Goal: Contribute content: Contribute content

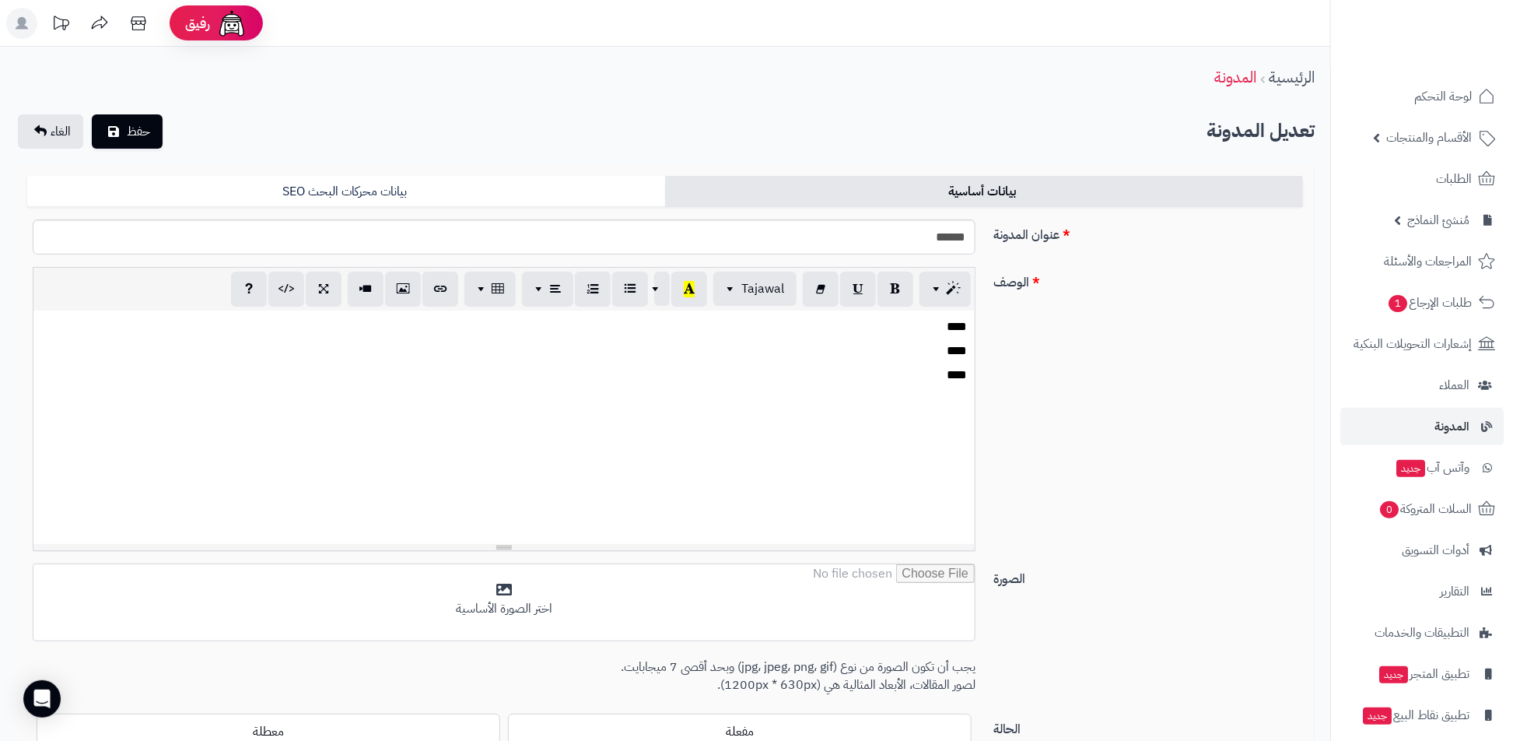
click at [887, 517] on div "**********" at bounding box center [665, 415] width 1288 height 296
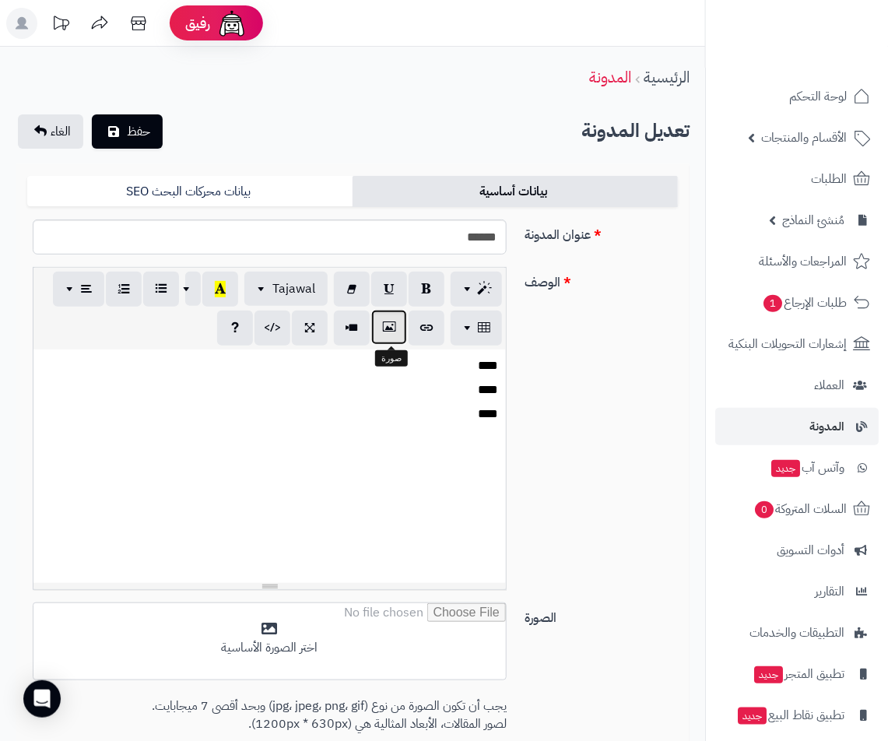
click at [404, 322] on button "button" at bounding box center [389, 327] width 36 height 35
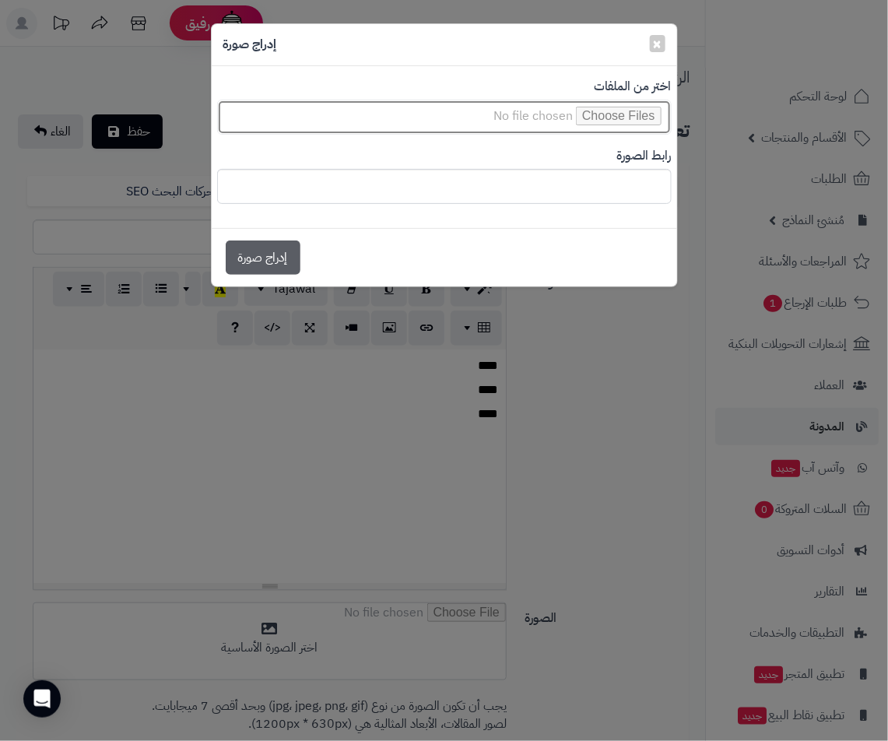
click at [634, 109] on input "file" at bounding box center [444, 117] width 454 height 35
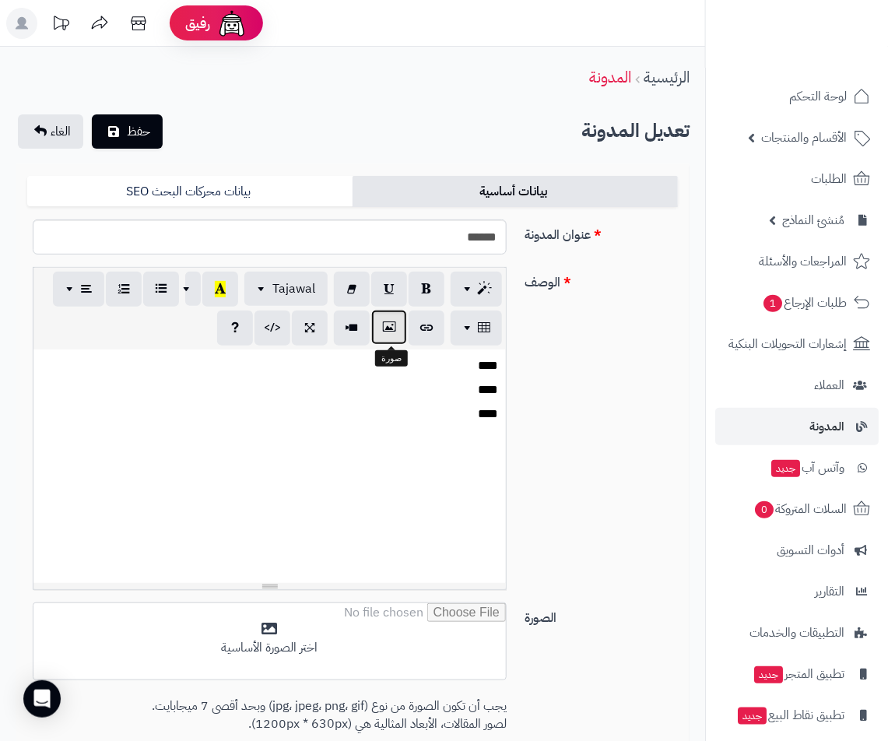
click at [395, 325] on button "button" at bounding box center [389, 327] width 36 height 35
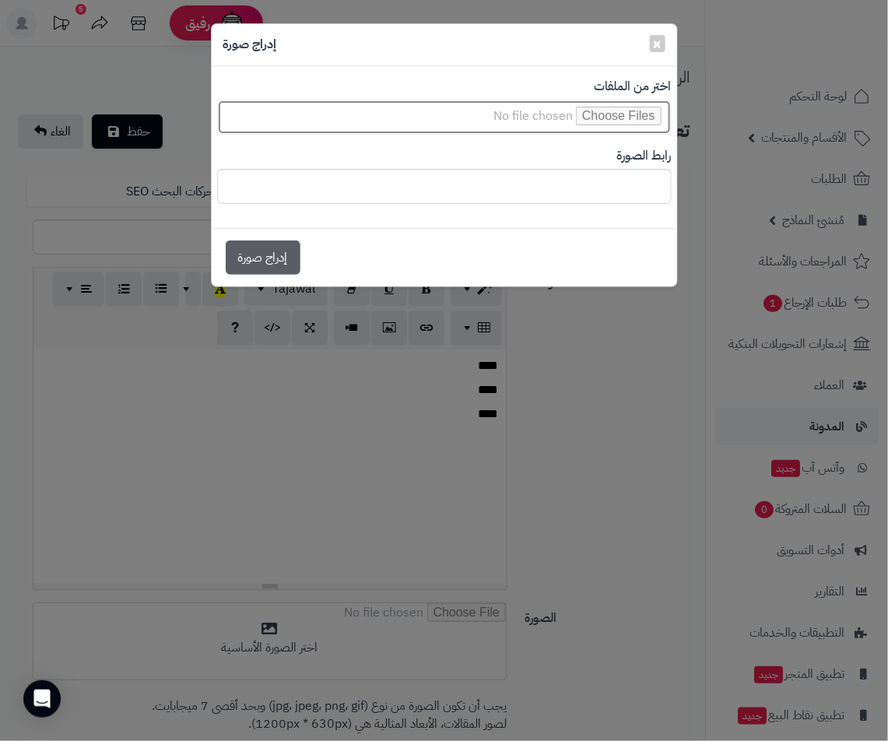
click at [606, 116] on input "file" at bounding box center [444, 117] width 454 height 35
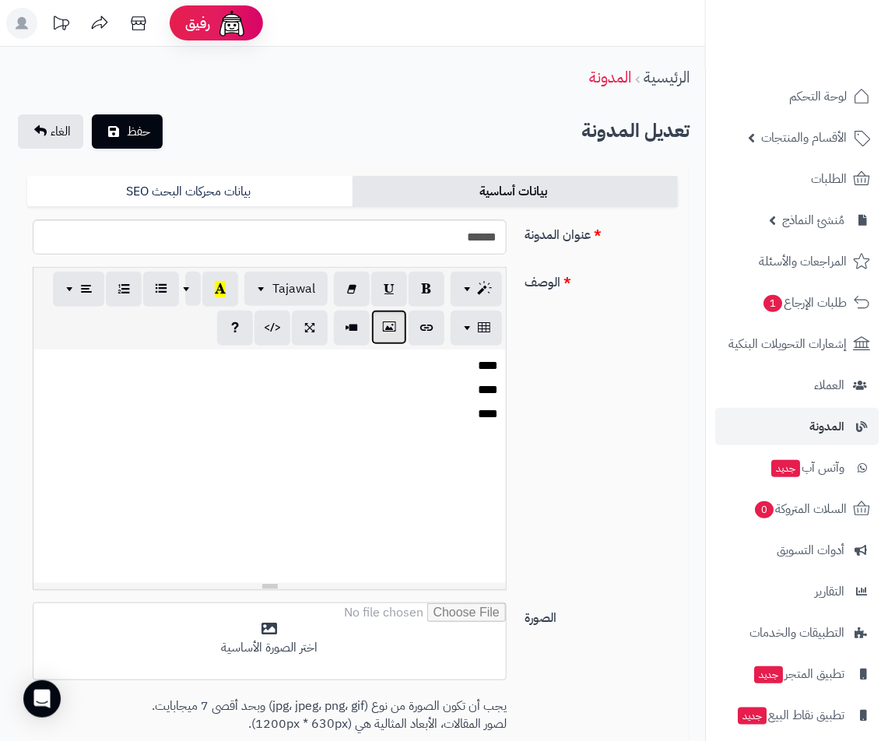
click at [385, 341] on button "button" at bounding box center [389, 327] width 36 height 35
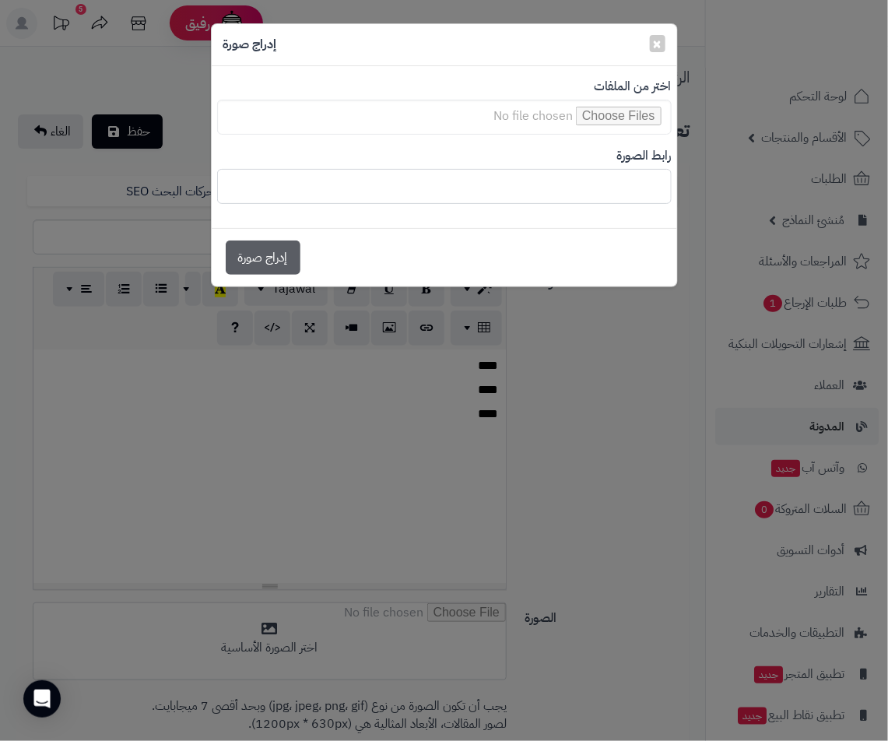
click at [631, 103] on input "file" at bounding box center [444, 117] width 454 height 35
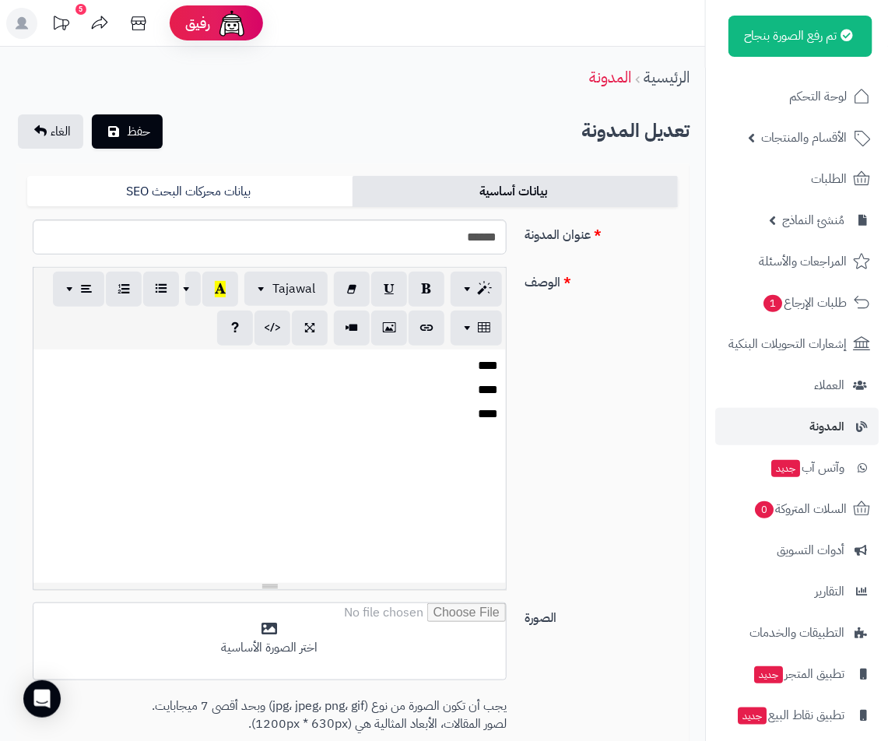
click at [395, 544] on div "**** **** ****" at bounding box center [269, 465] width 472 height 233
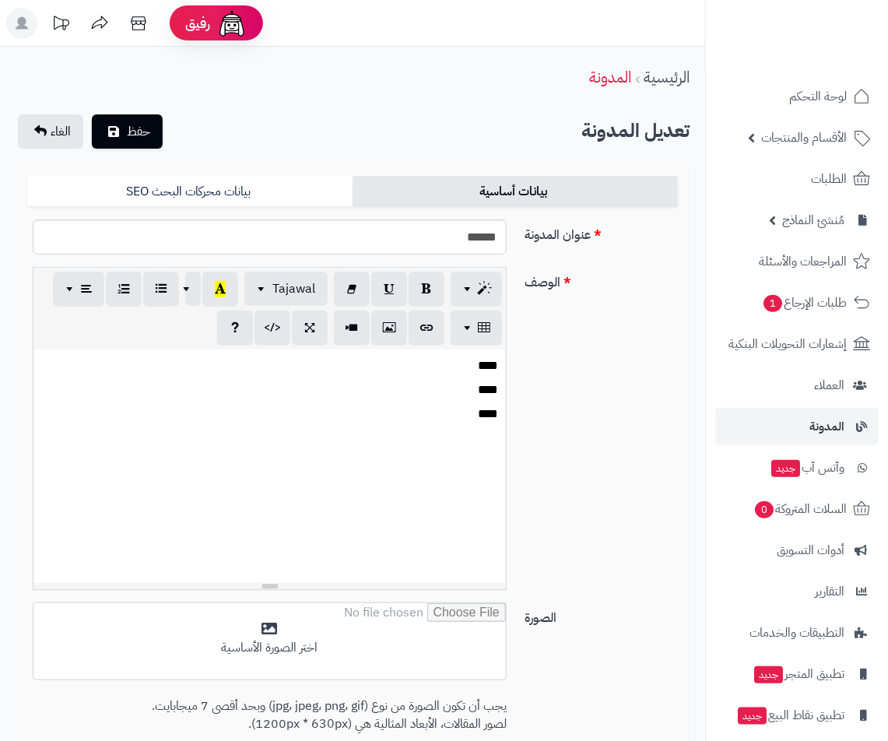
scroll to position [191, 0]
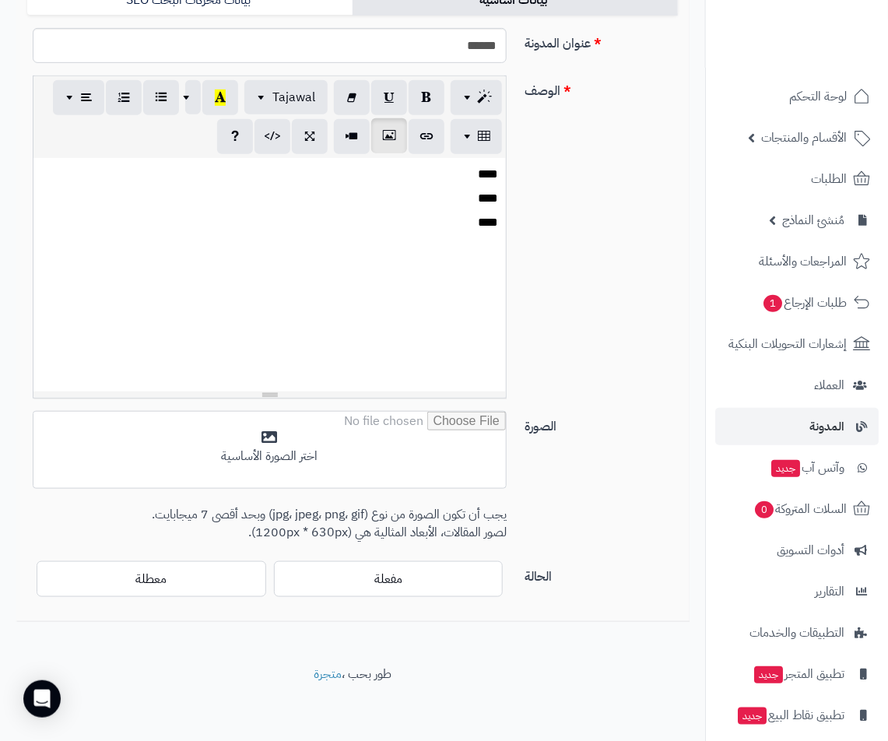
click at [379, 152] on div at bounding box center [387, 136] width 113 height 35
click at [394, 149] on button "button" at bounding box center [389, 135] width 36 height 35
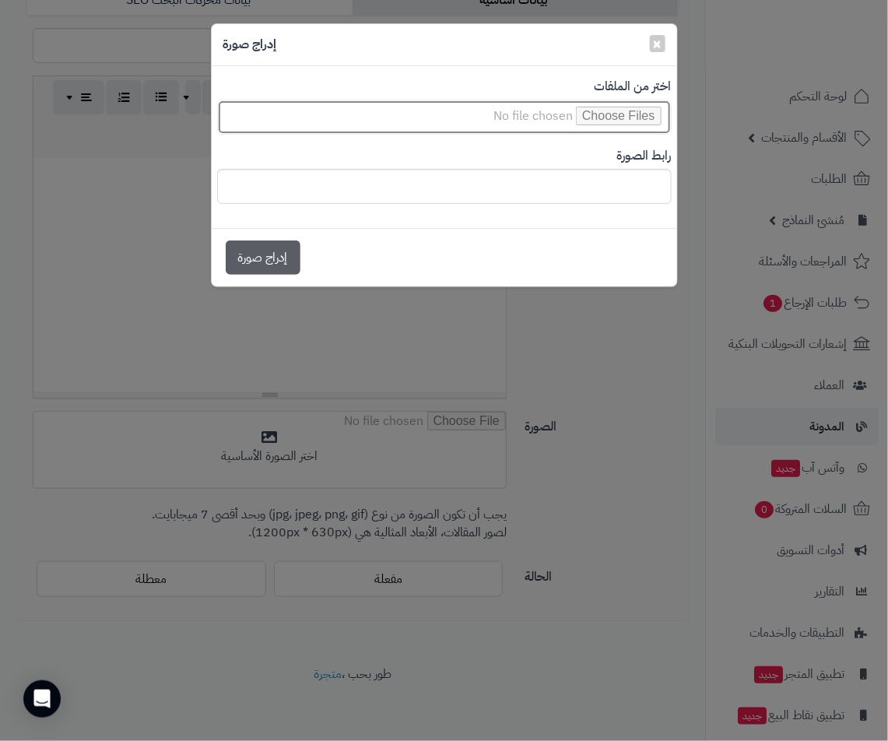
click at [598, 118] on input "file" at bounding box center [444, 117] width 454 height 35
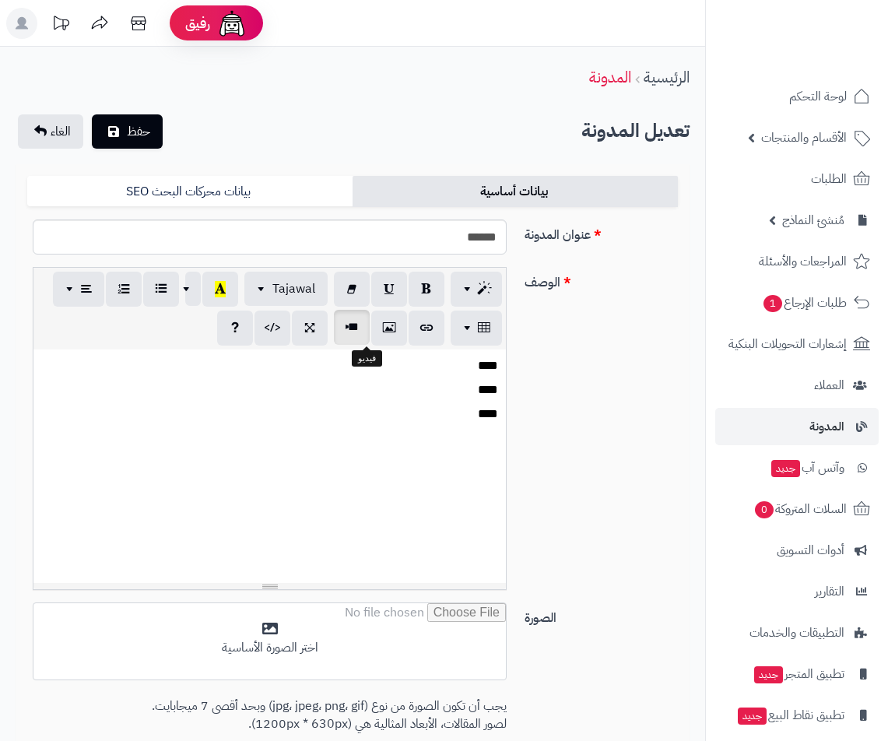
scroll to position [186, 0]
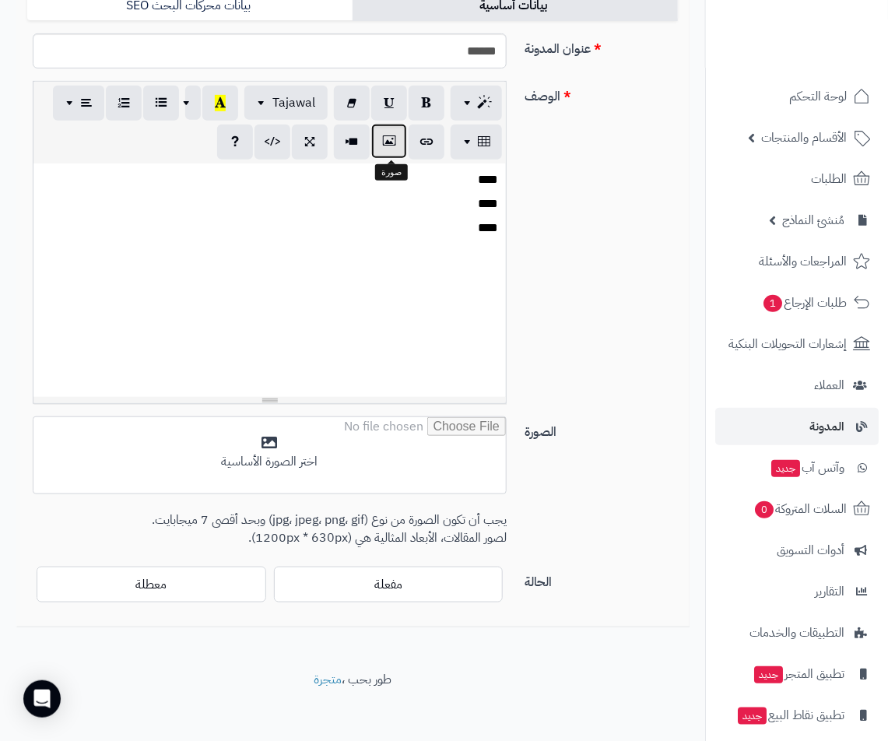
click at [394, 145] on icon "button" at bounding box center [388, 141] width 11 height 16
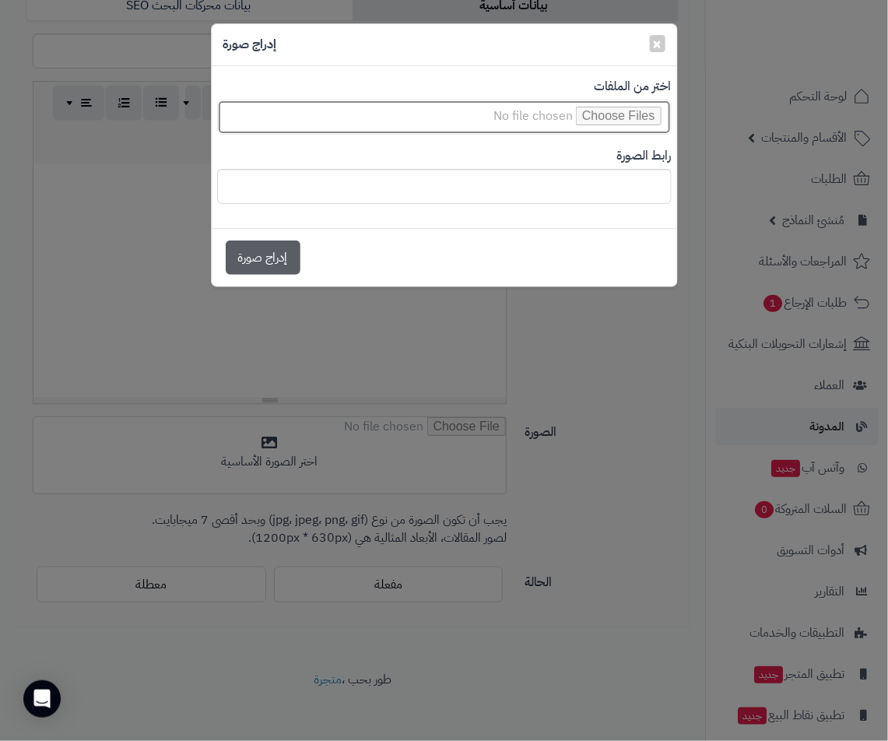
click at [598, 117] on input "file" at bounding box center [444, 117] width 454 height 35
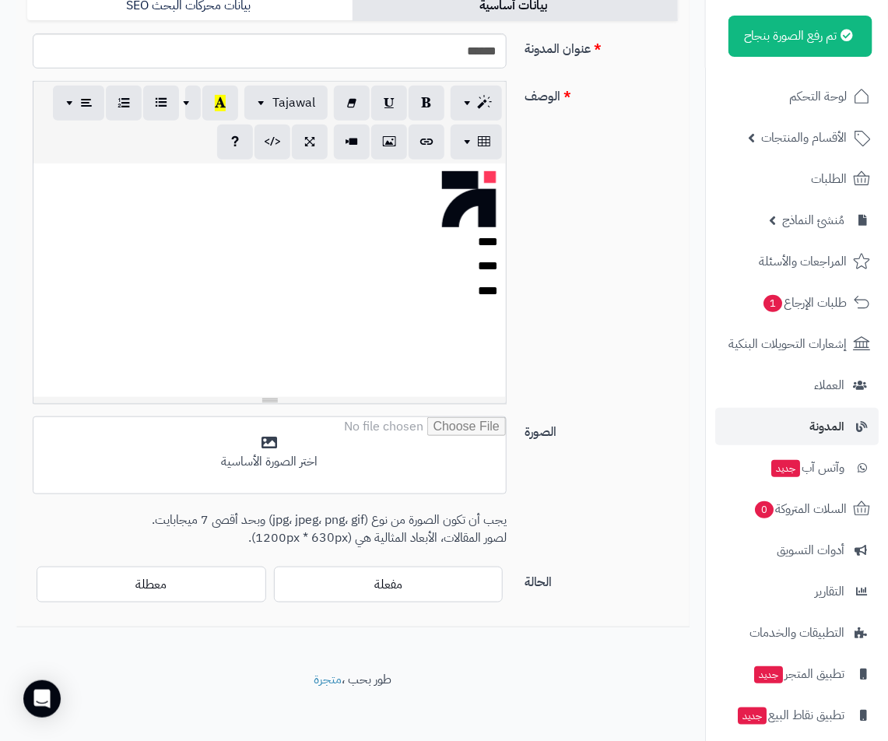
click at [470, 199] on div "**** **** ****" at bounding box center [269, 279] width 472 height 233
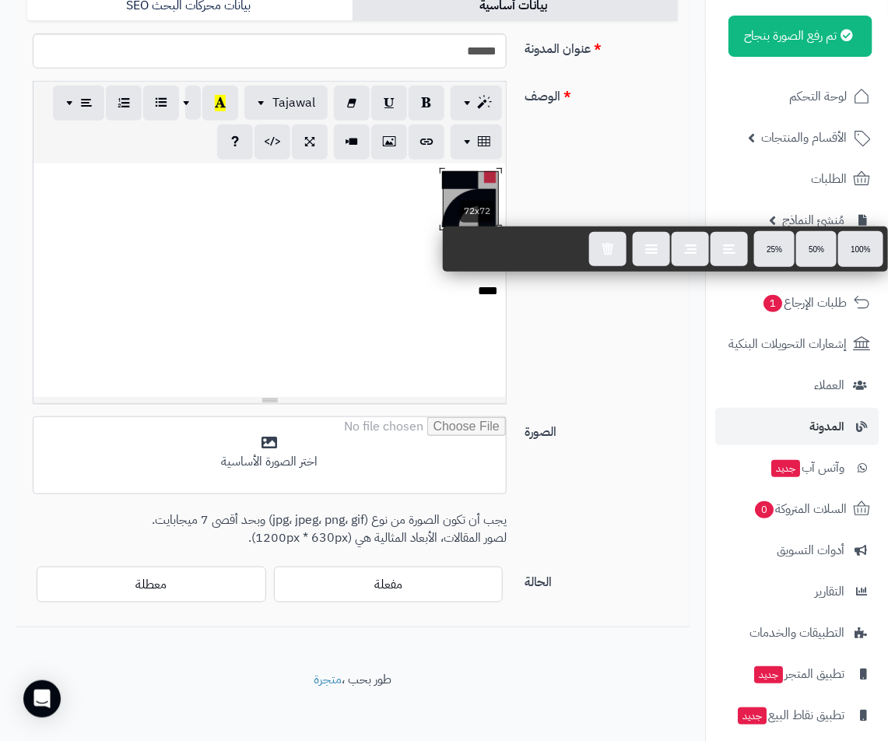
click at [550, 338] on div "**********" at bounding box center [352, 248] width 663 height 335
click at [433, 291] on p "****" at bounding box center [268, 291] width 457 height 18
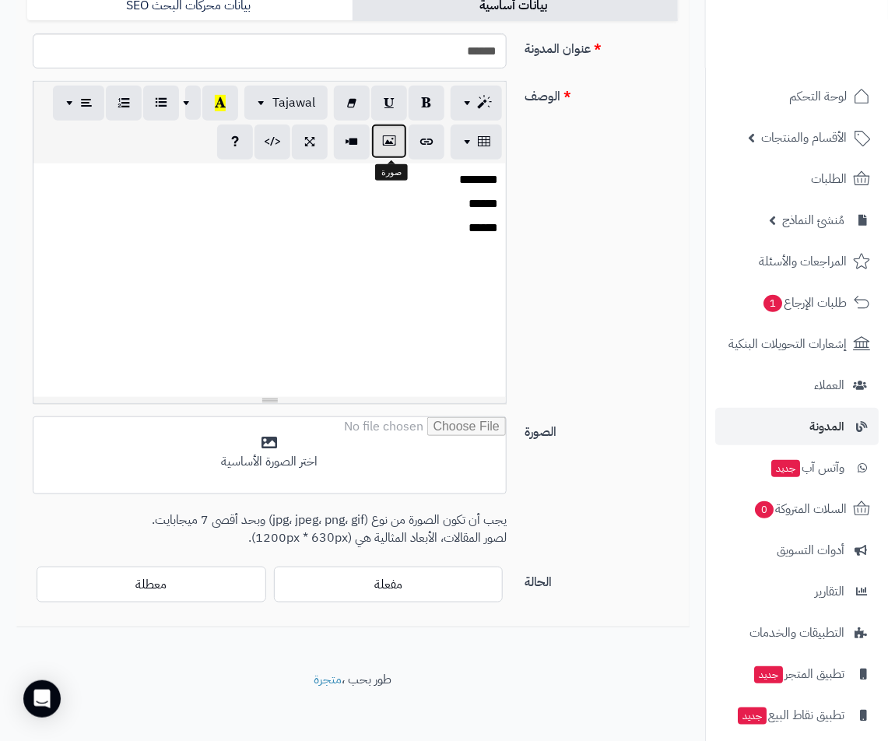
click at [394, 143] on icon "button" at bounding box center [388, 141] width 11 height 16
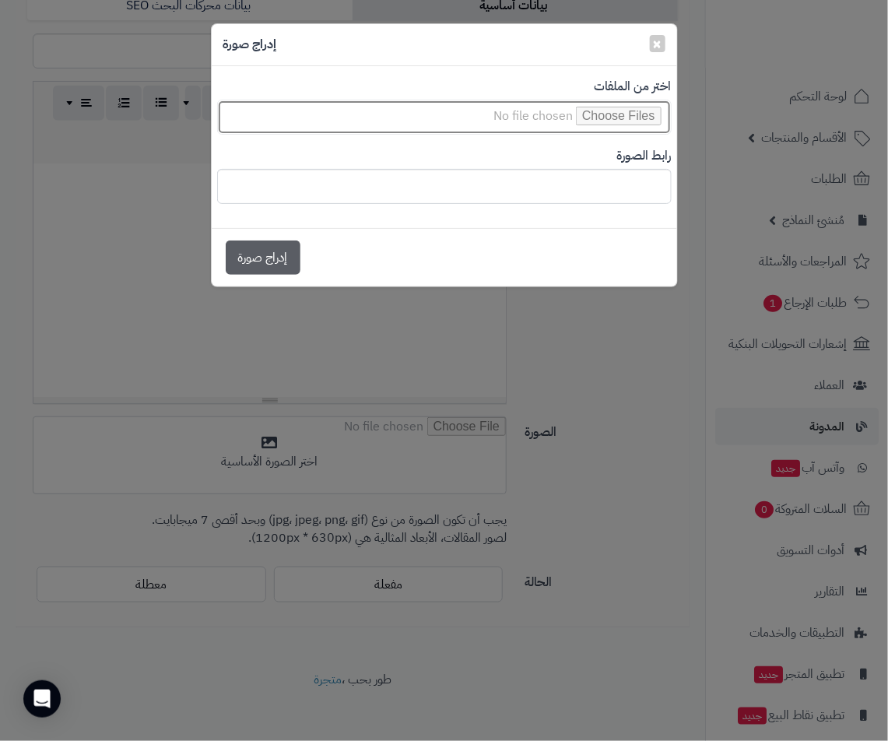
click at [625, 129] on input "file" at bounding box center [444, 117] width 454 height 35
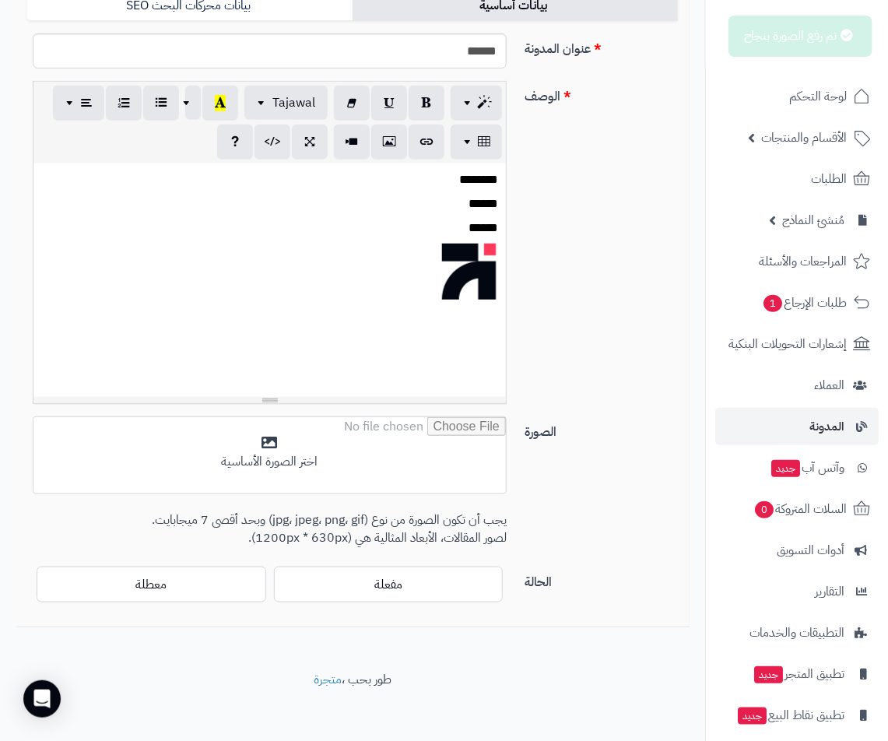
click at [390, 398] on div at bounding box center [269, 400] width 472 height 6
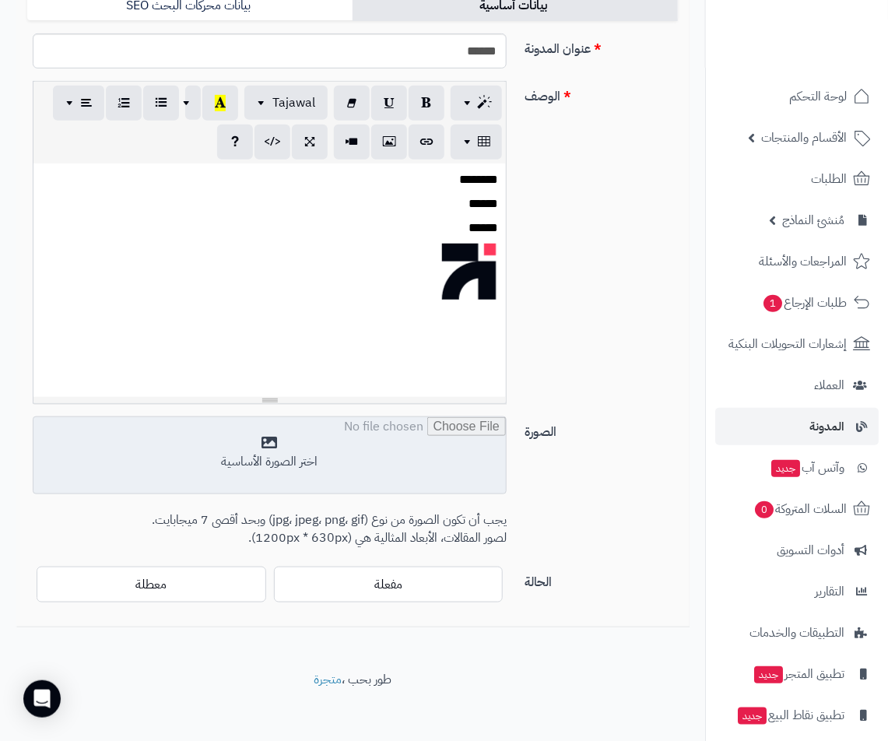
click at [383, 449] on input "file" at bounding box center [269, 456] width 472 height 78
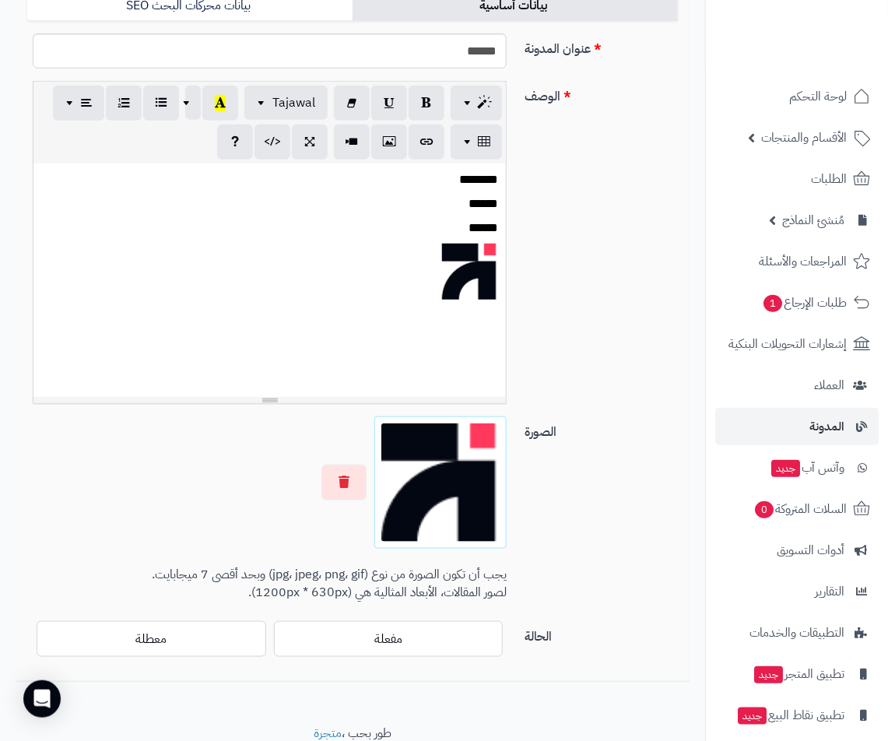
scroll to position [0, 0]
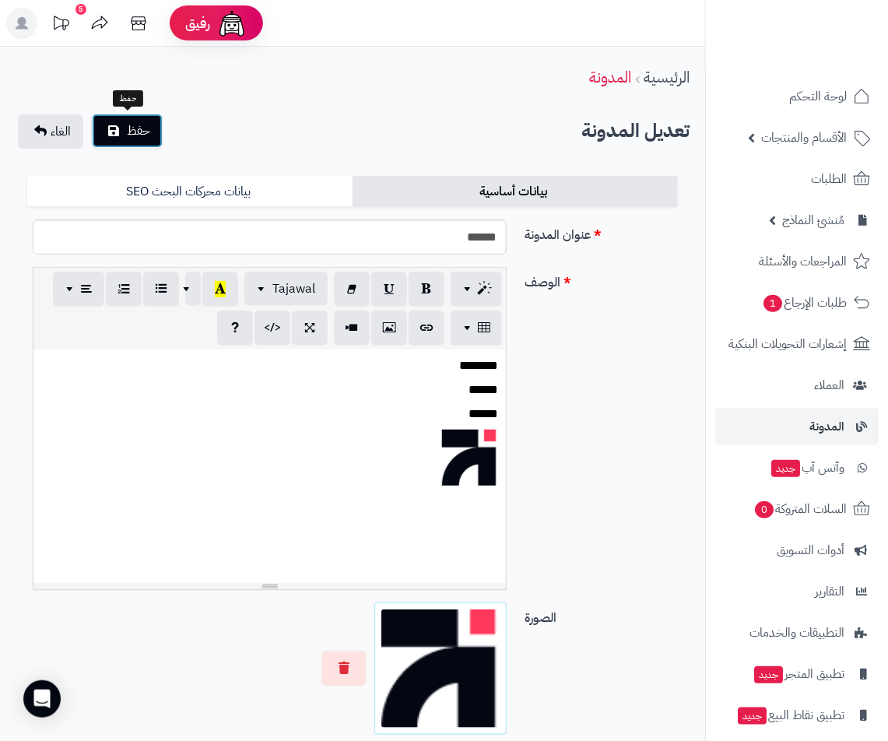
click at [145, 133] on span "حفظ" at bounding box center [138, 130] width 23 height 19
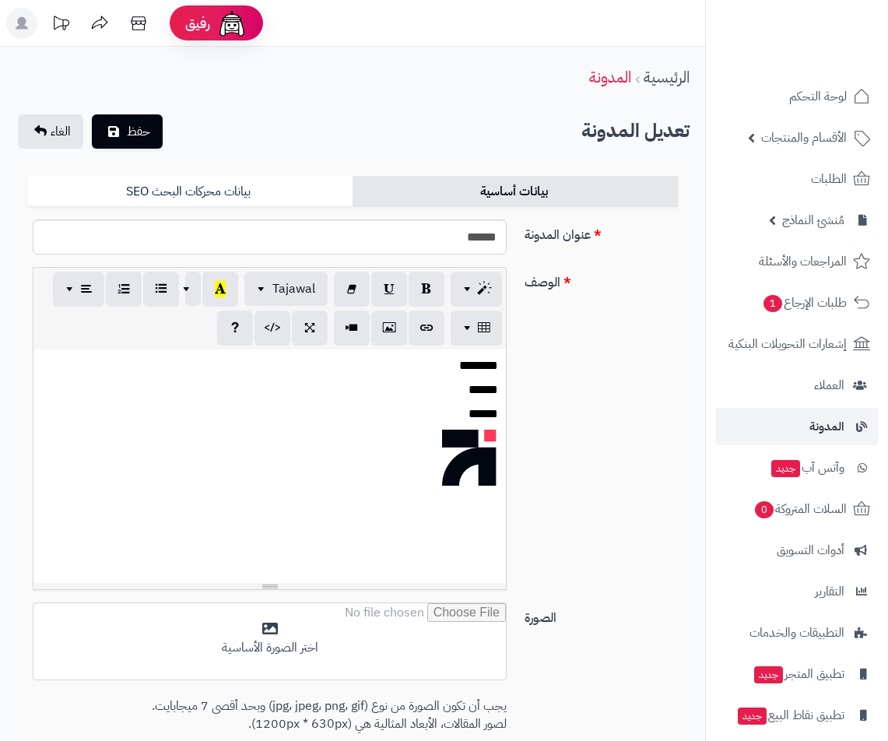
scroll to position [191, 0]
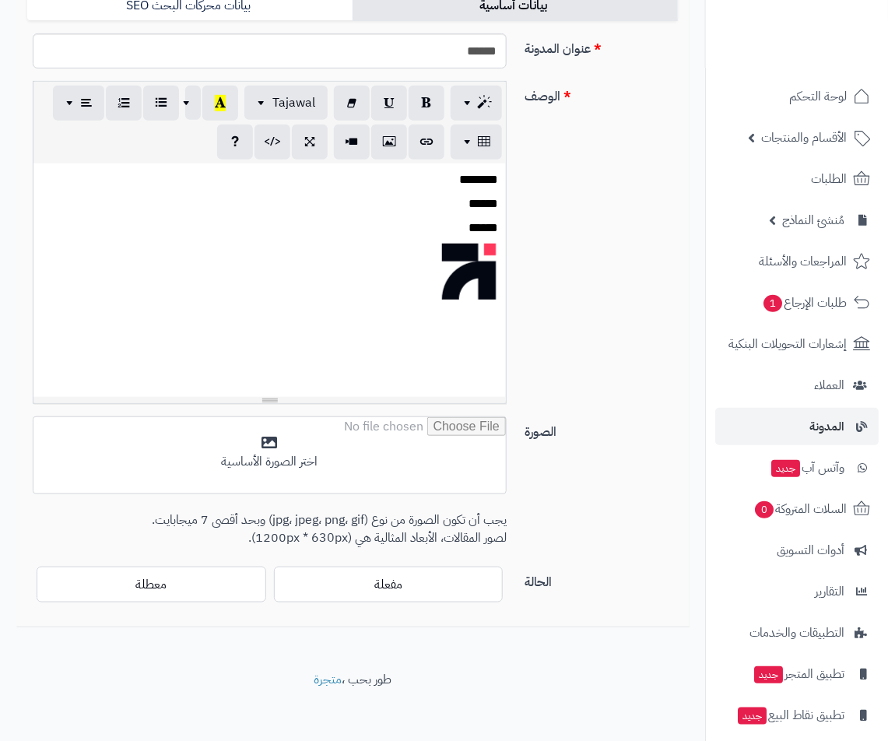
scroll to position [186, 0]
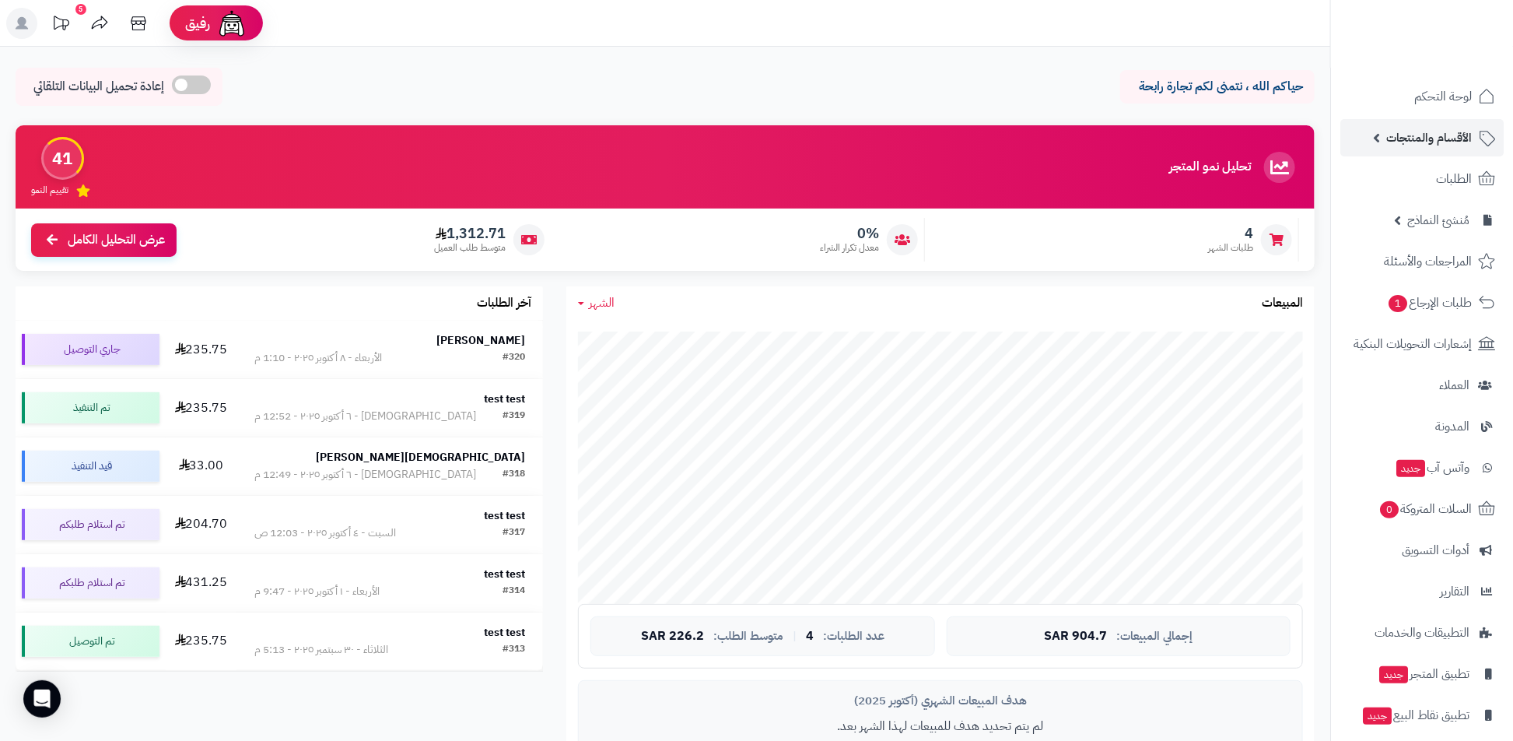
click at [1452, 141] on span "الأقسام والمنتجات" at bounding box center [1429, 138] width 86 height 22
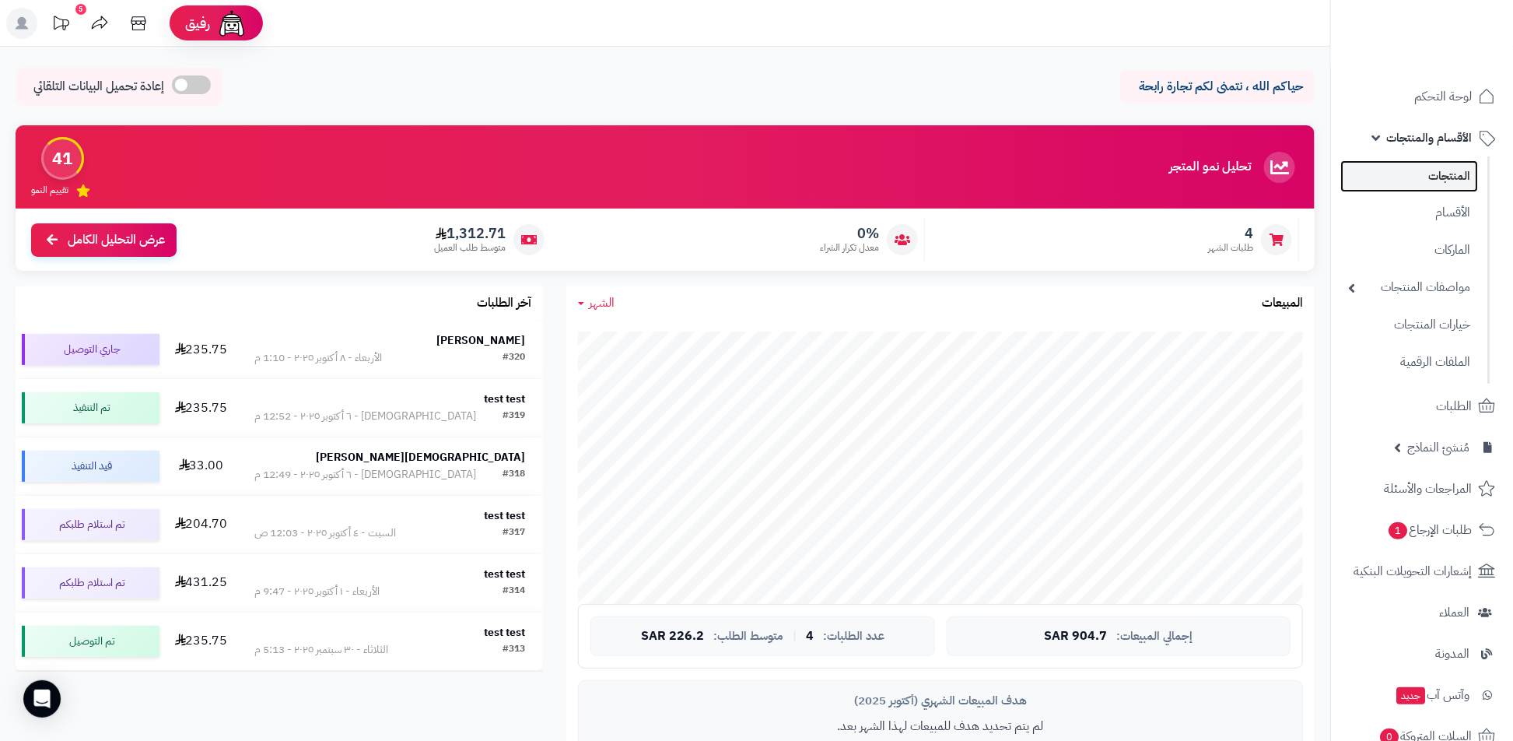
click at [1442, 178] on link "المنتجات" at bounding box center [1409, 176] width 138 height 32
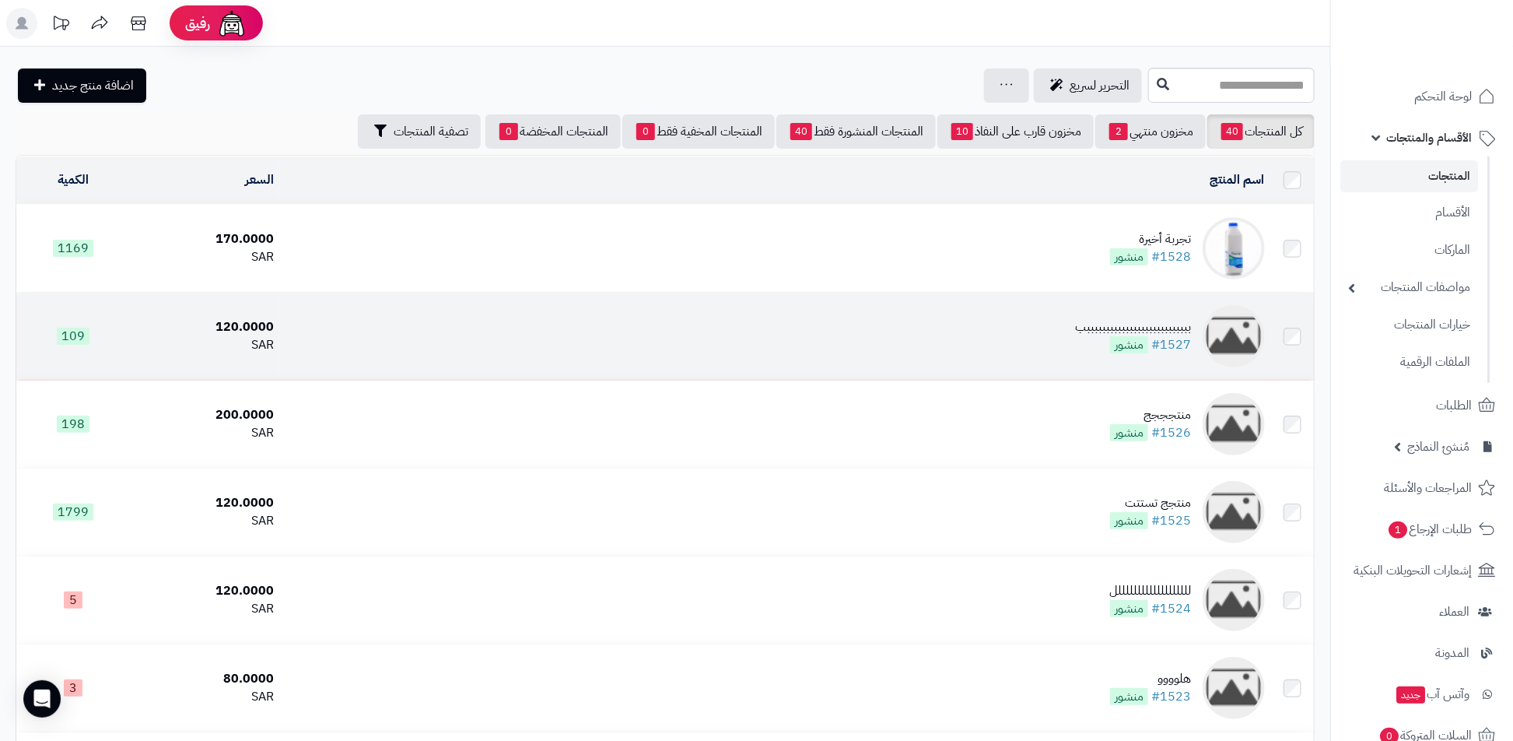
click at [1134, 295] on td "بببببببببببببببببببببببببببب #1527 منشور" at bounding box center [775, 335] width 991 height 87
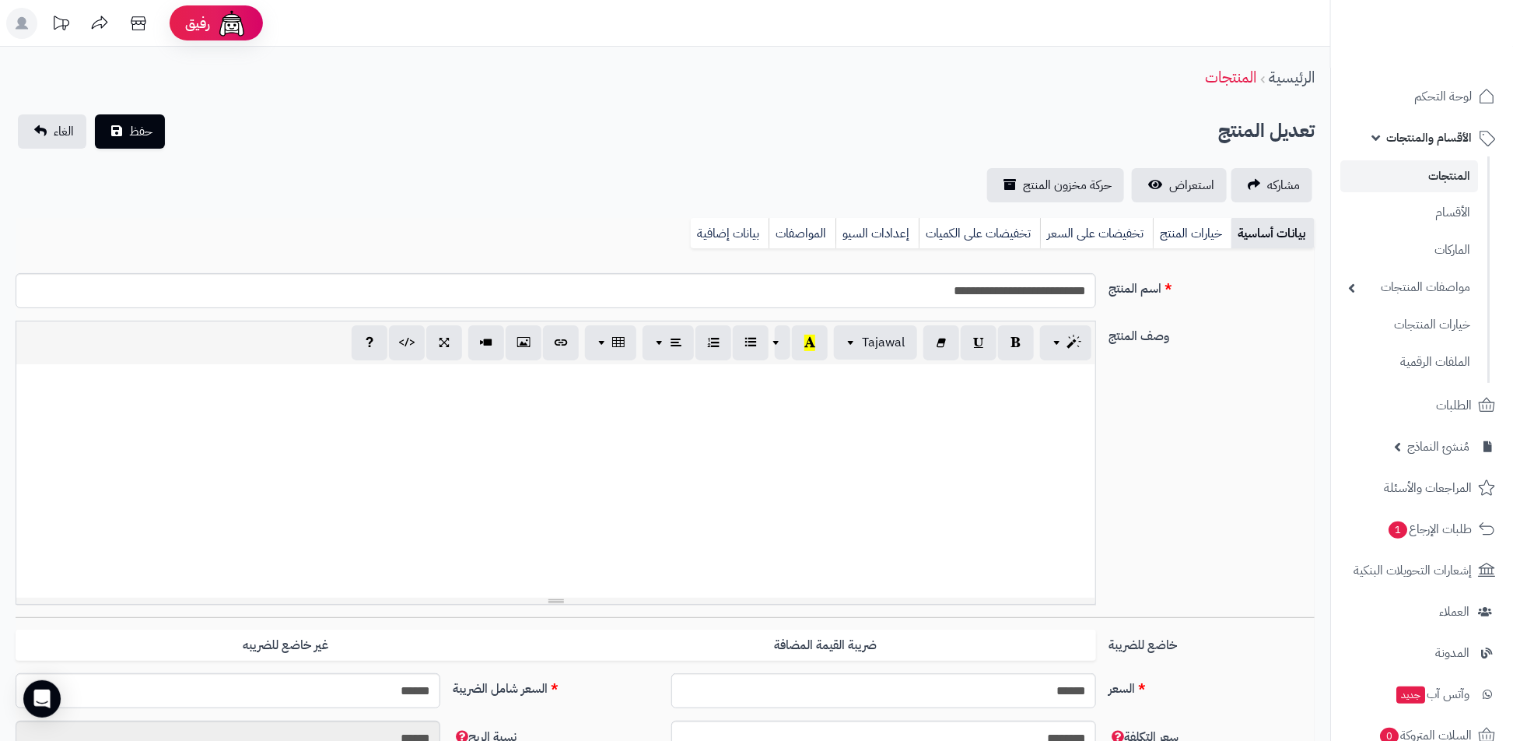
scroll to position [603, 0]
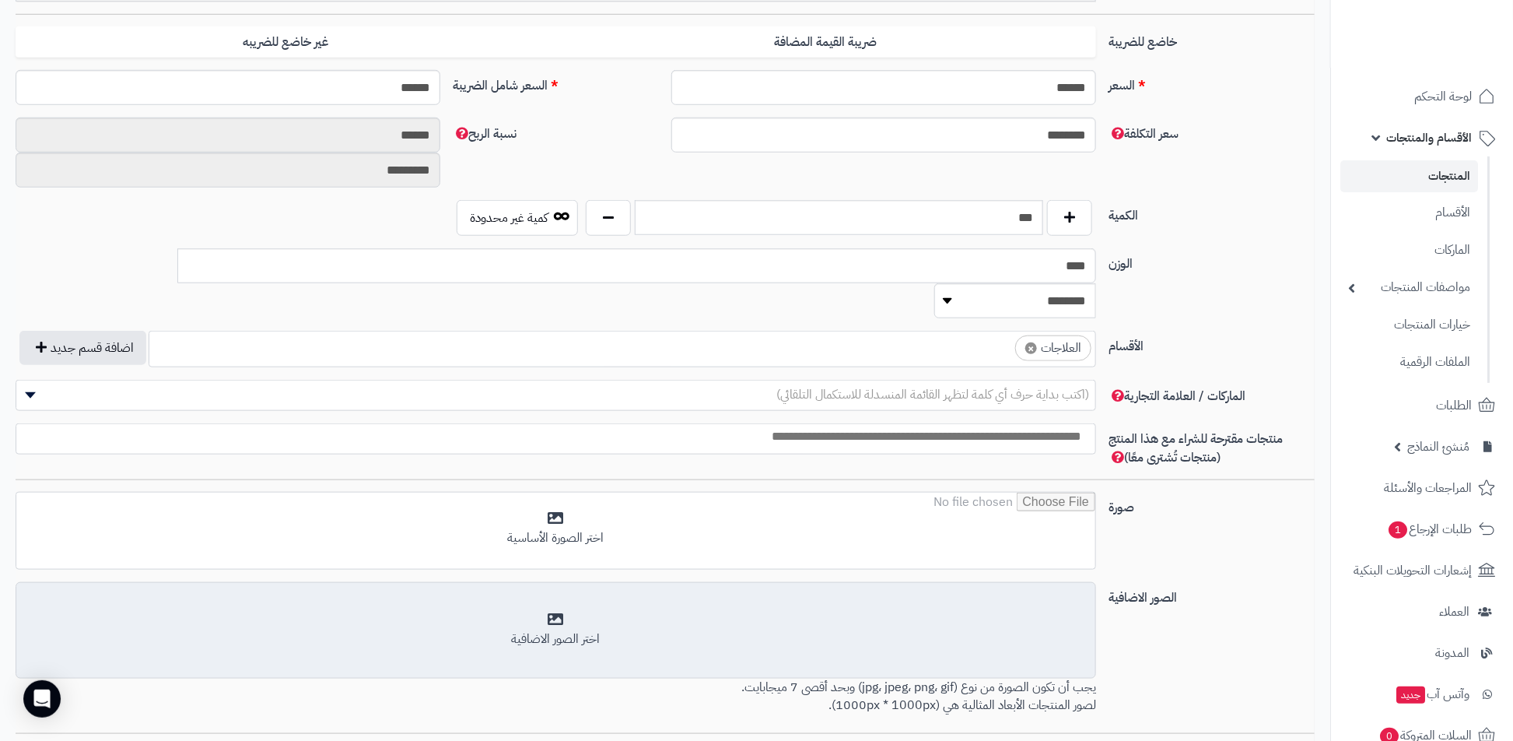
click at [832, 582] on div "أضف الصور الاضافية اختر الصور الاضافية" at bounding box center [556, 630] width 1080 height 96
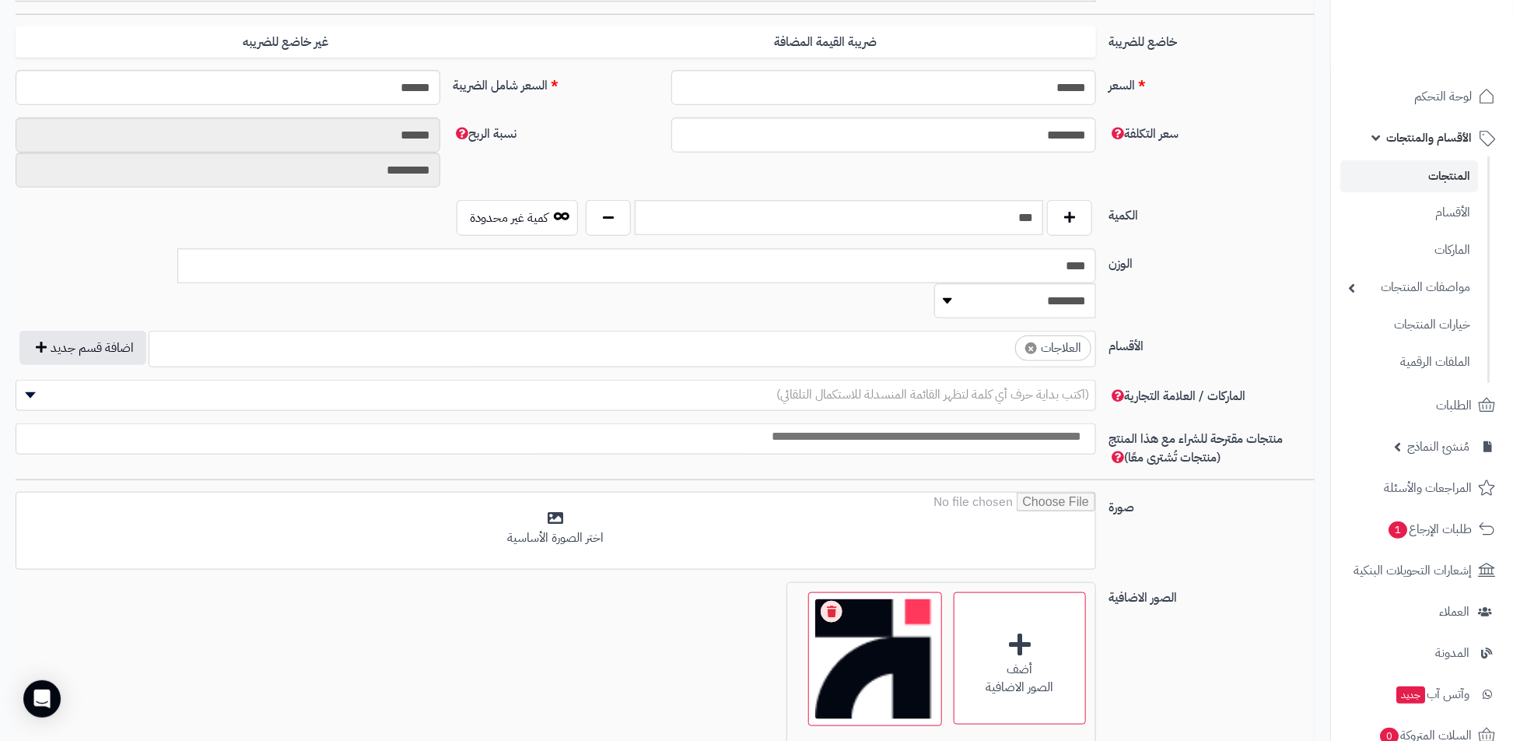
scroll to position [807, 0]
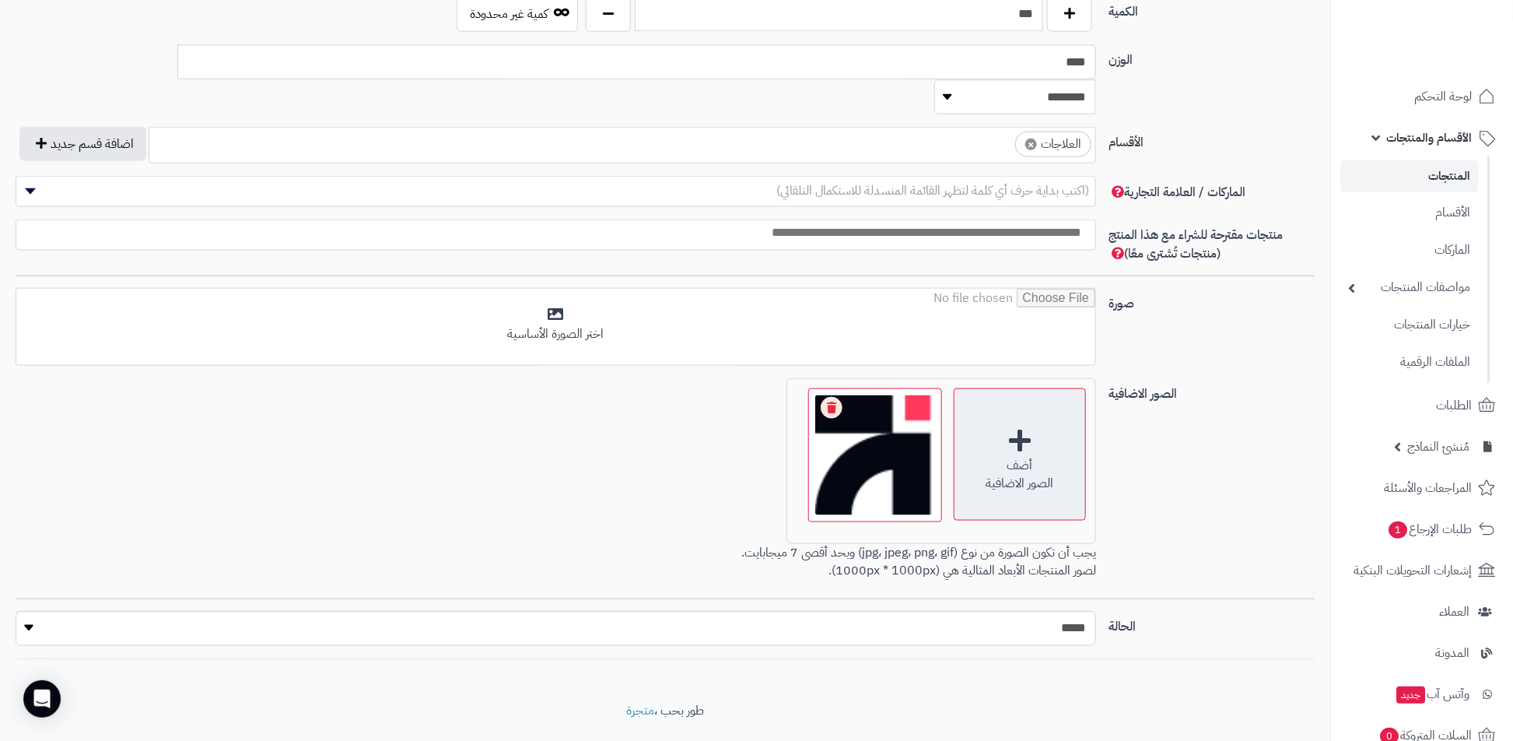
click at [1039, 474] on div "الصور الاضافية" at bounding box center [1019, 483] width 131 height 18
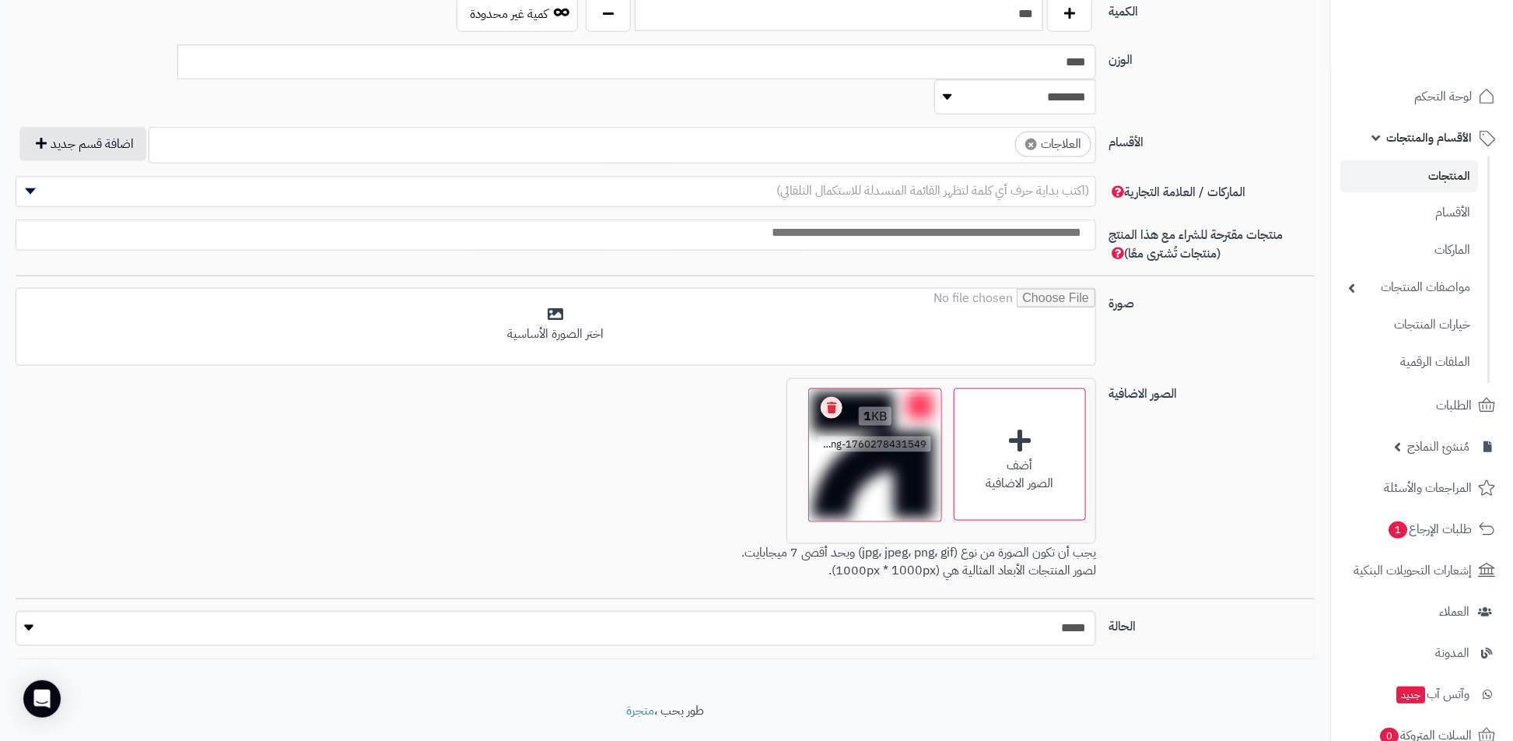
click at [836, 397] on link "Remove file" at bounding box center [832, 408] width 22 height 22
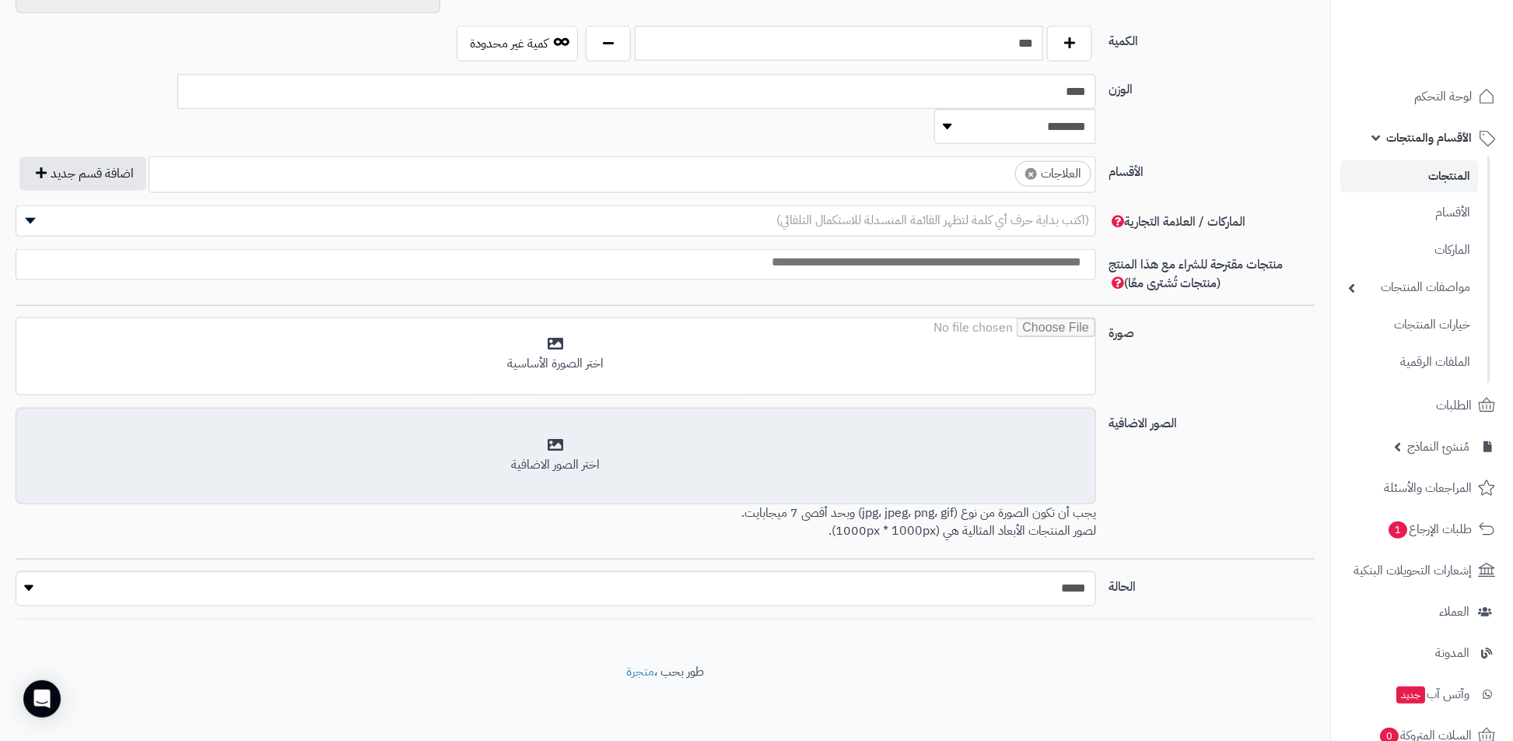
scroll to position [737, 0]
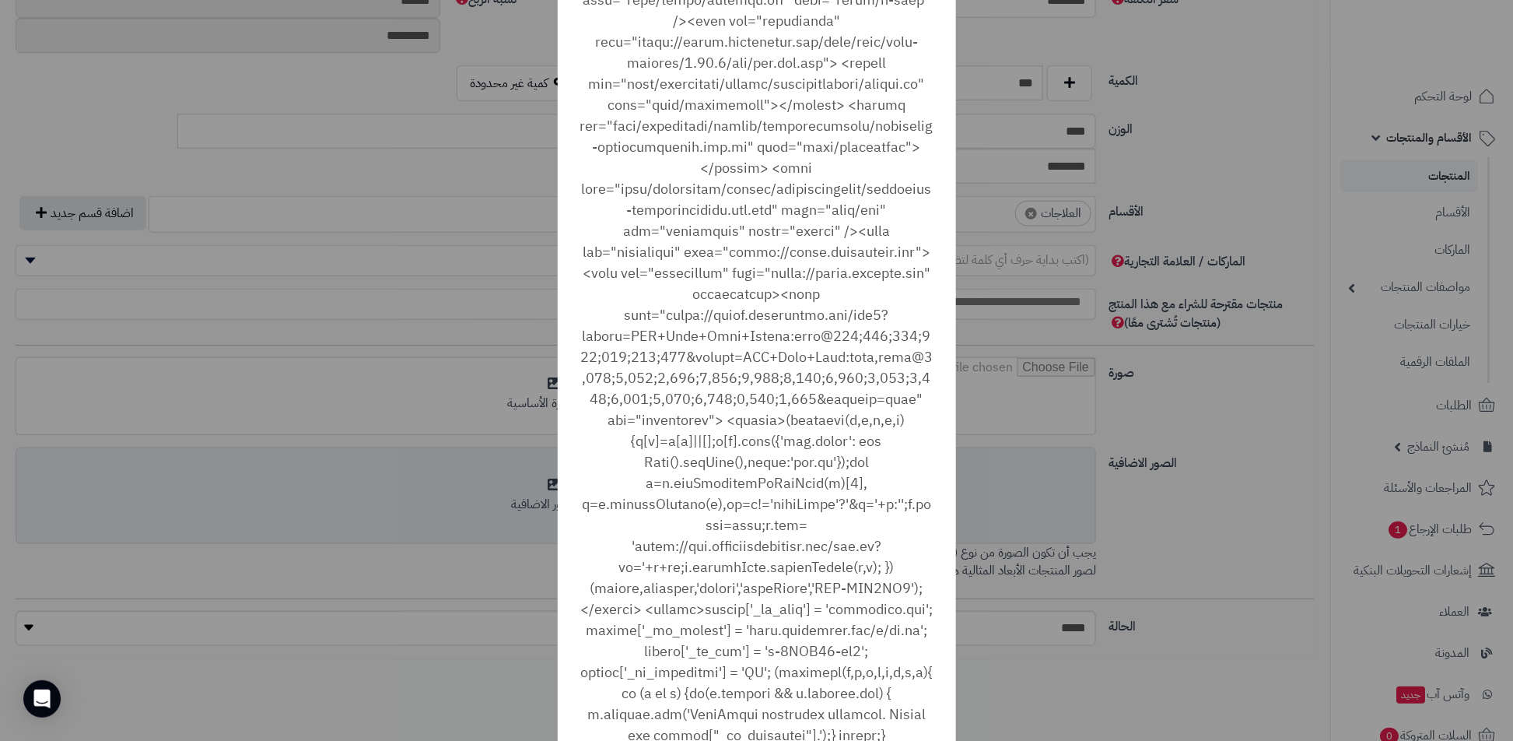
scroll to position [642, 0]
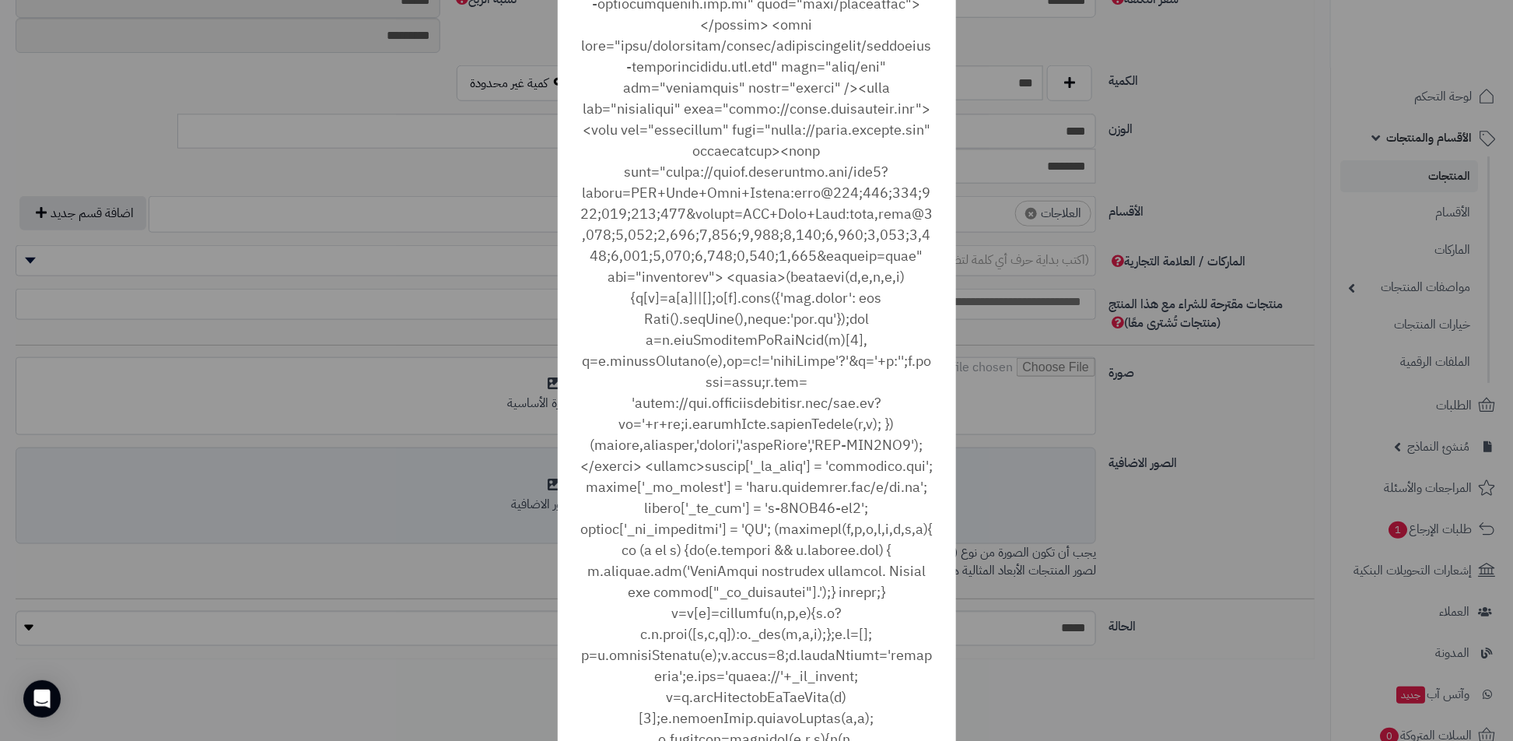
click at [1303, 428] on div "× ! خطا أغلاق No Cancel" at bounding box center [756, 370] width 1513 height 741
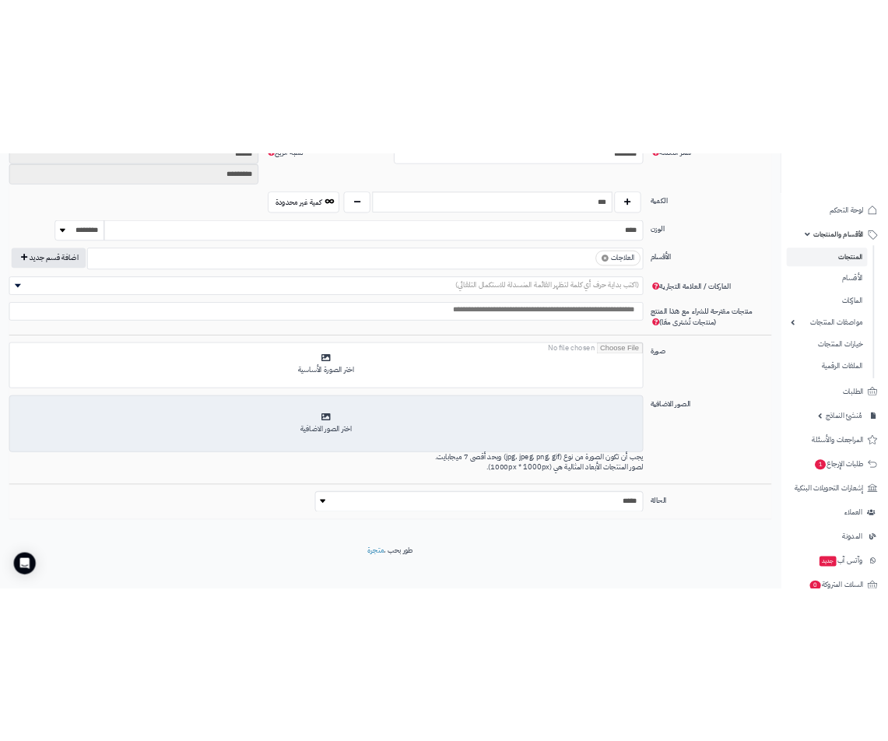
scroll to position [784, 0]
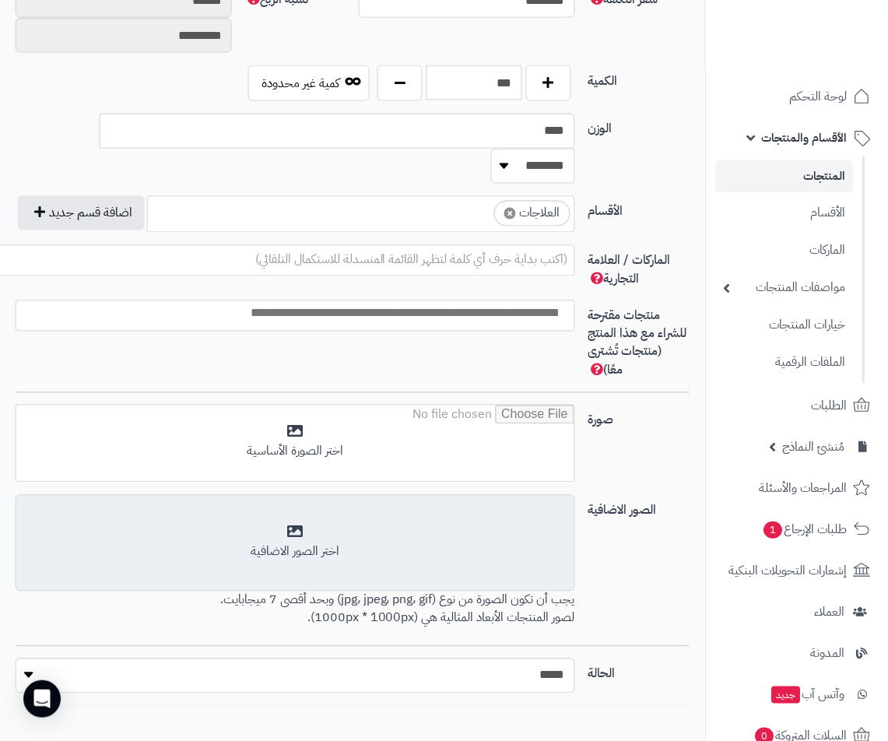
click at [500, 495] on div "أضف الصور الاضافية اختر الصور الاضافية" at bounding box center [295, 543] width 559 height 96
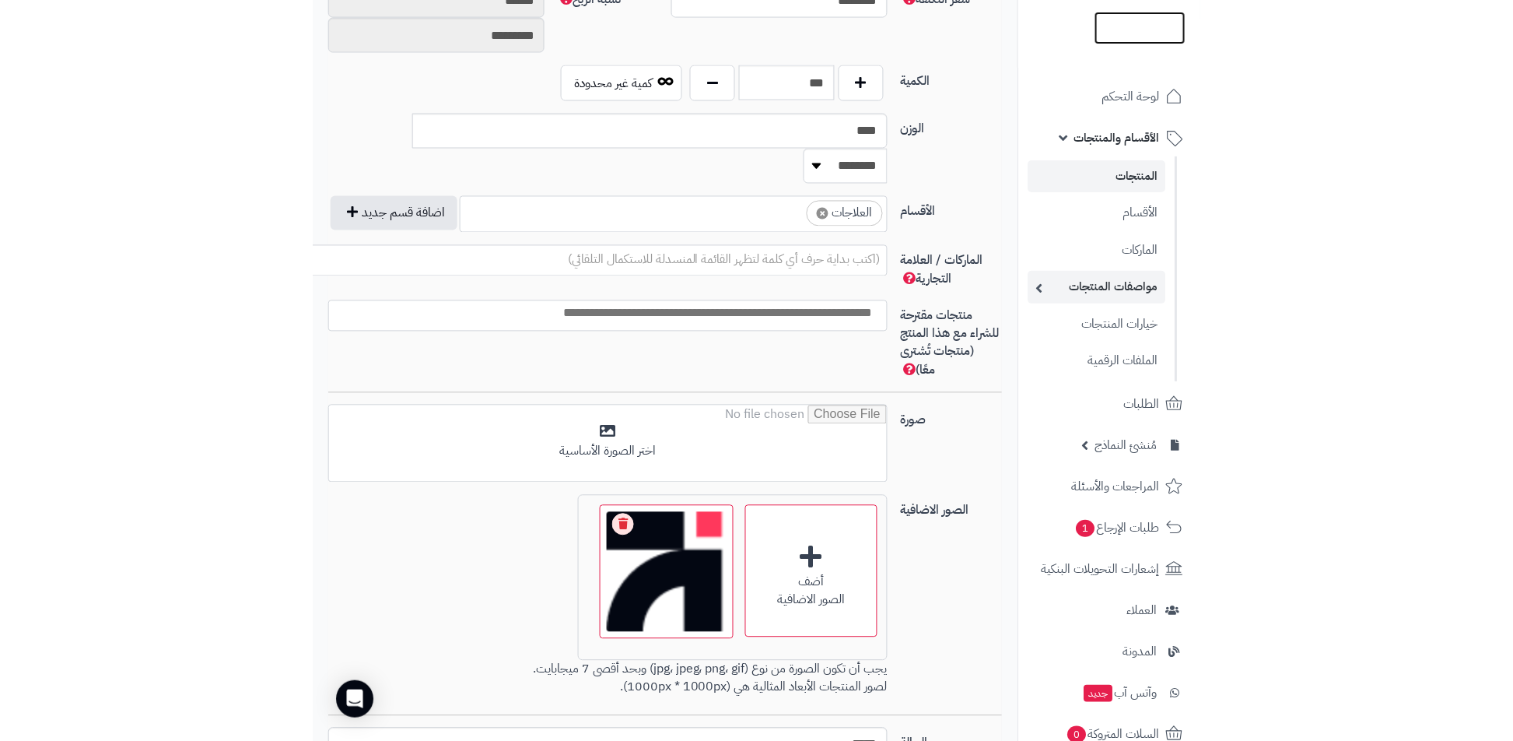
scroll to position [737, 0]
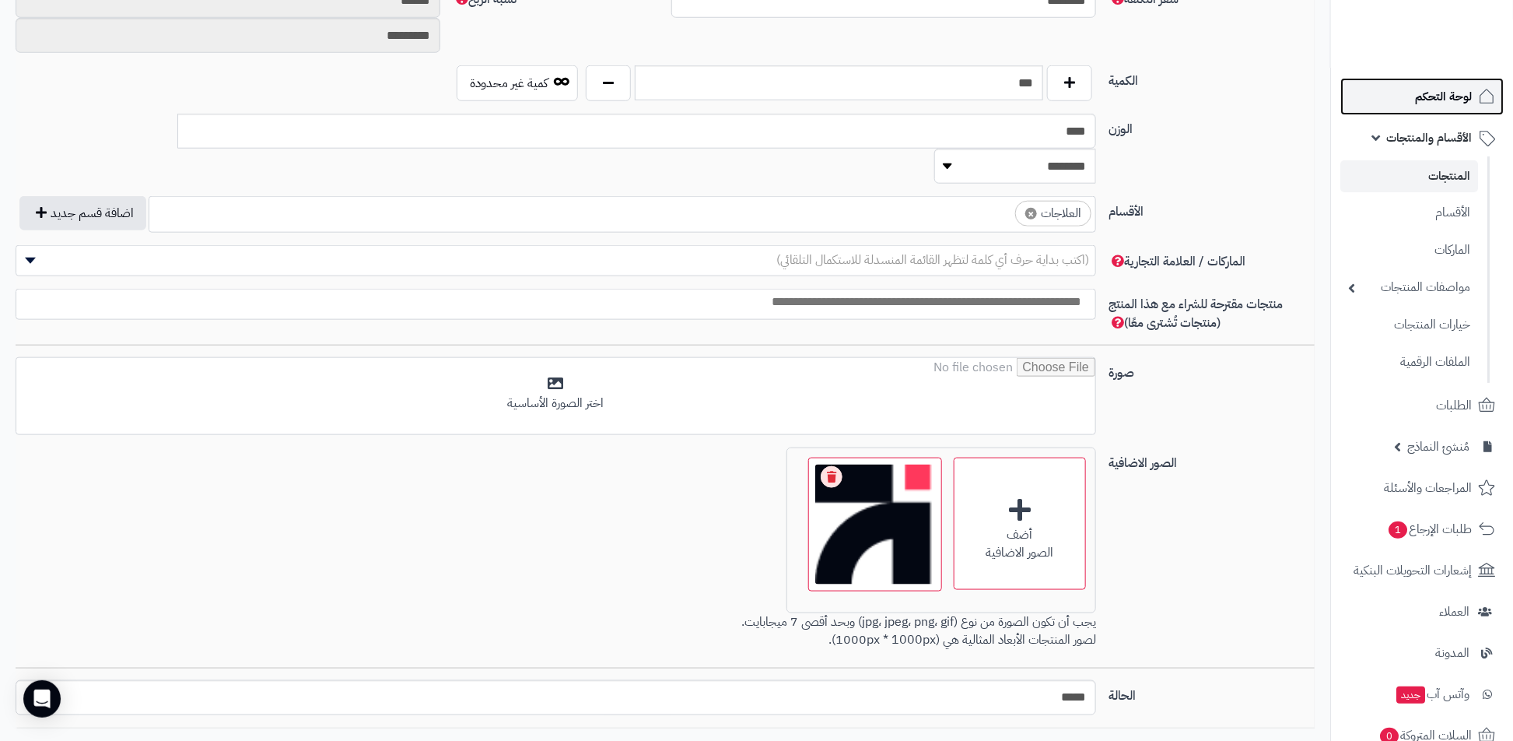
click at [1403, 109] on link "لوحة التحكم" at bounding box center [1421, 96] width 163 height 37
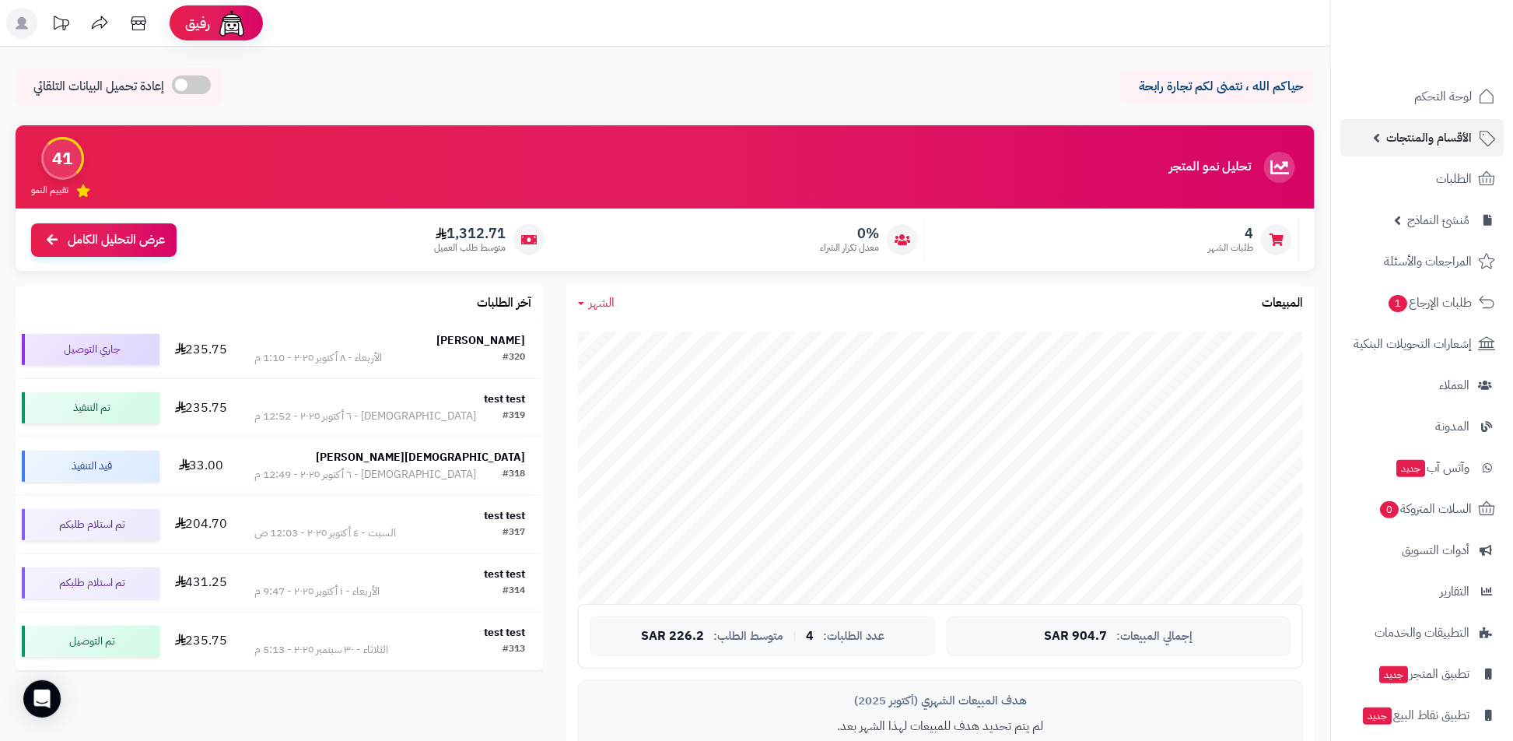
click at [1412, 143] on span "الأقسام والمنتجات" at bounding box center [1429, 138] width 86 height 22
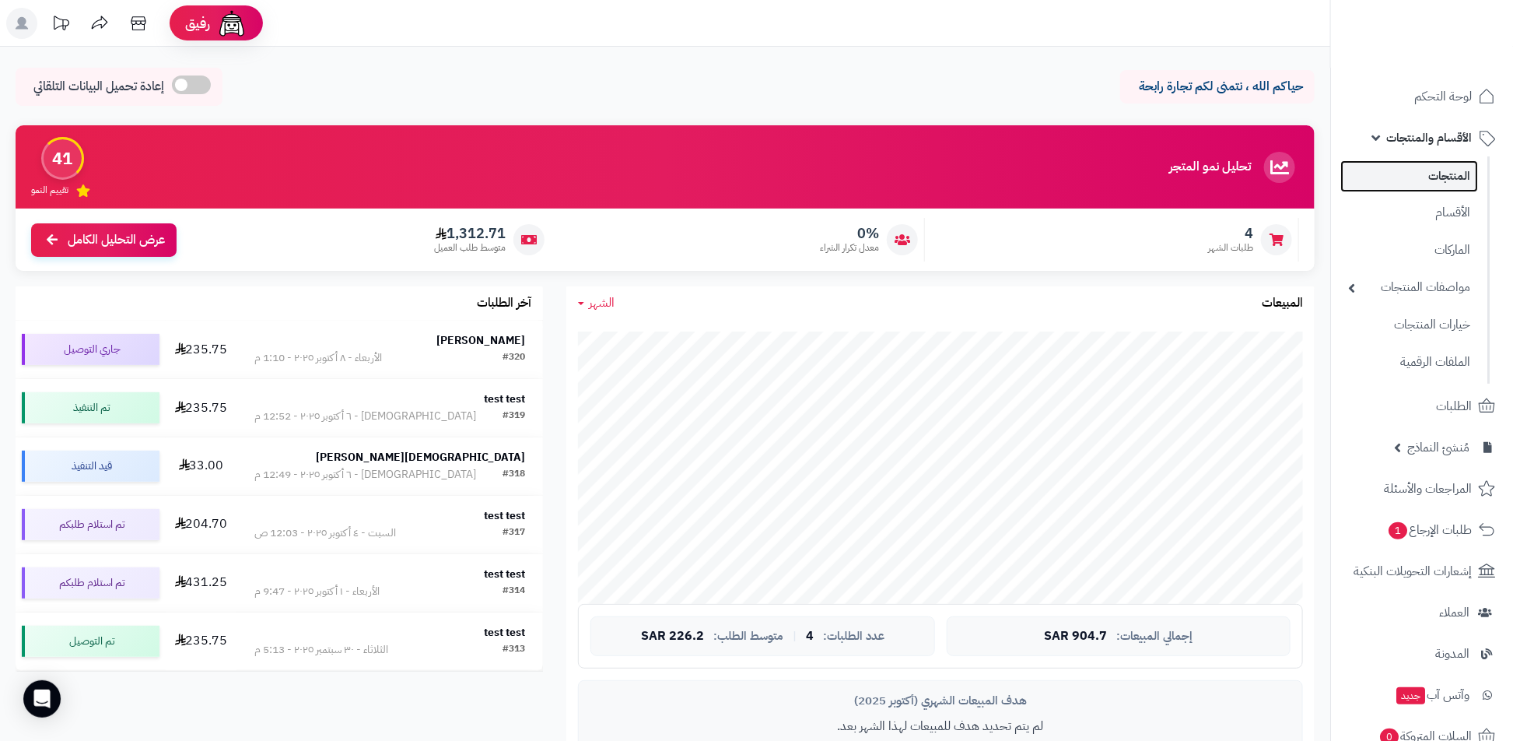
click at [1412, 185] on link "المنتجات" at bounding box center [1409, 176] width 138 height 32
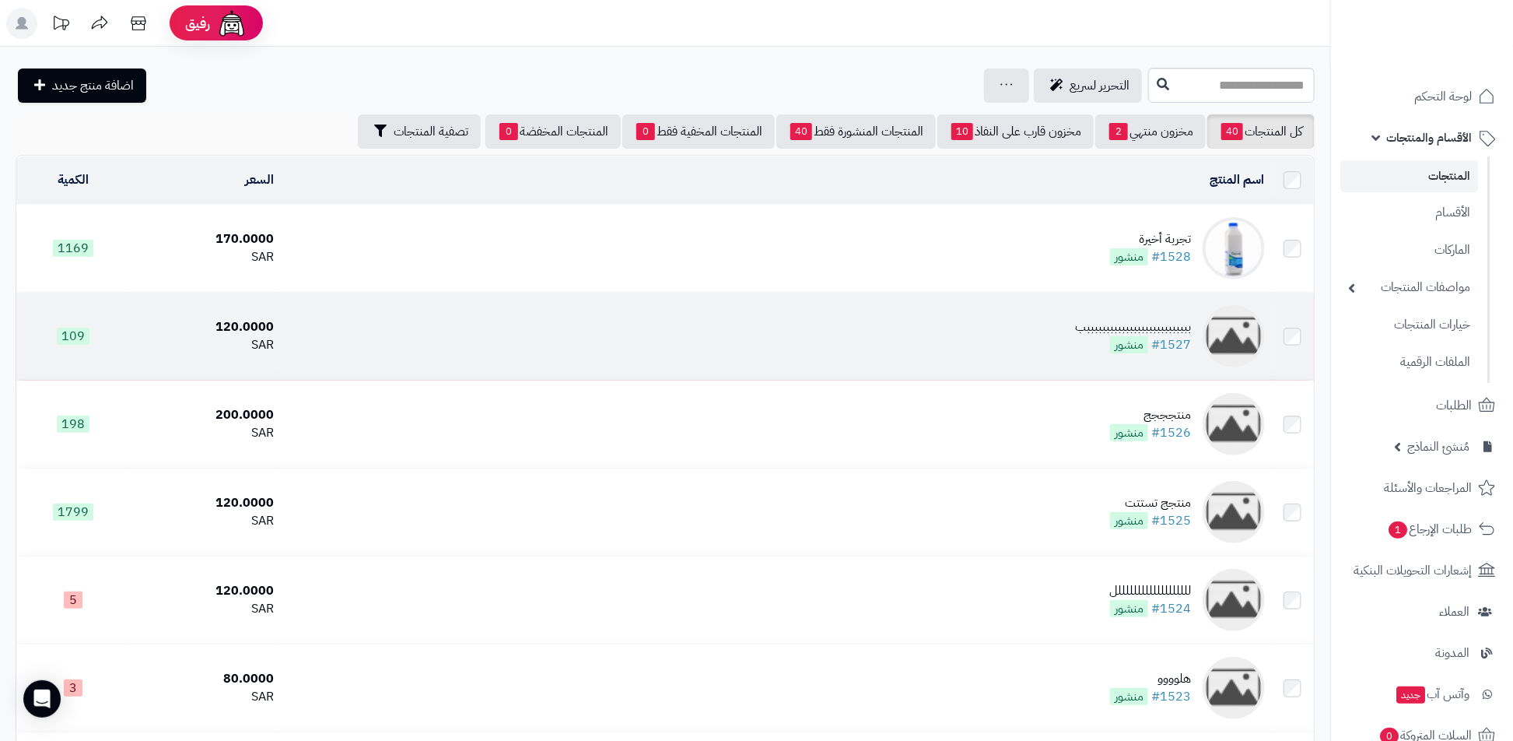
click at [1133, 348] on span "منشور" at bounding box center [1129, 344] width 38 height 17
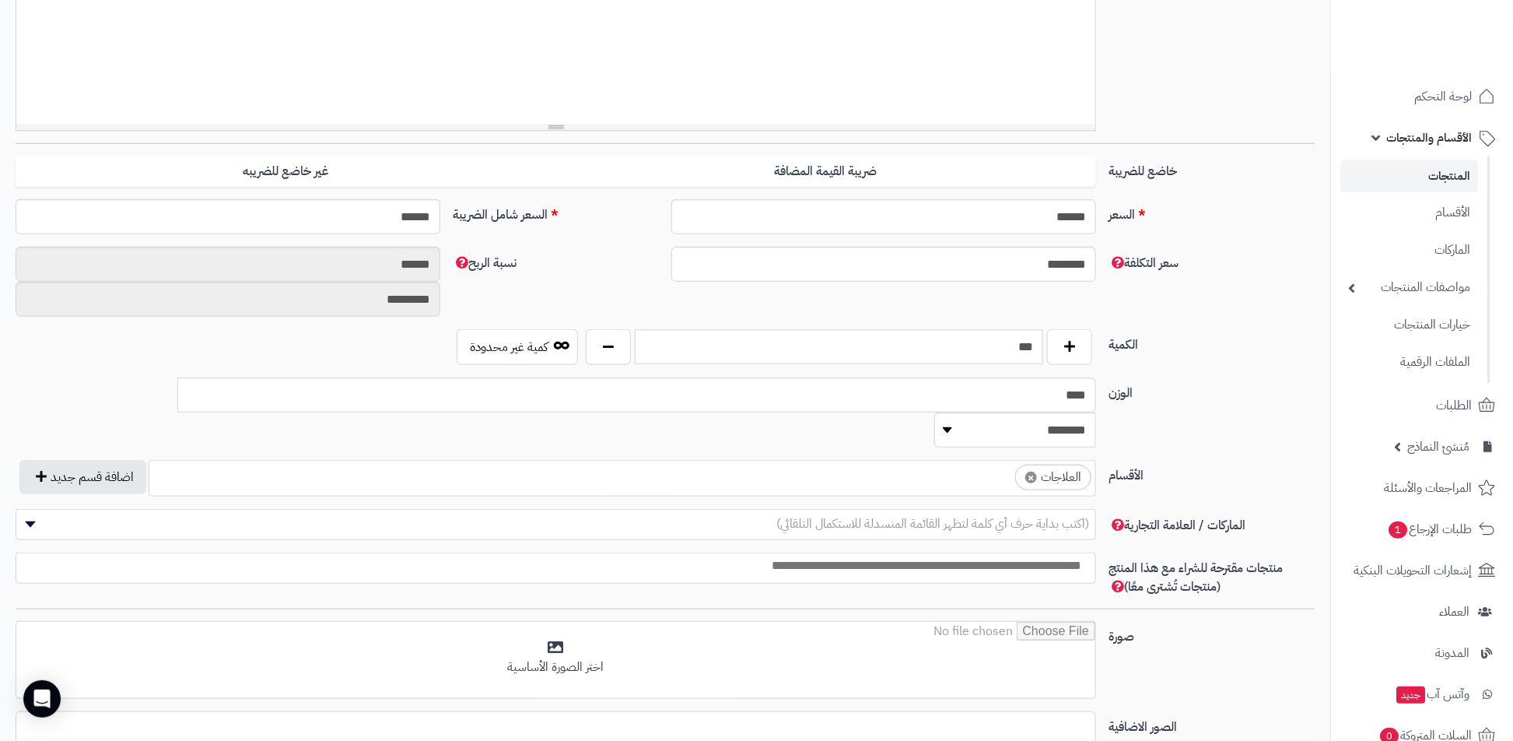
scroll to position [565, 0]
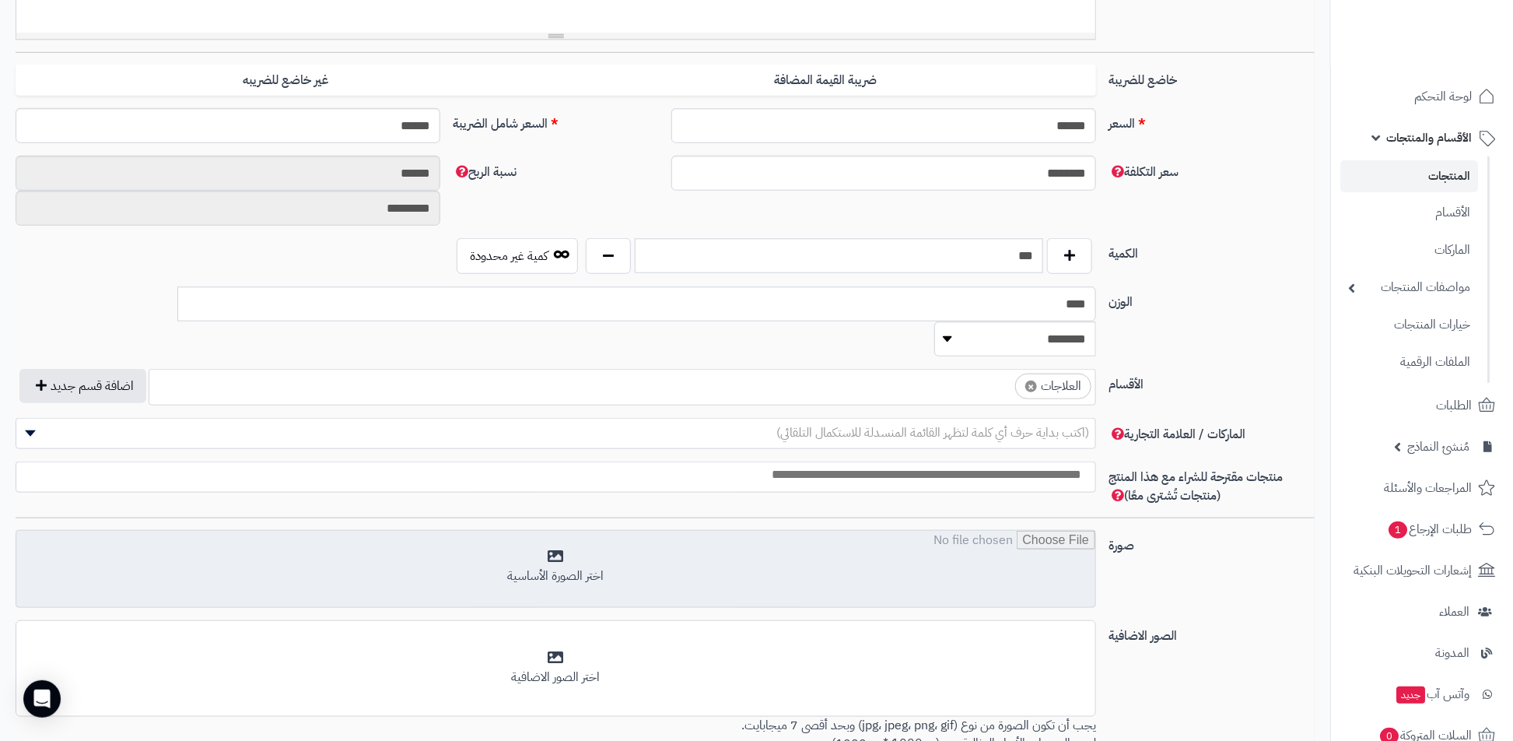
click at [725, 530] on input "file" at bounding box center [555, 569] width 1079 height 78
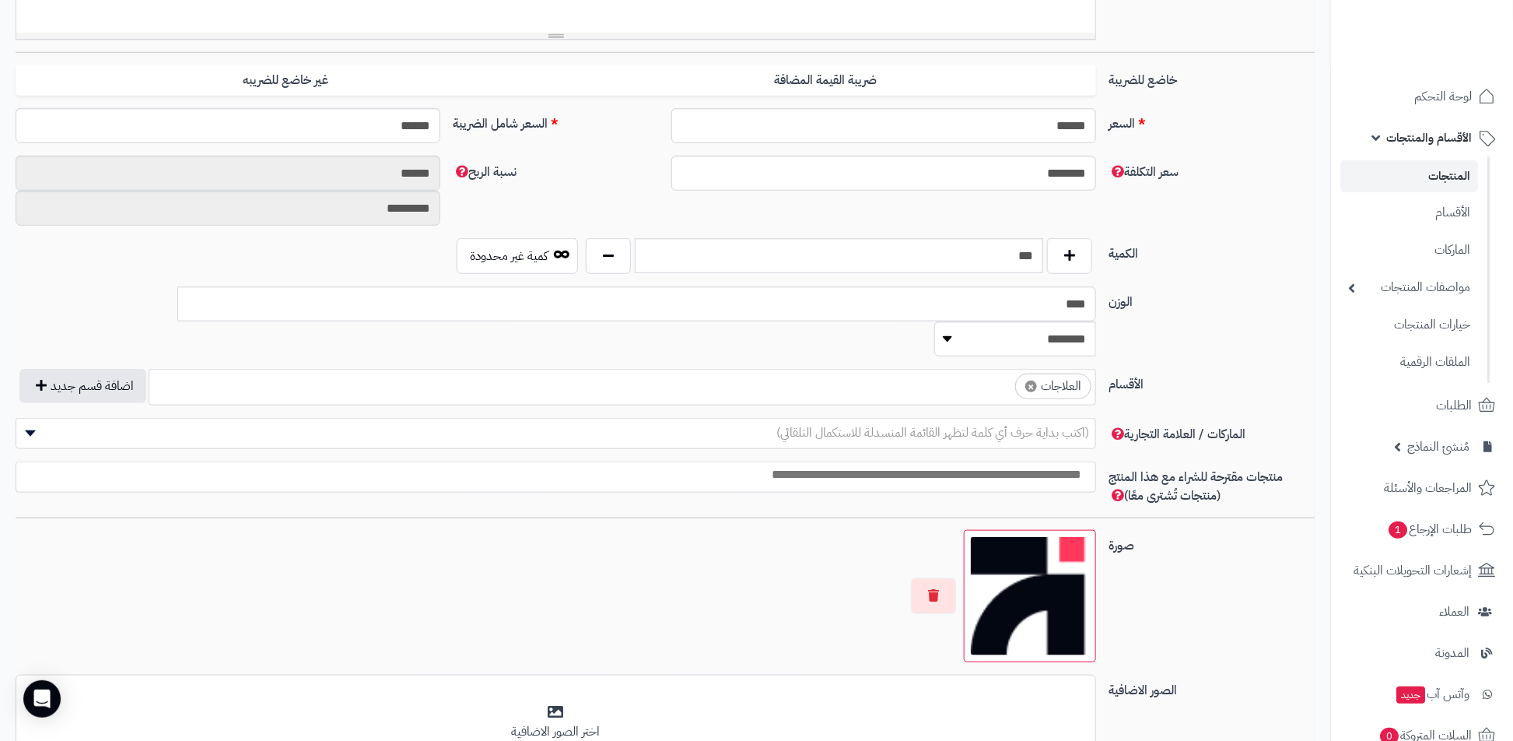
scroll to position [724, 0]
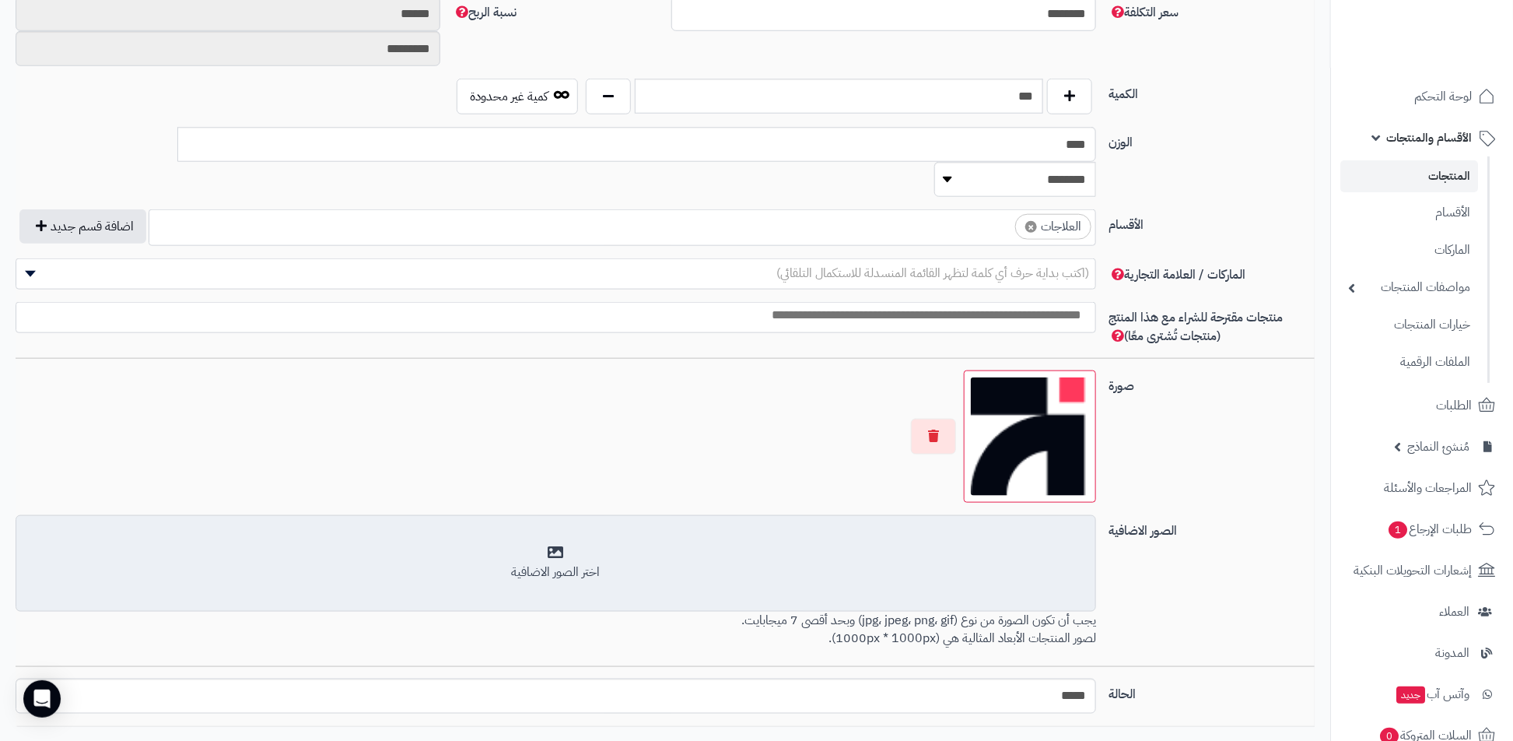
click at [902, 544] on div "اختر الصور الاضافية" at bounding box center [556, 562] width 1060 height 37
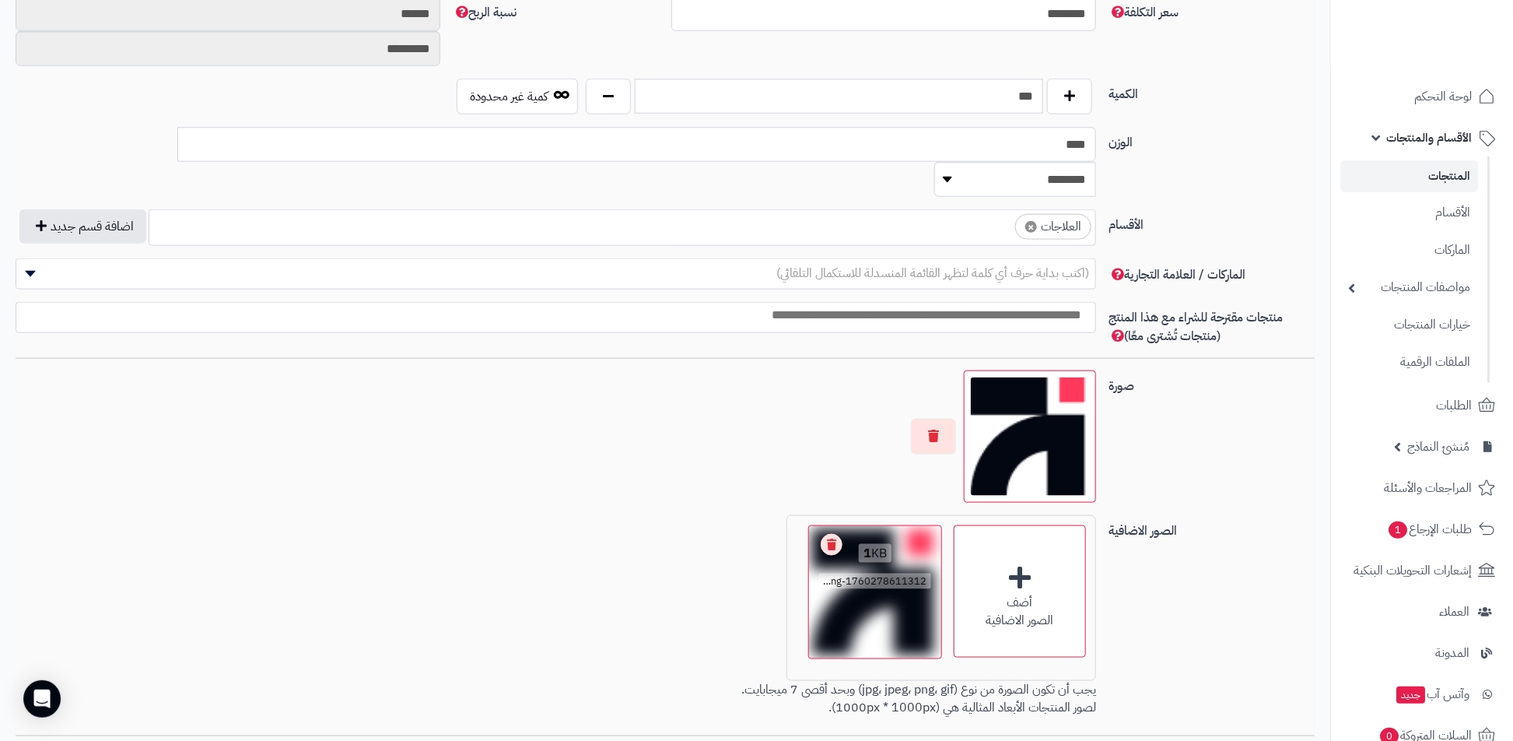
click at [859, 544] on span "1 KB" at bounding box center [875, 553] width 33 height 19
click at [831, 534] on link "Remove file" at bounding box center [832, 545] width 22 height 22
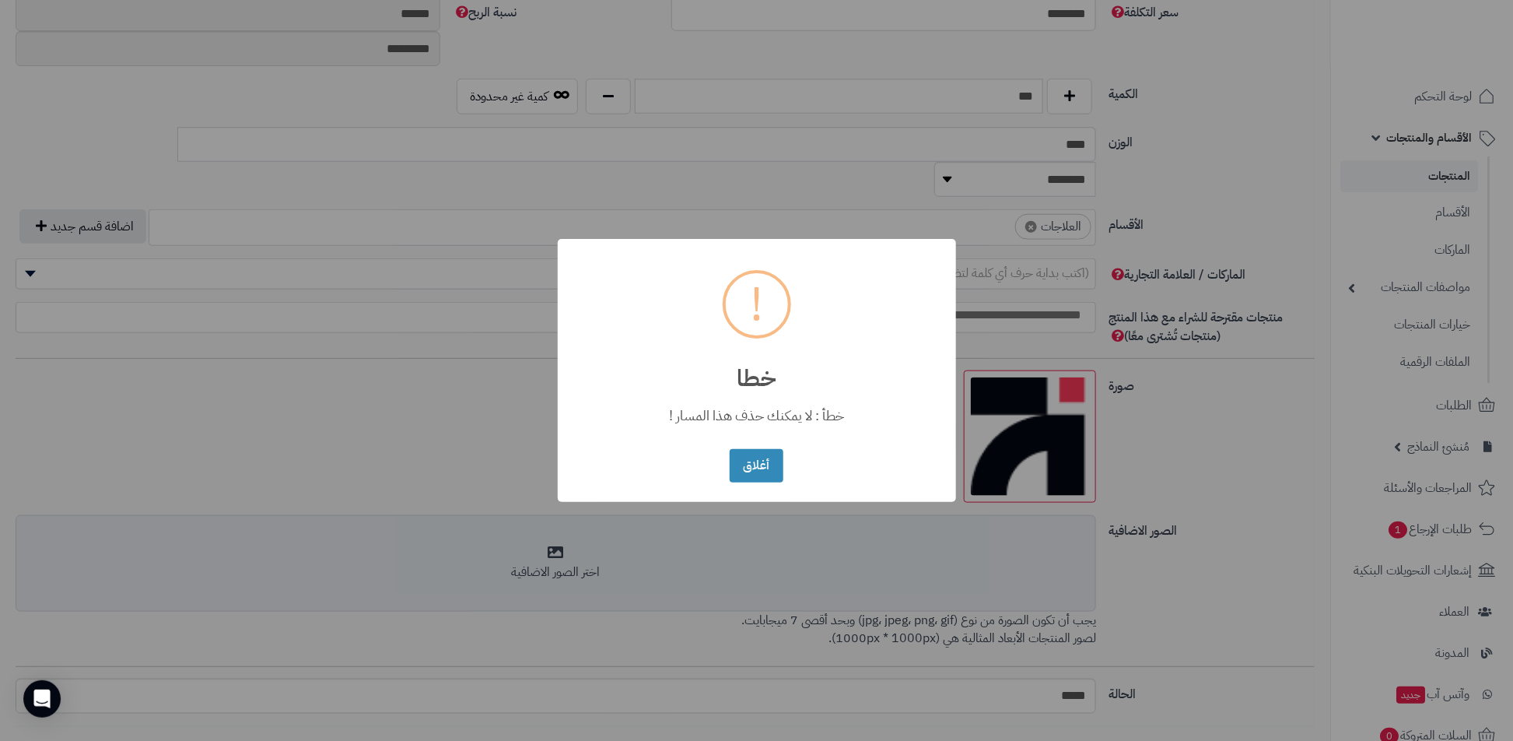
click at [780, 411] on div "خطأ : لا يمكنك حذف هذا المسار !" at bounding box center [757, 409] width 398 height 39
copy div "خطأ : لا يمكنك حذف هذا المسار !"
click at [775, 471] on button "أغلاق" at bounding box center [757, 464] width 54 height 33
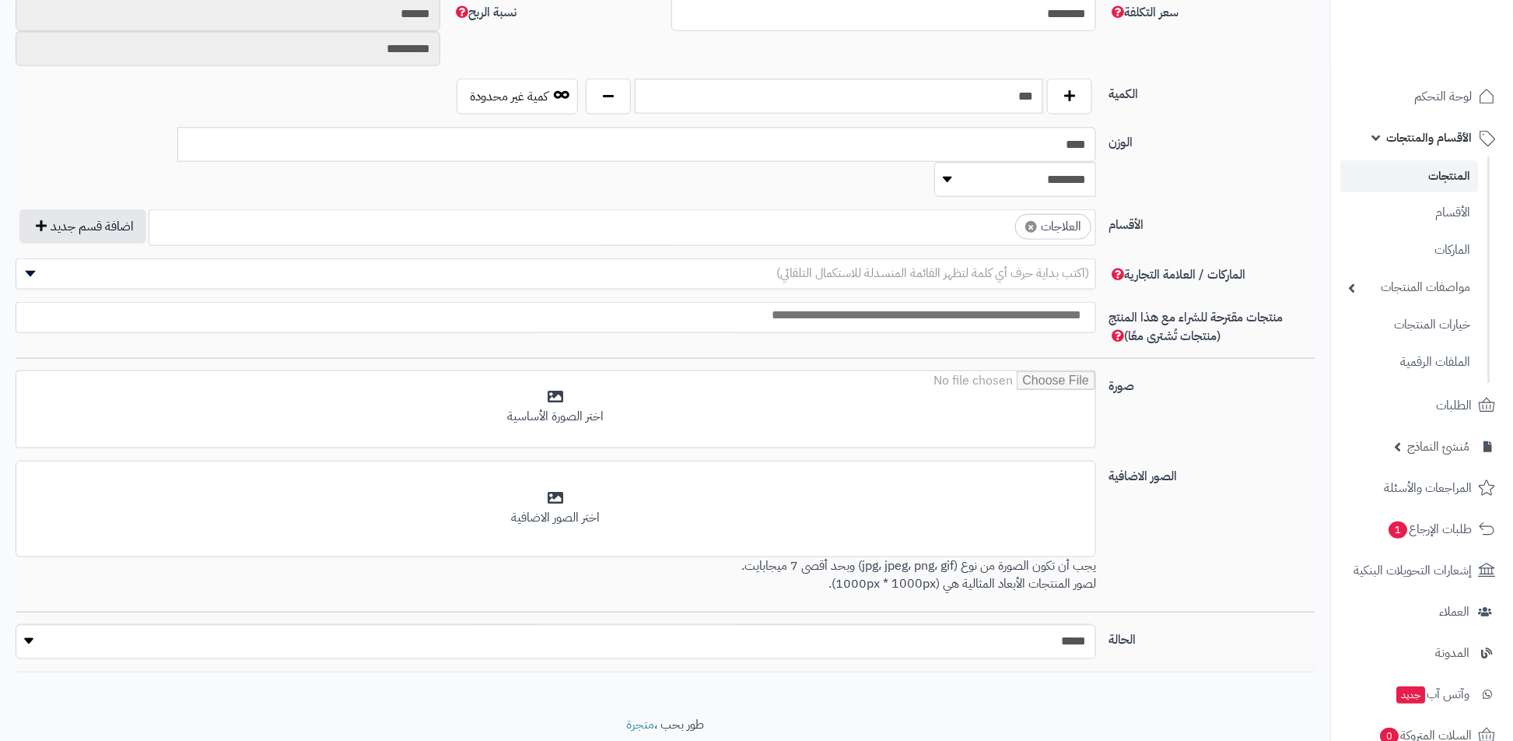
scroll to position [50, 0]
click at [775, 509] on div "اختر الصور الاضافية" at bounding box center [556, 518] width 1060 height 18
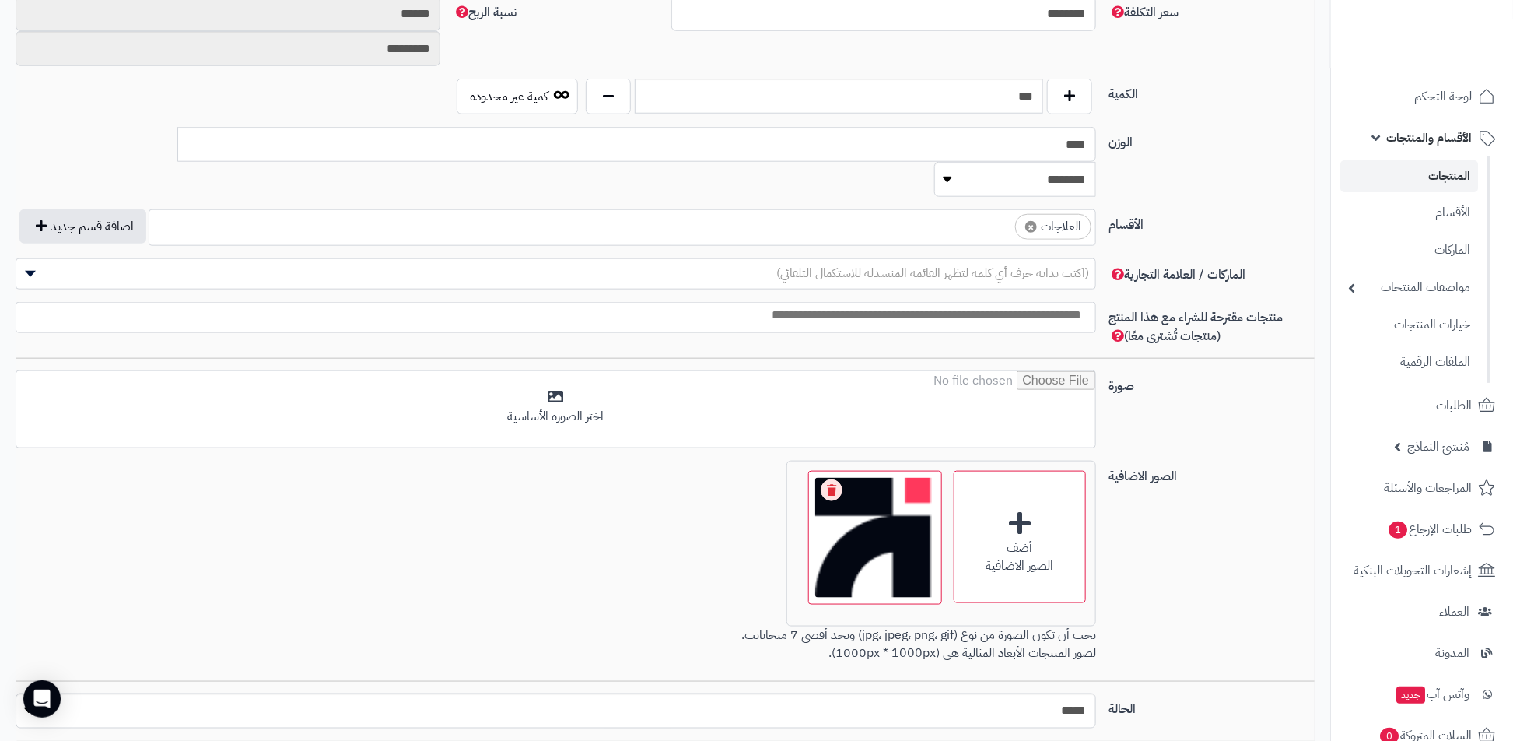
scroll to position [0, 0]
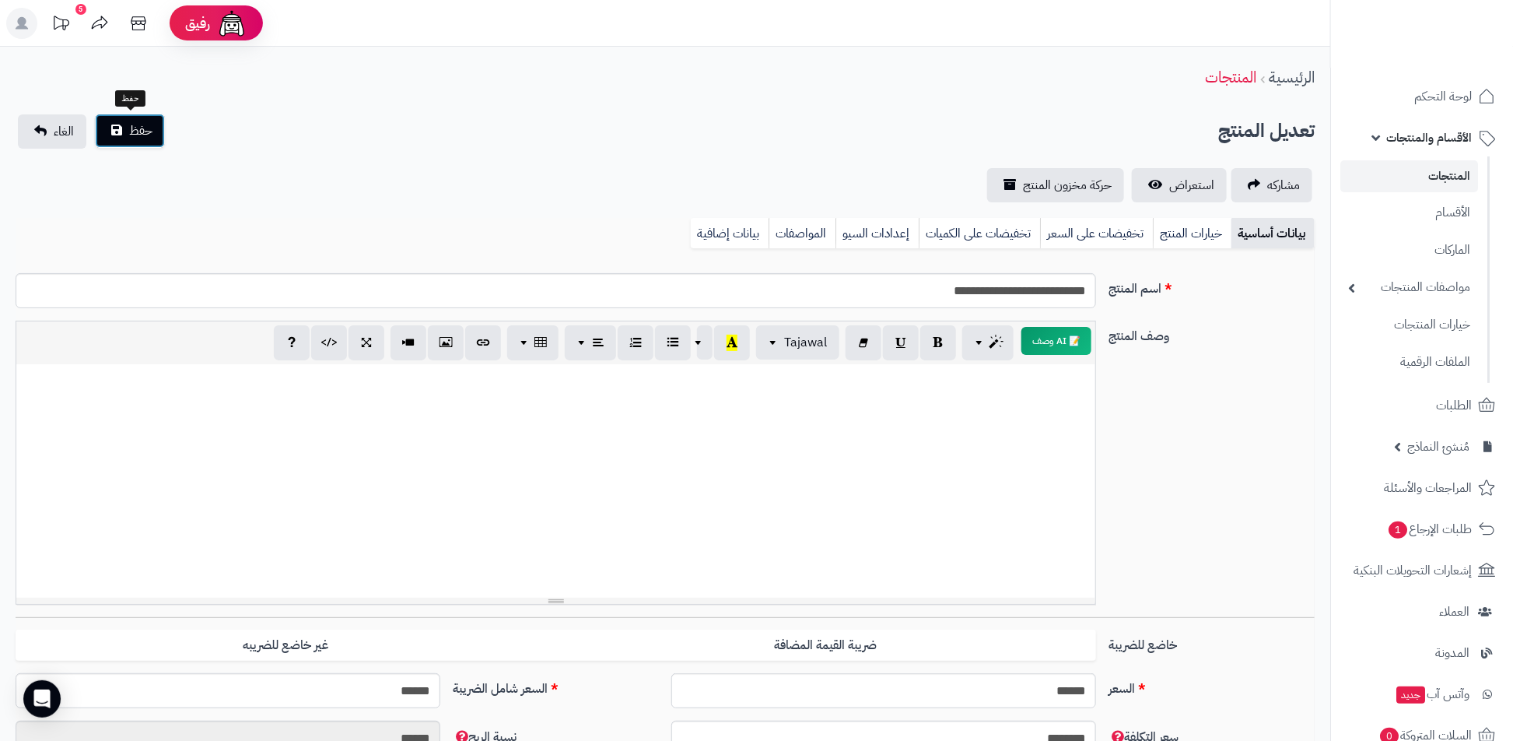
click at [152, 143] on button "حفظ" at bounding box center [130, 131] width 70 height 34
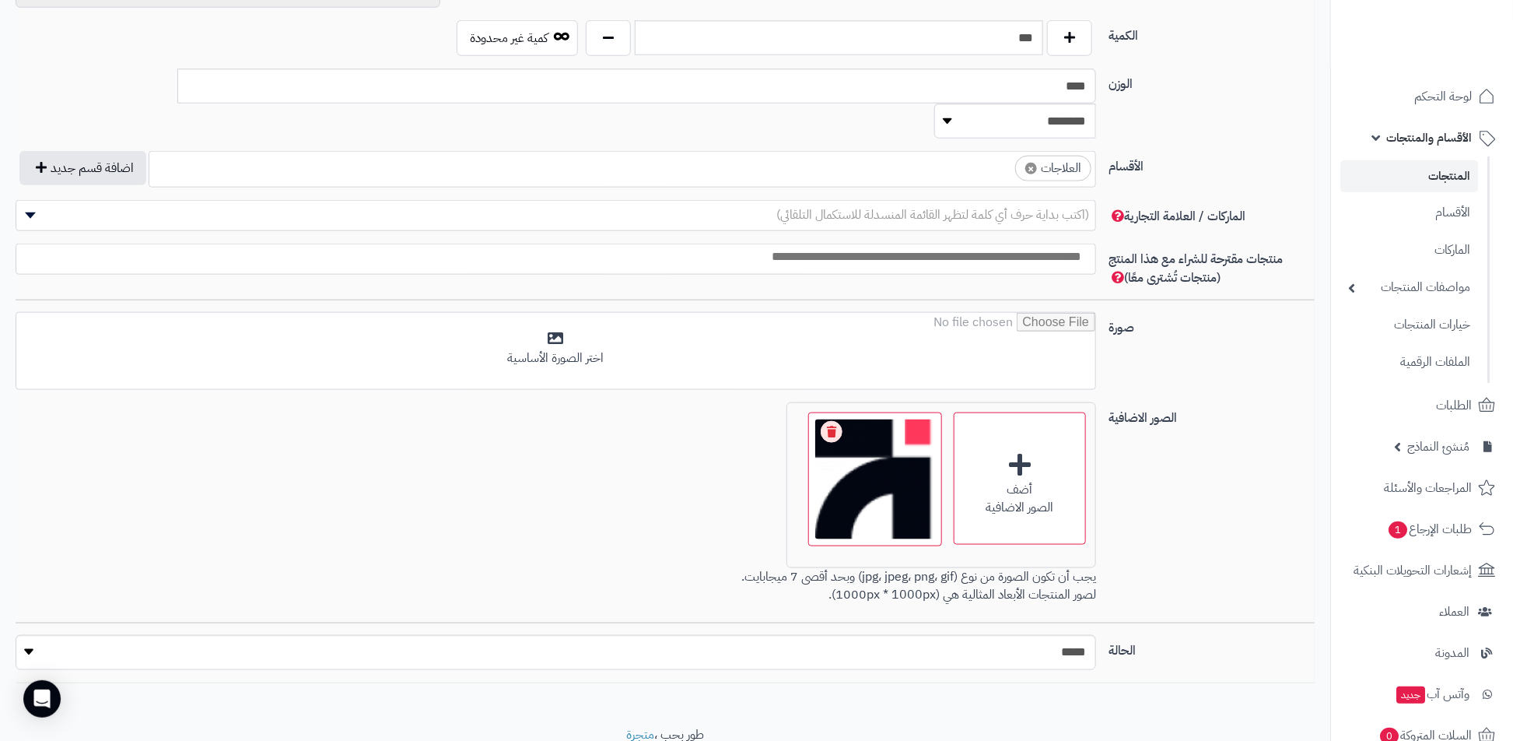
scroll to position [807, 0]
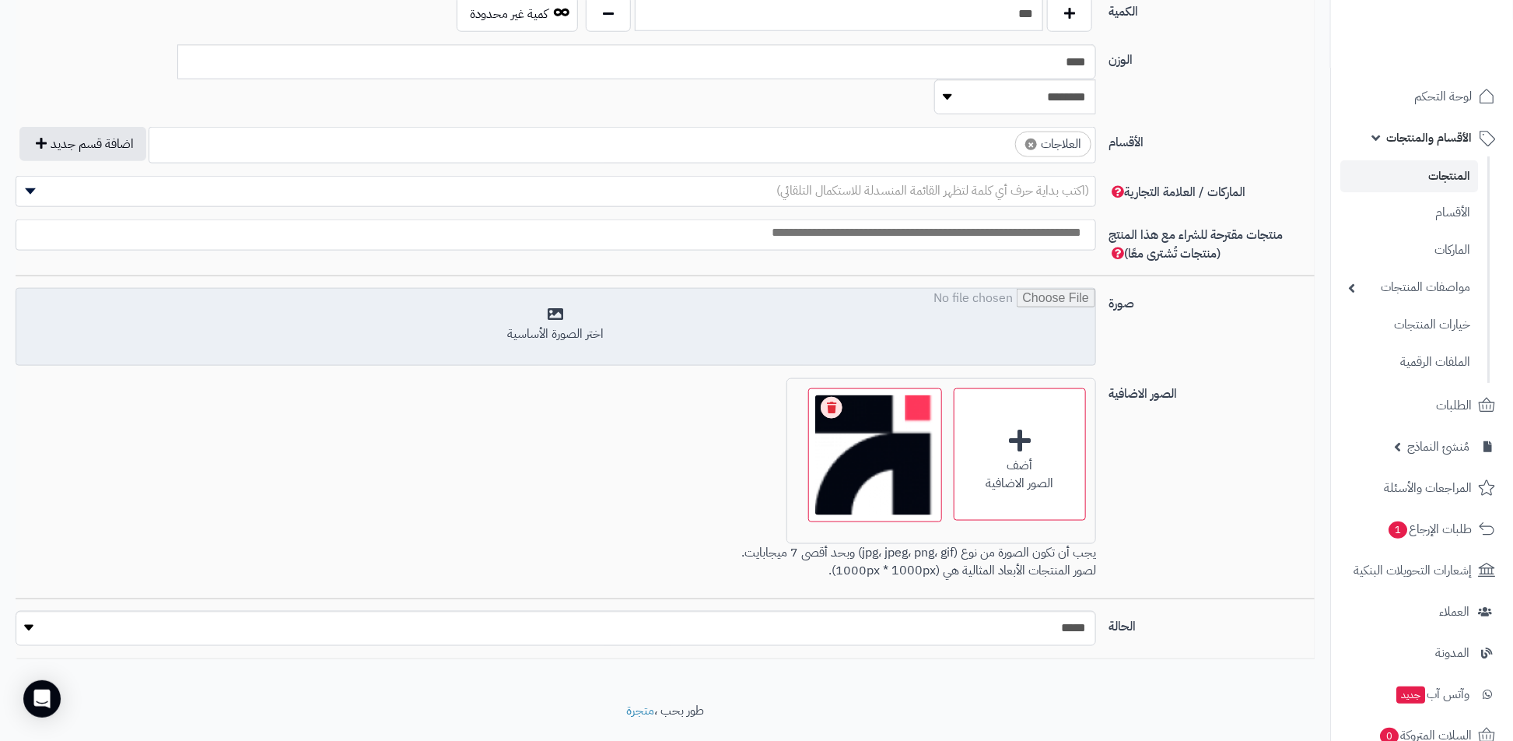
click at [978, 289] on input "file" at bounding box center [555, 328] width 1079 height 78
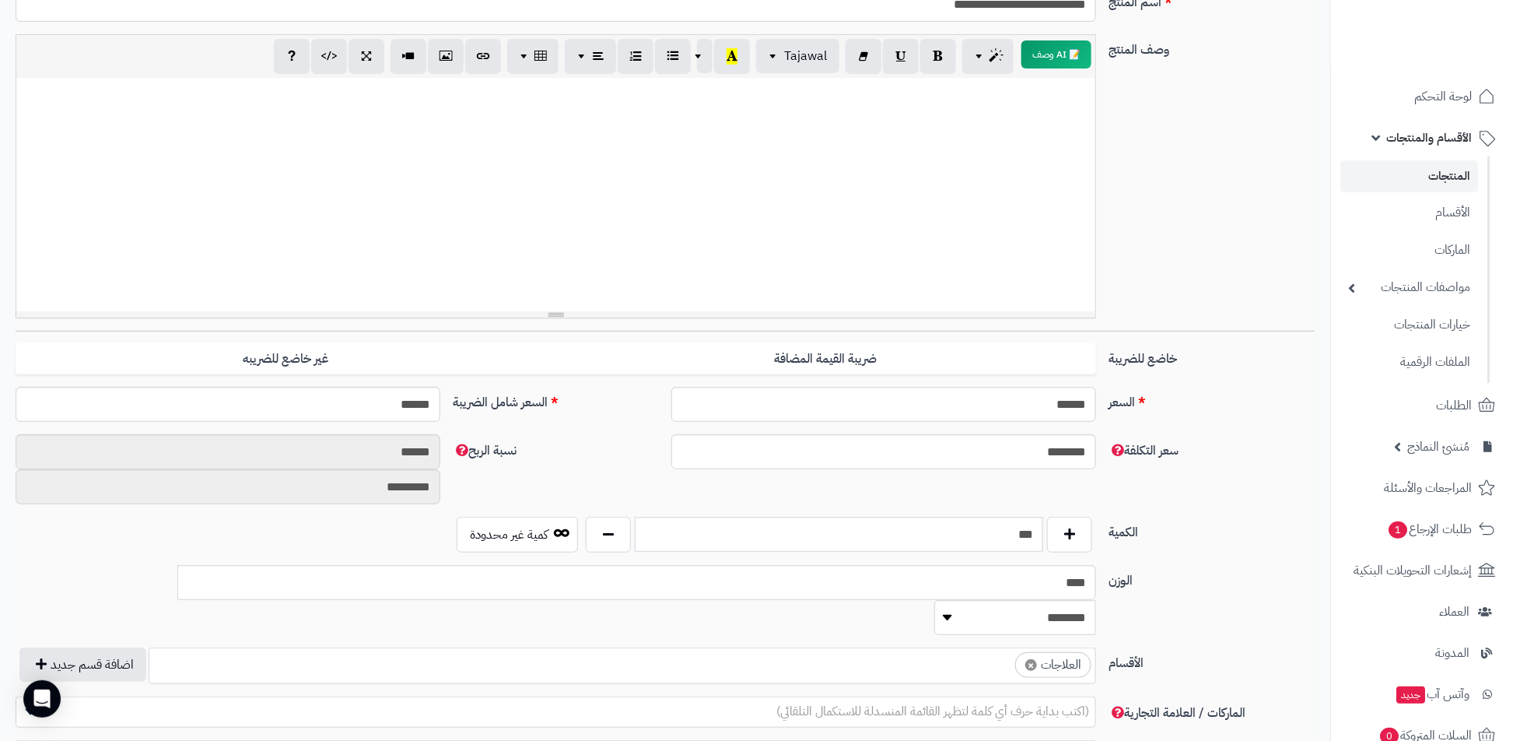
scroll to position [40, 0]
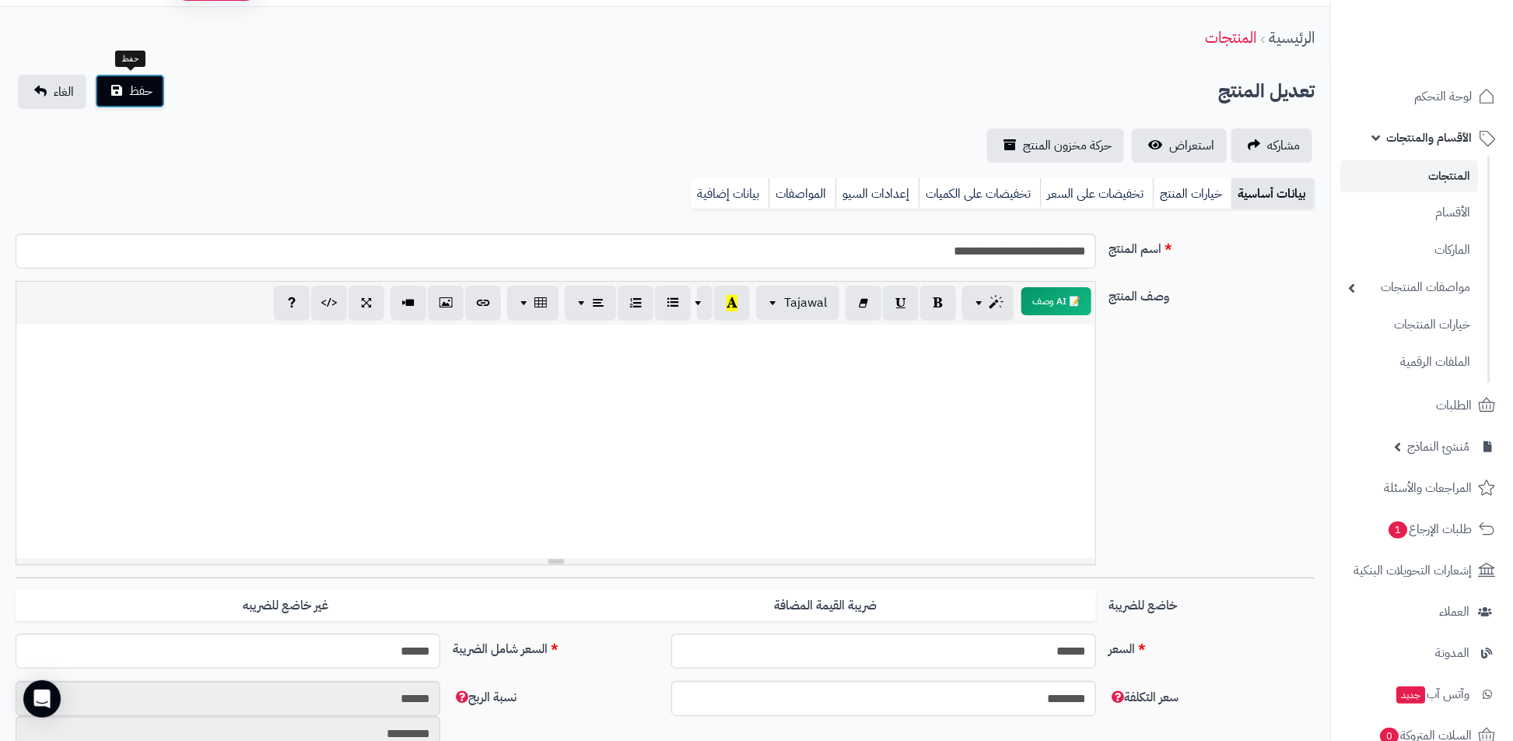
click at [141, 99] on button "حفظ" at bounding box center [130, 91] width 70 height 34
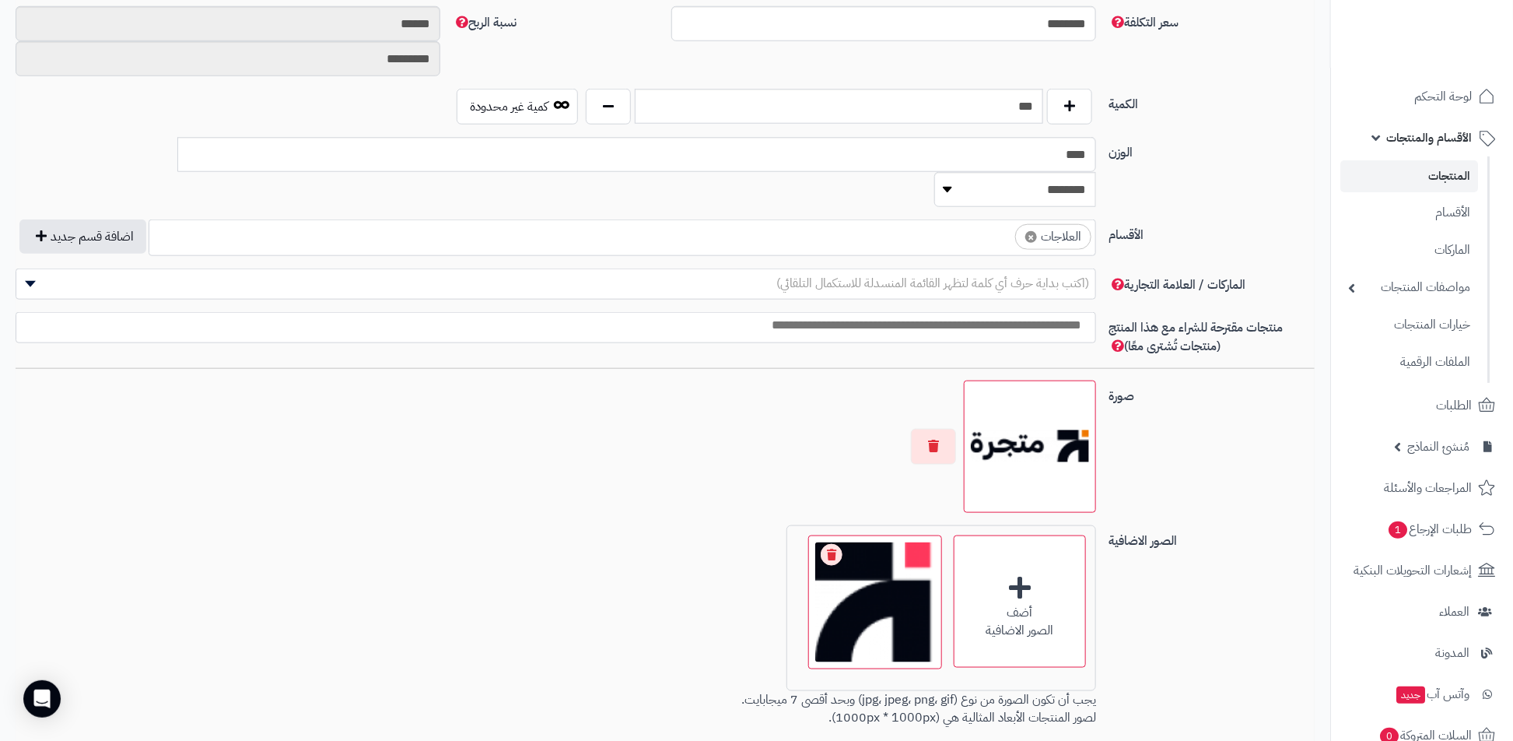
scroll to position [861, 0]
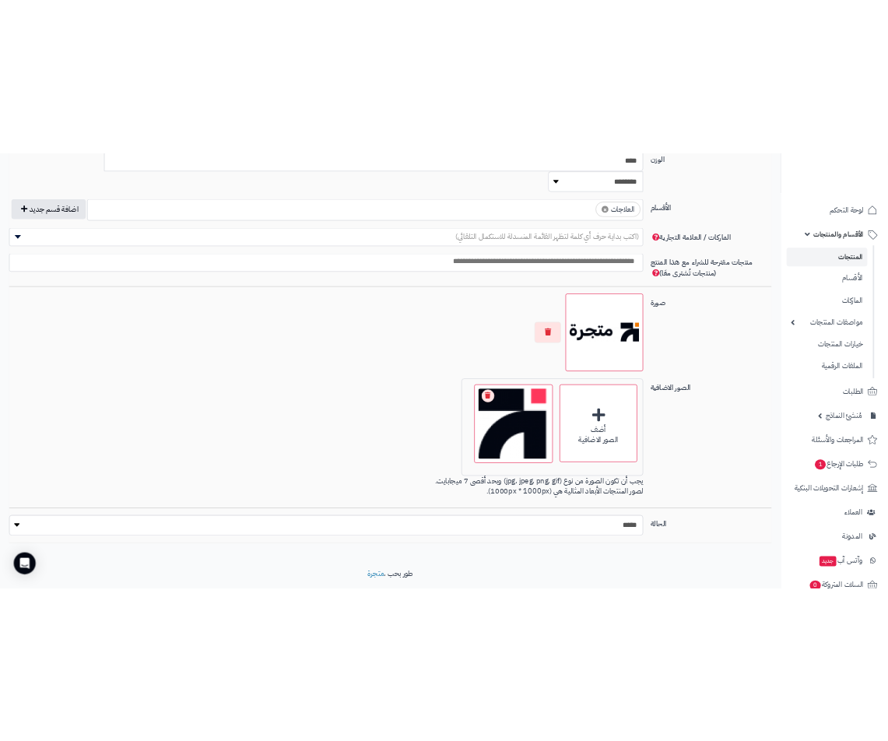
scroll to position [901, 0]
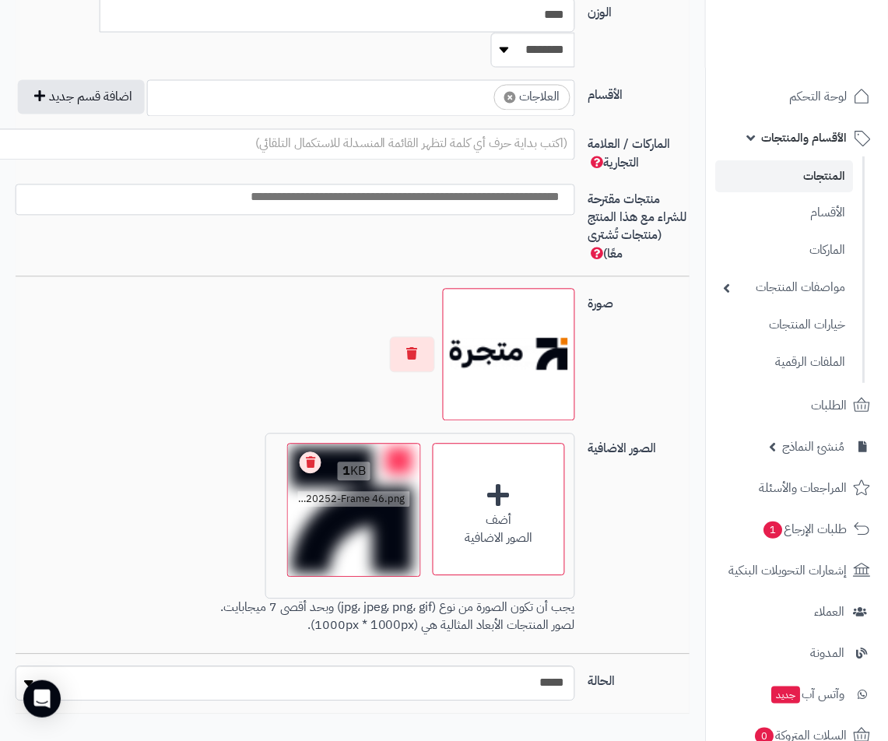
click at [315, 451] on link "Remove file" at bounding box center [310, 462] width 22 height 22
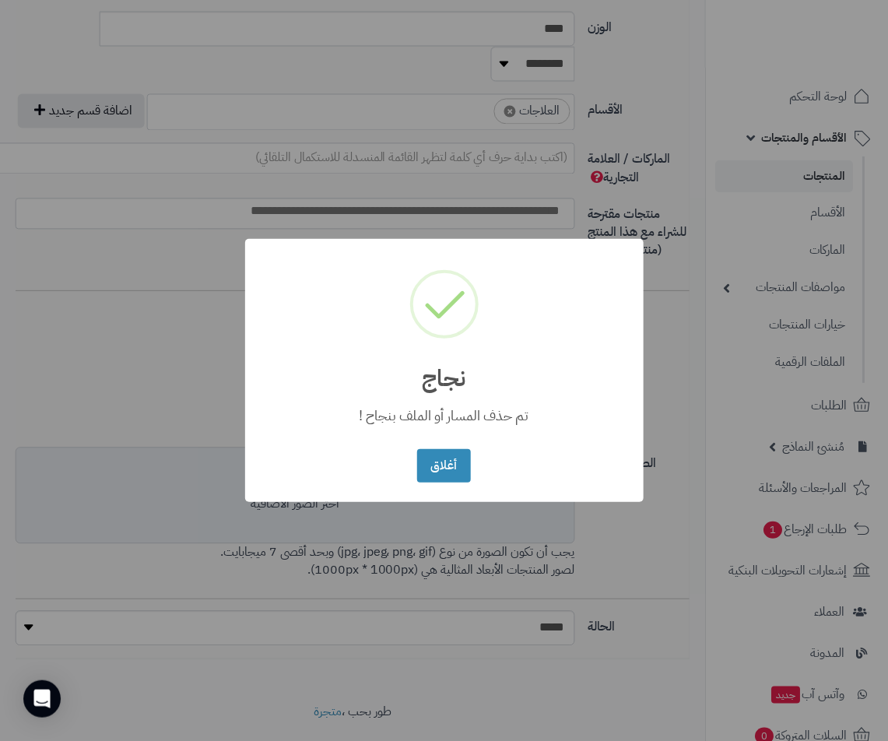
click at [696, 495] on div "× نجاج تم حذف المسار أو الملف بنجاح ! أغلاق No Cancel" at bounding box center [444, 370] width 888 height 741
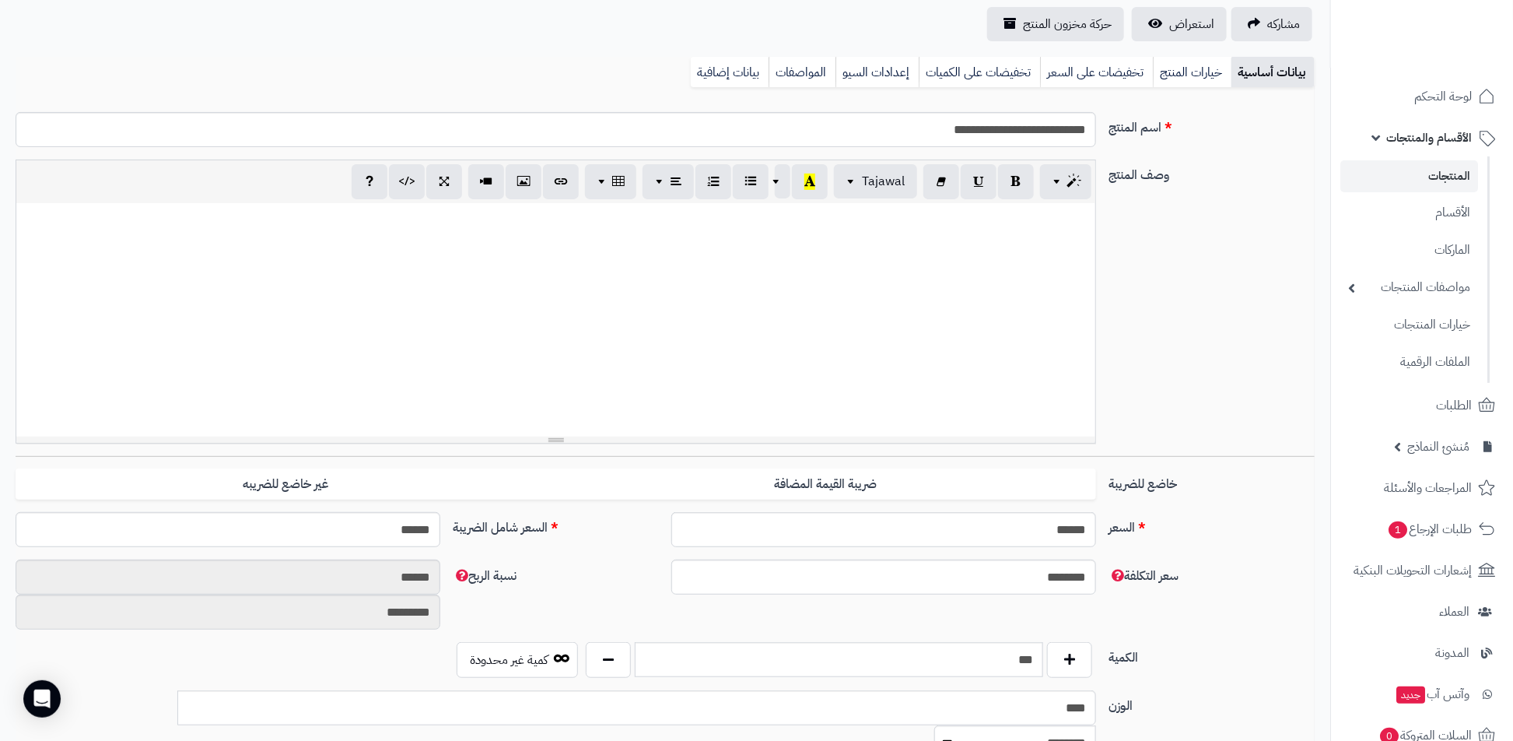
scroll to position [68, 0]
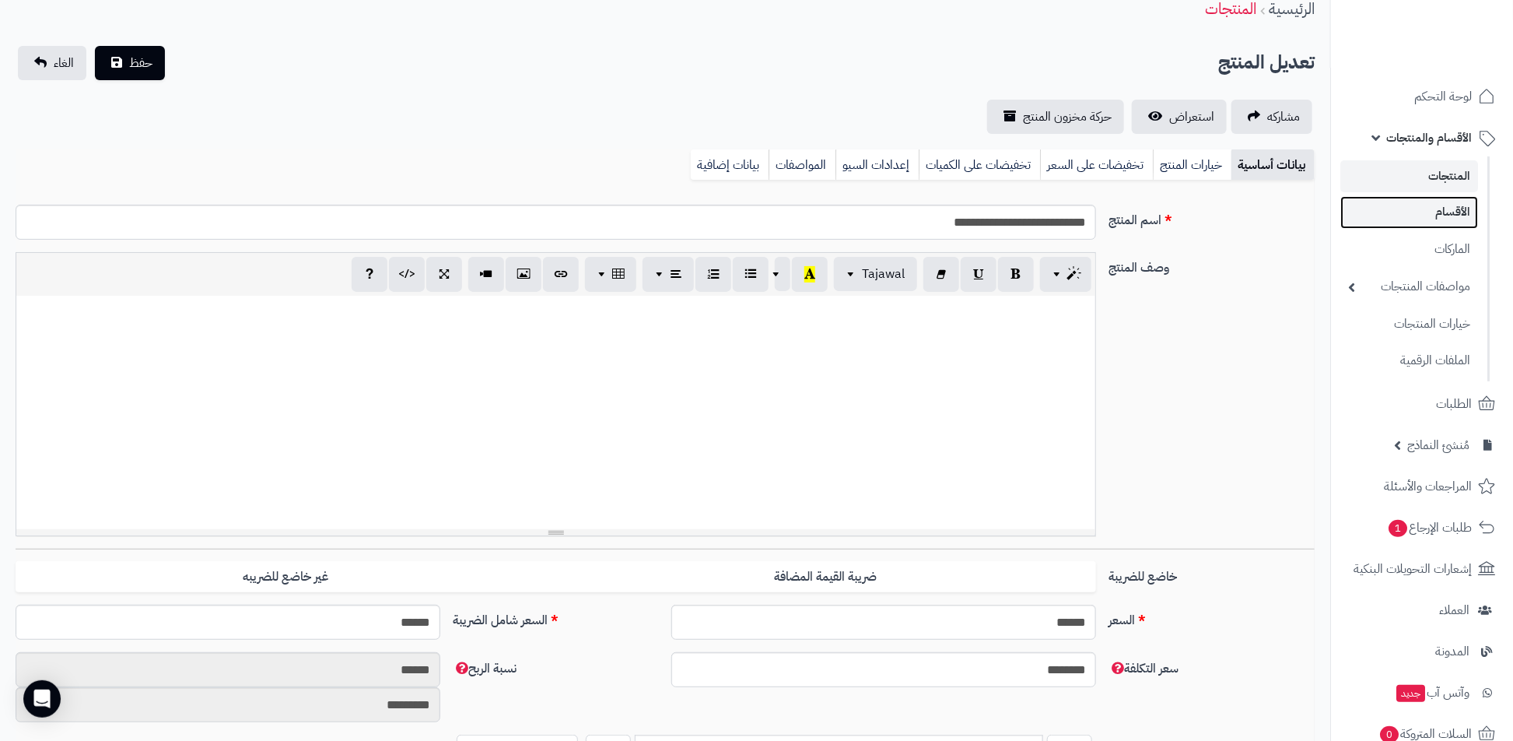
click at [1424, 199] on link "الأقسام" at bounding box center [1409, 212] width 138 height 32
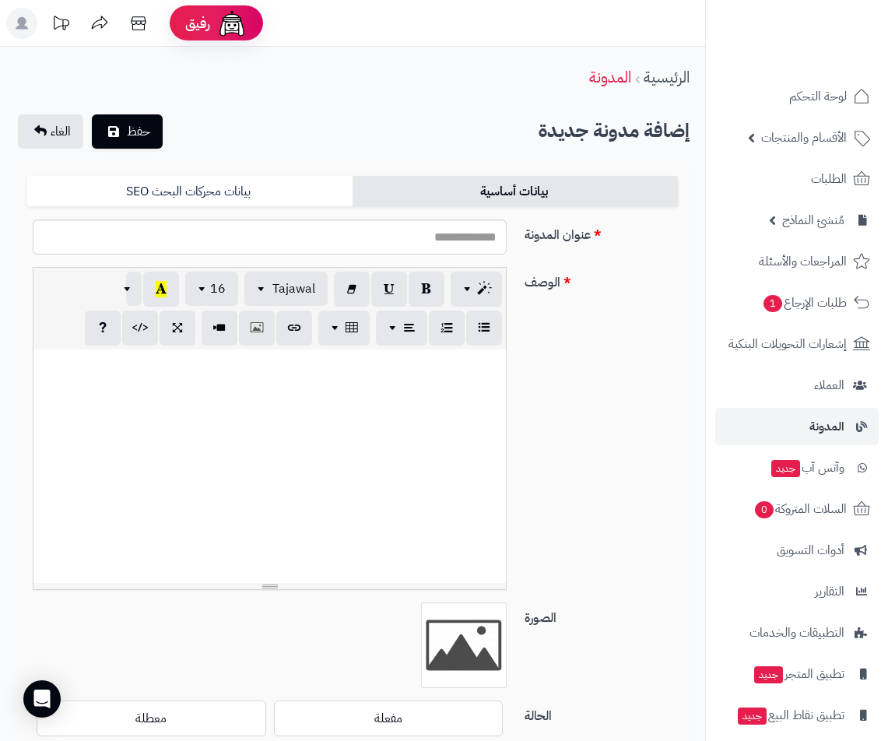
scroll to position [105, 0]
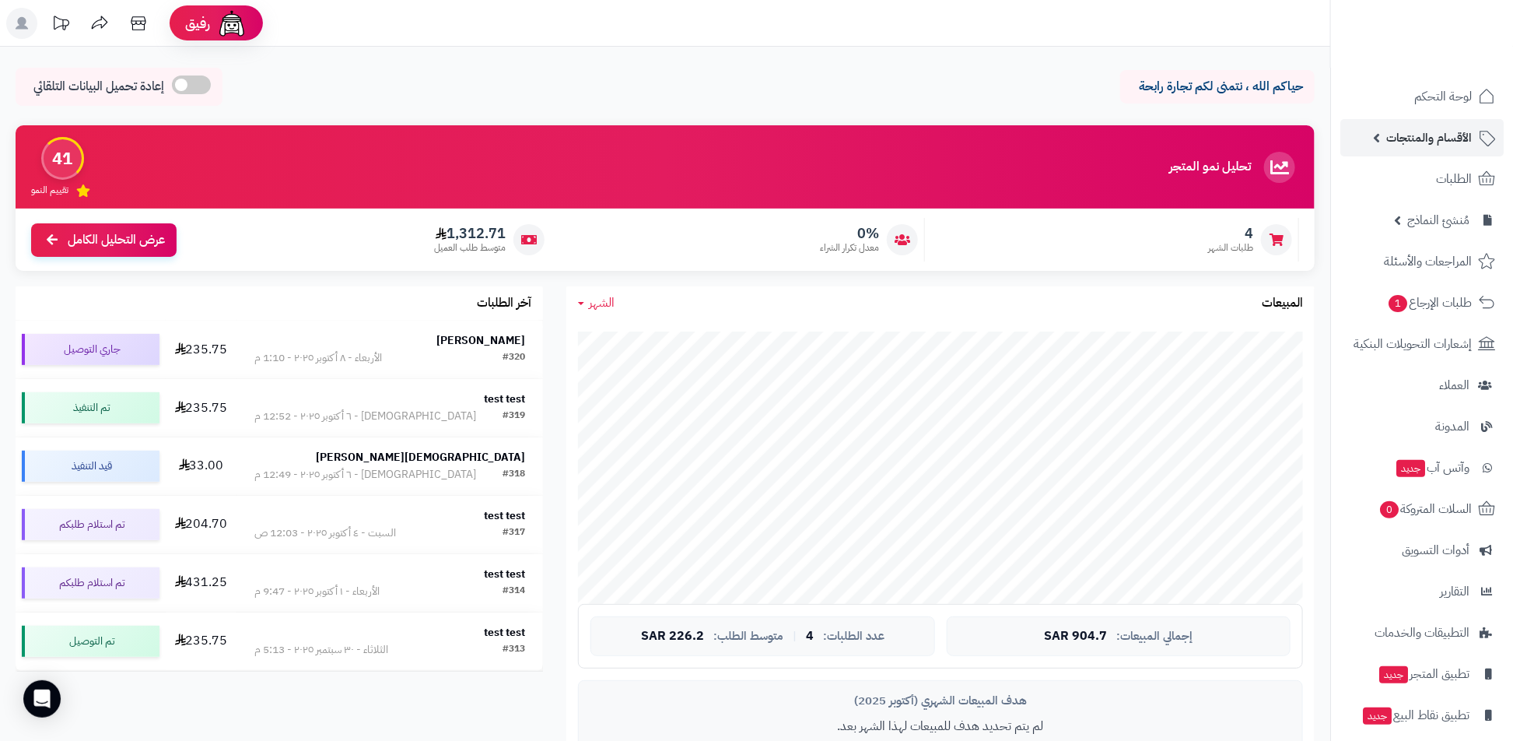
click at [1427, 135] on span "الأقسام والمنتجات" at bounding box center [1429, 138] width 86 height 22
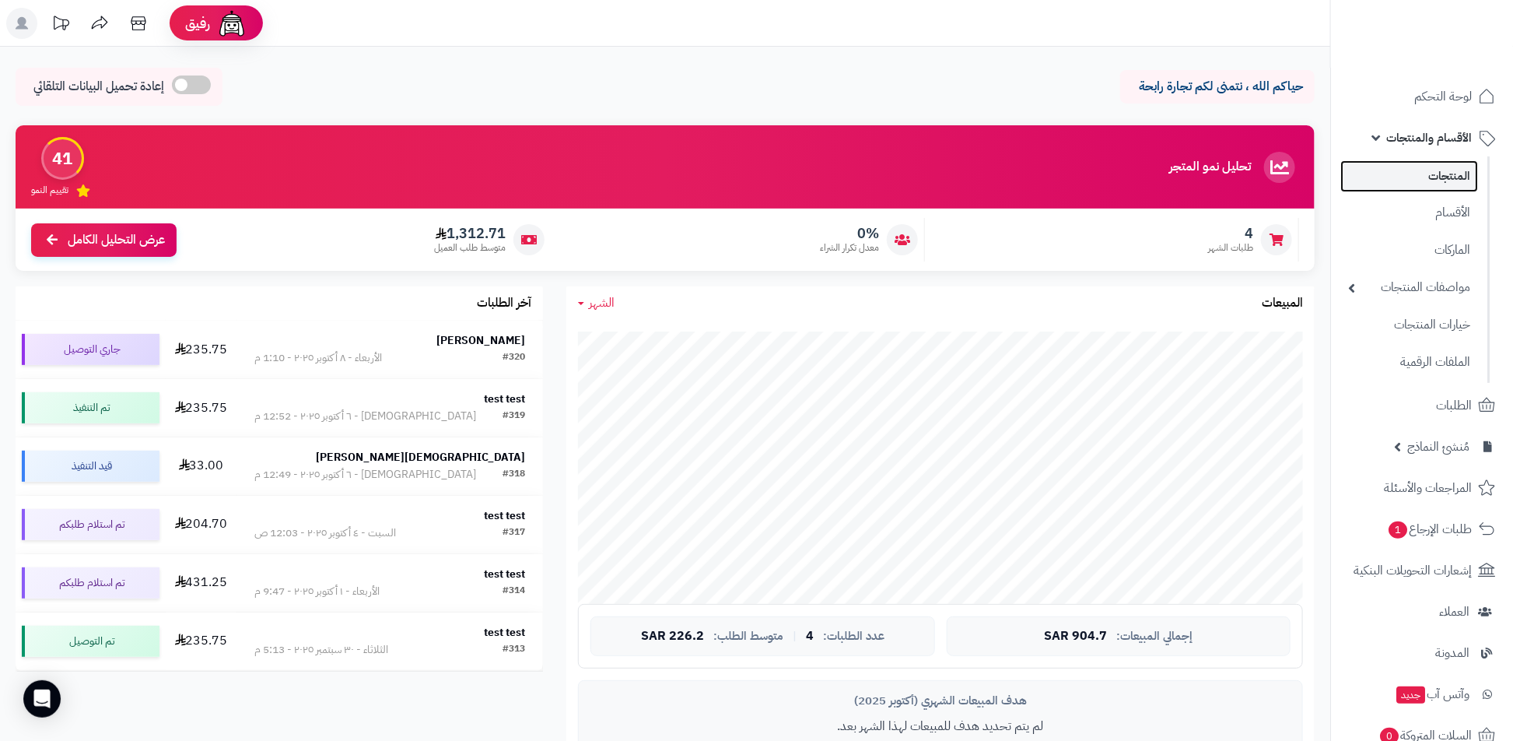
click at [1469, 189] on link "المنتجات" at bounding box center [1409, 176] width 138 height 32
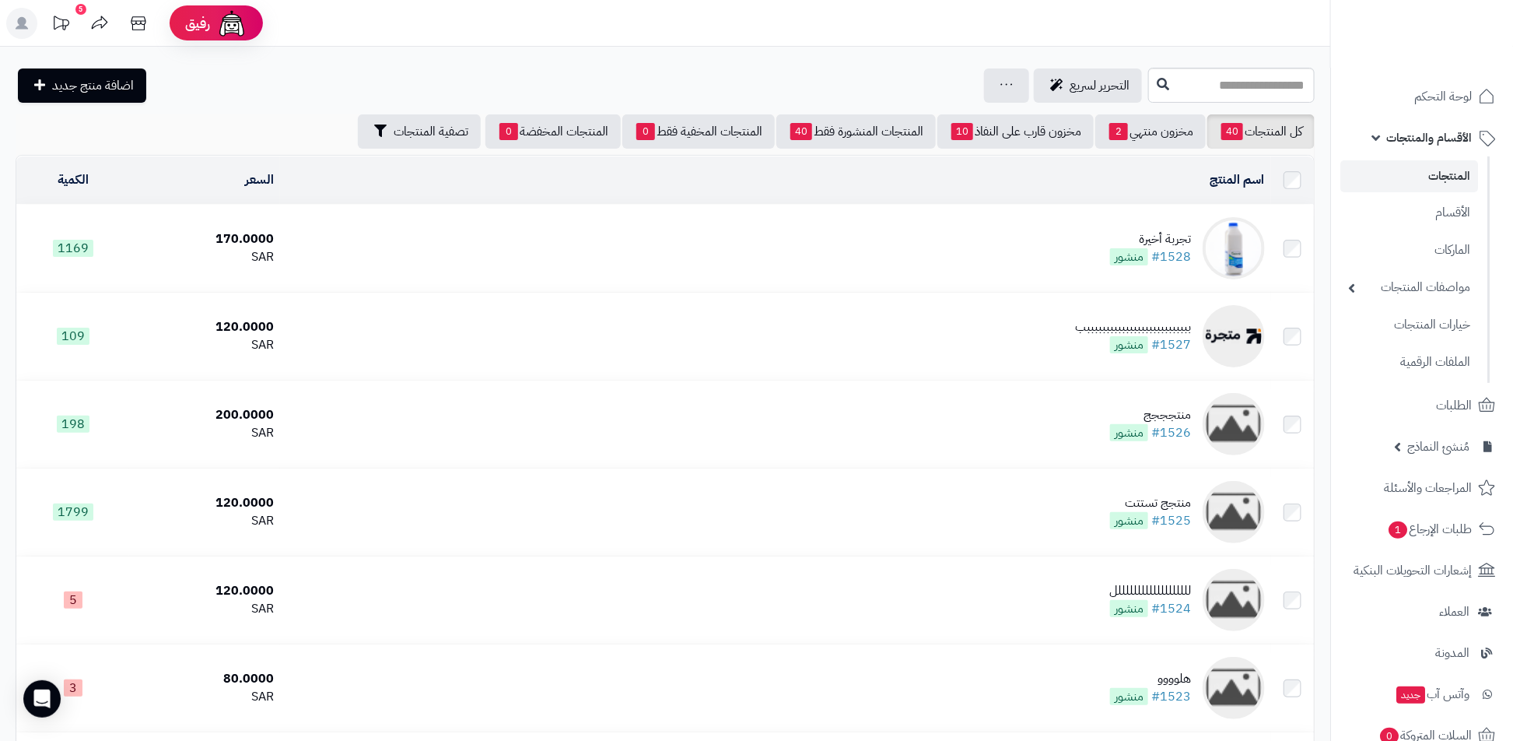
click at [1458, 630] on ul "لوحة التحكم الأقسام والمنتجات المنتجات الأقسام الماركات مواصفات المنتجات مواصفا…" at bounding box center [1422, 539] width 182 height 923
click at [1454, 643] on span "المدونة" at bounding box center [1451, 653] width 35 height 22
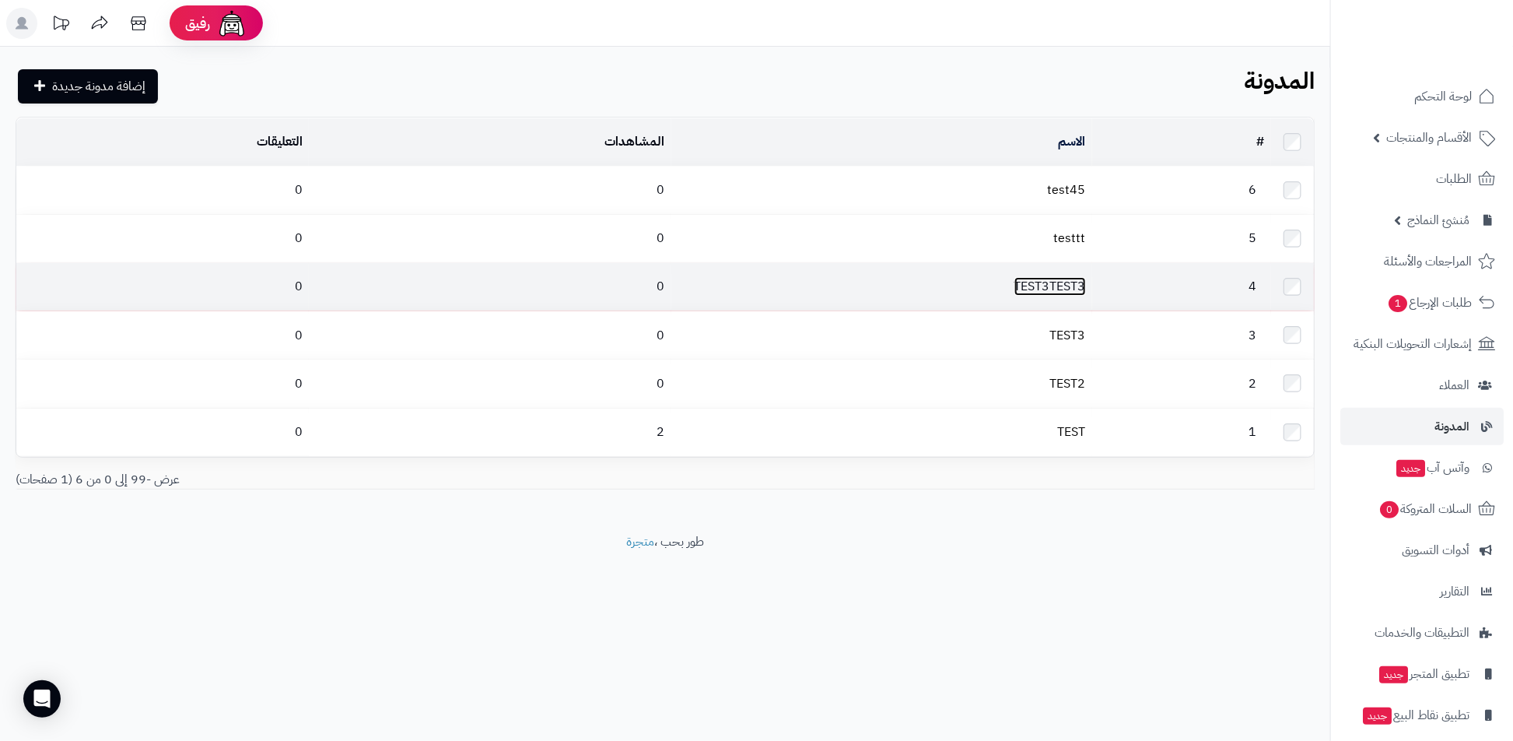
click at [1073, 288] on link "TEST3TEST3" at bounding box center [1050, 286] width 72 height 19
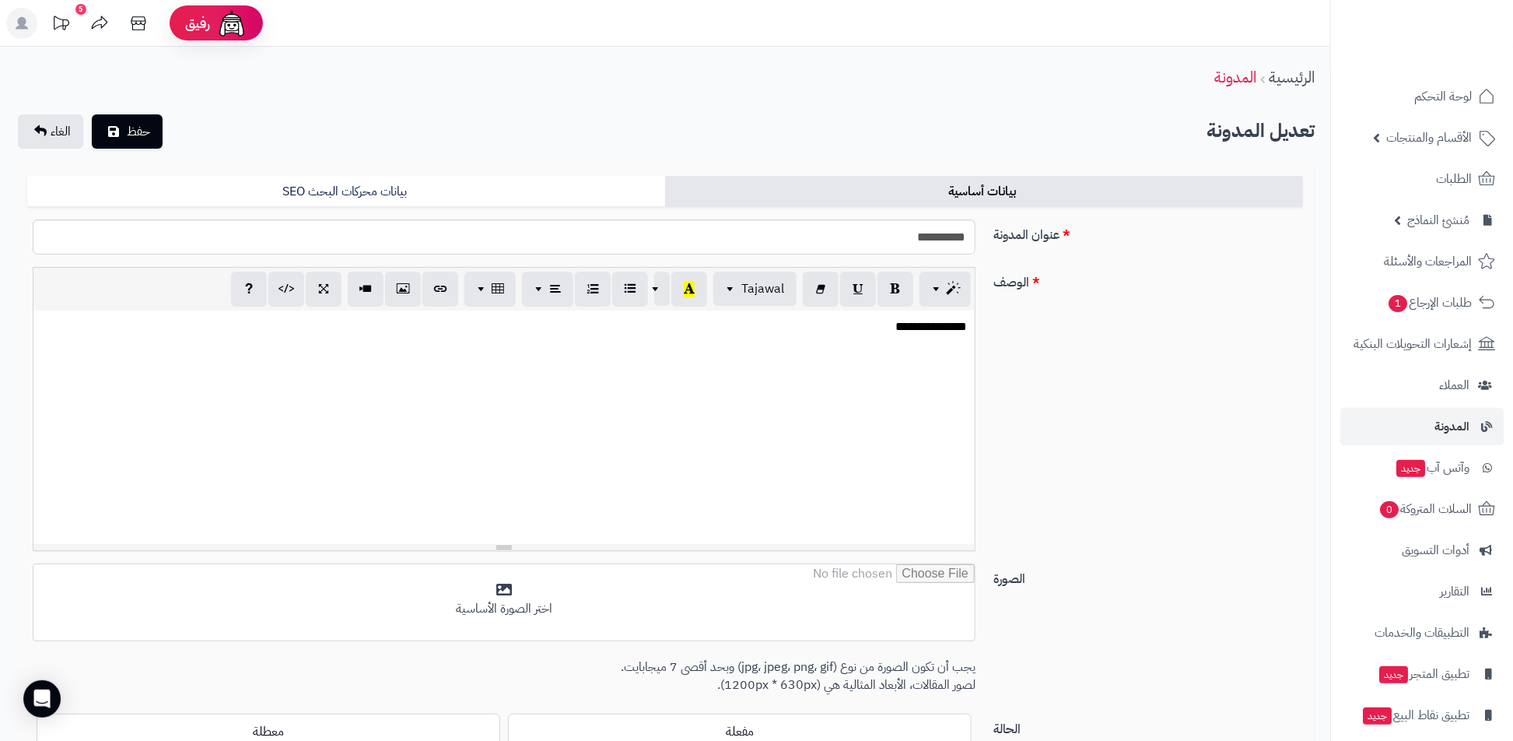
click at [852, 377] on div "**********" at bounding box center [503, 426] width 941 height 233
click at [408, 289] on icon "button" at bounding box center [402, 288] width 11 height 16
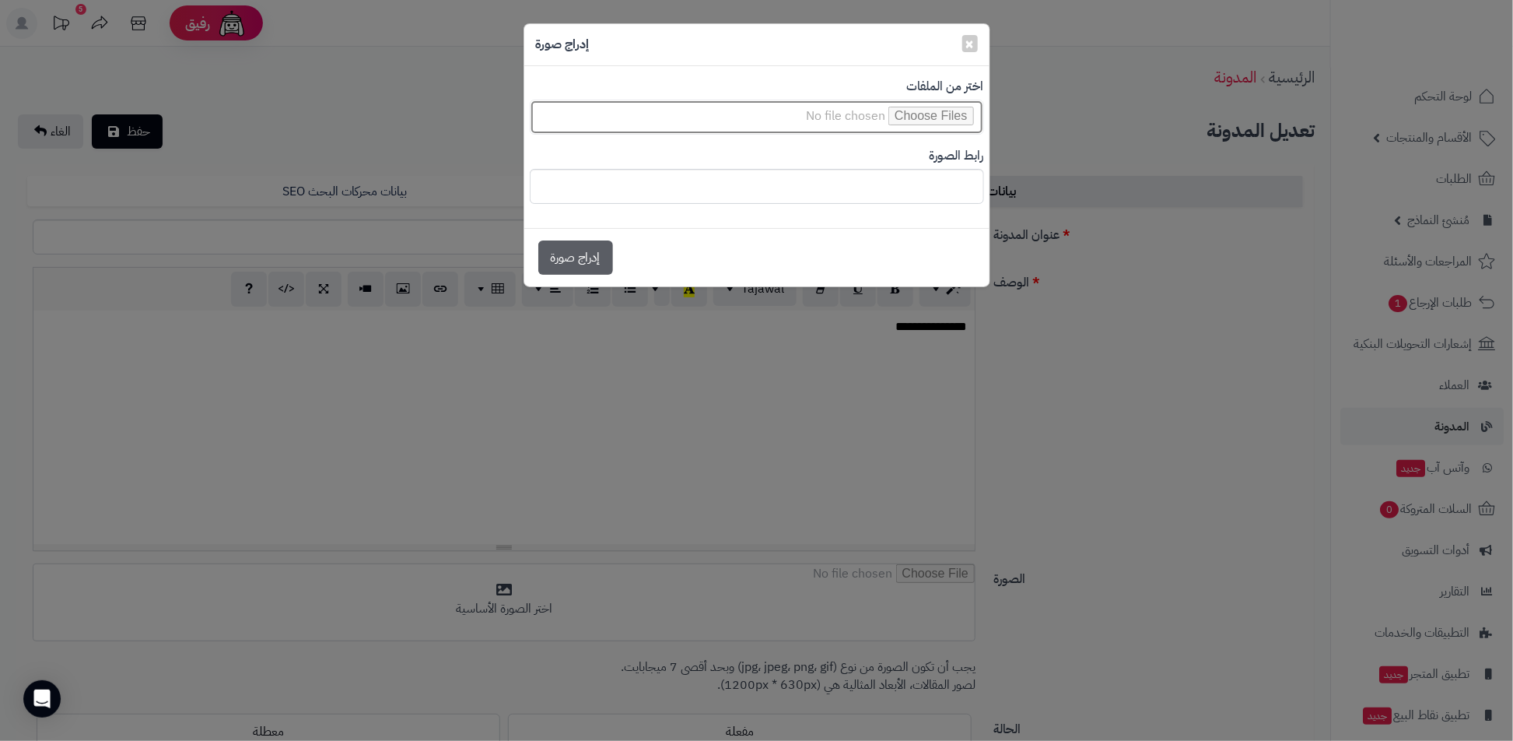
click at [951, 106] on input "file" at bounding box center [757, 117] width 454 height 35
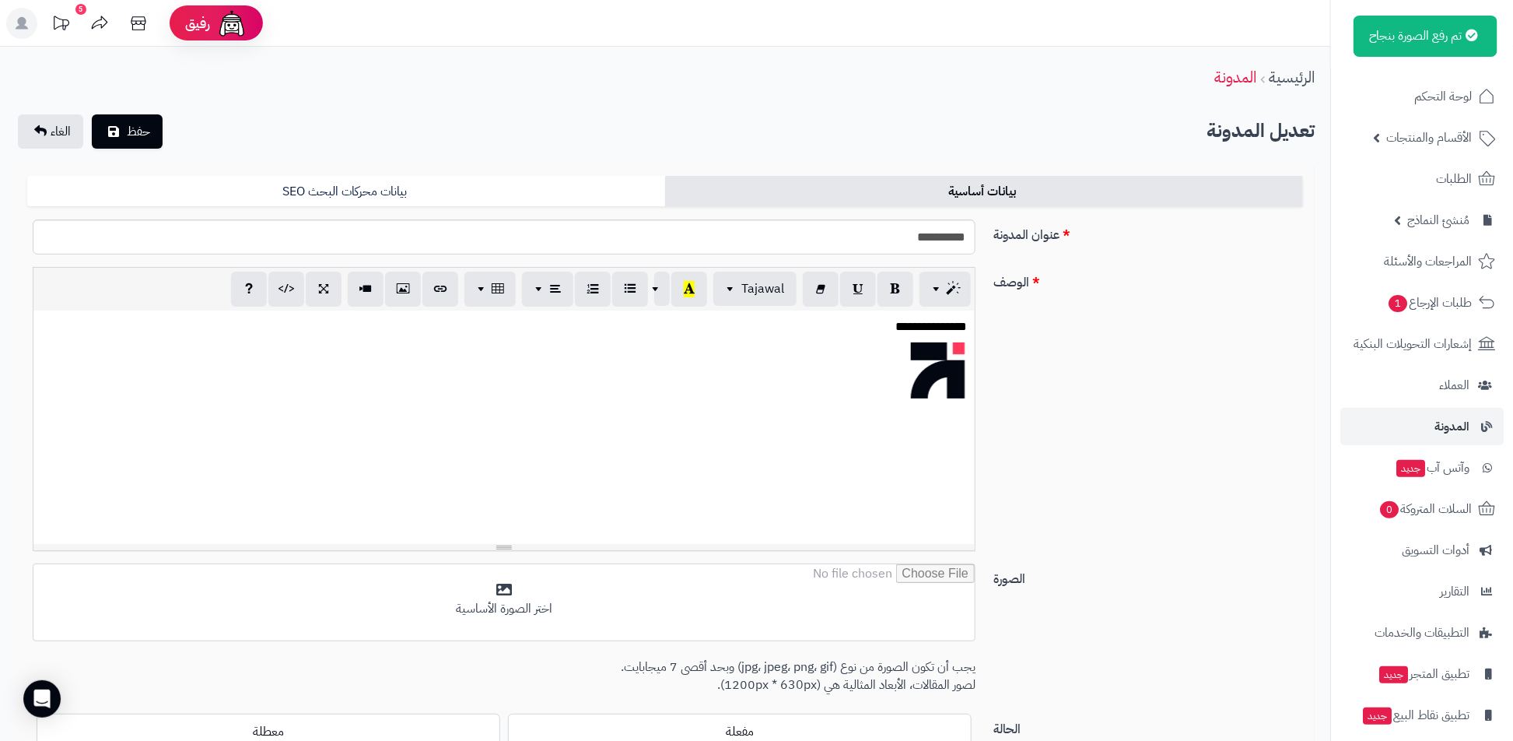
click at [938, 388] on div "**********" at bounding box center [503, 426] width 941 height 233
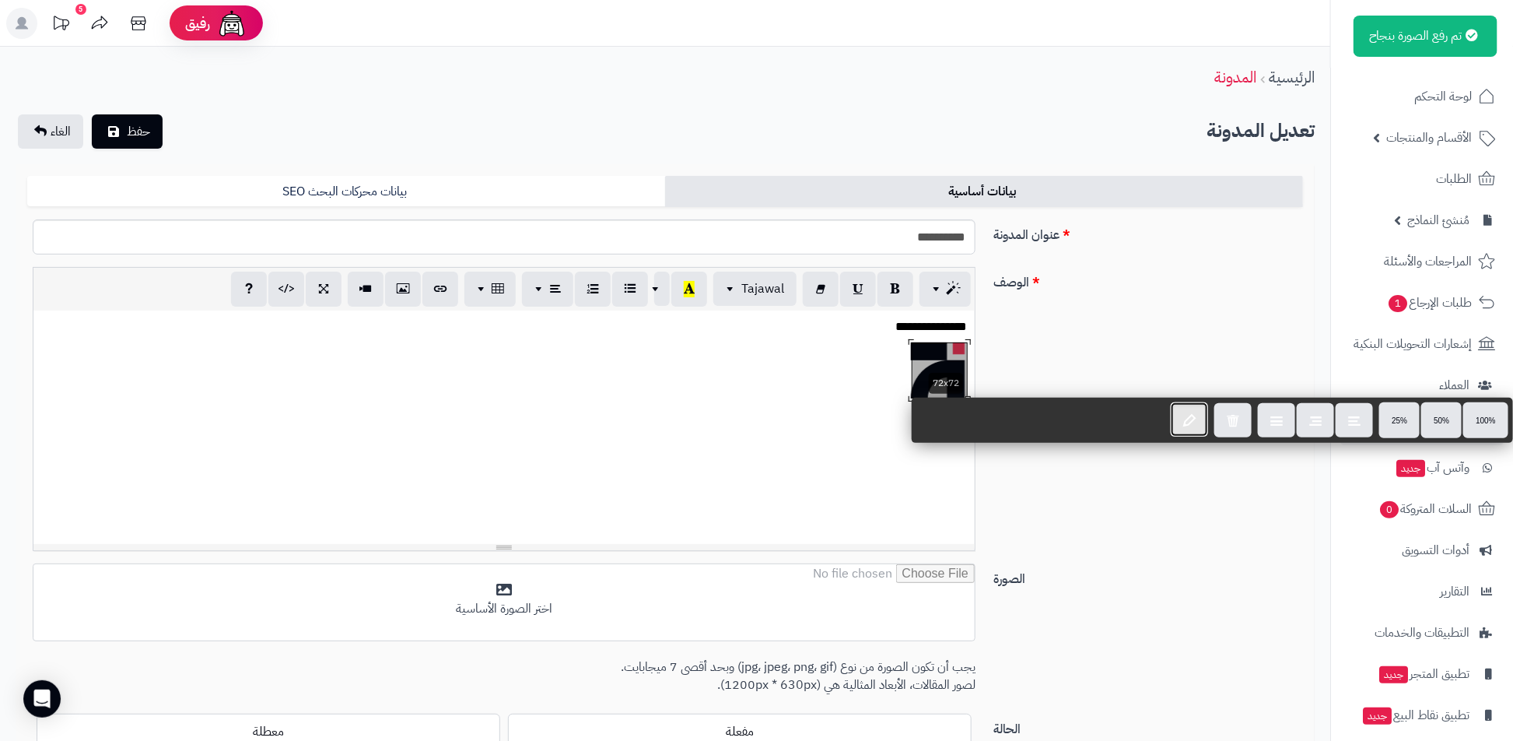
click at [1192, 425] on icon "button" at bounding box center [1189, 418] width 12 height 13
type input "**********"
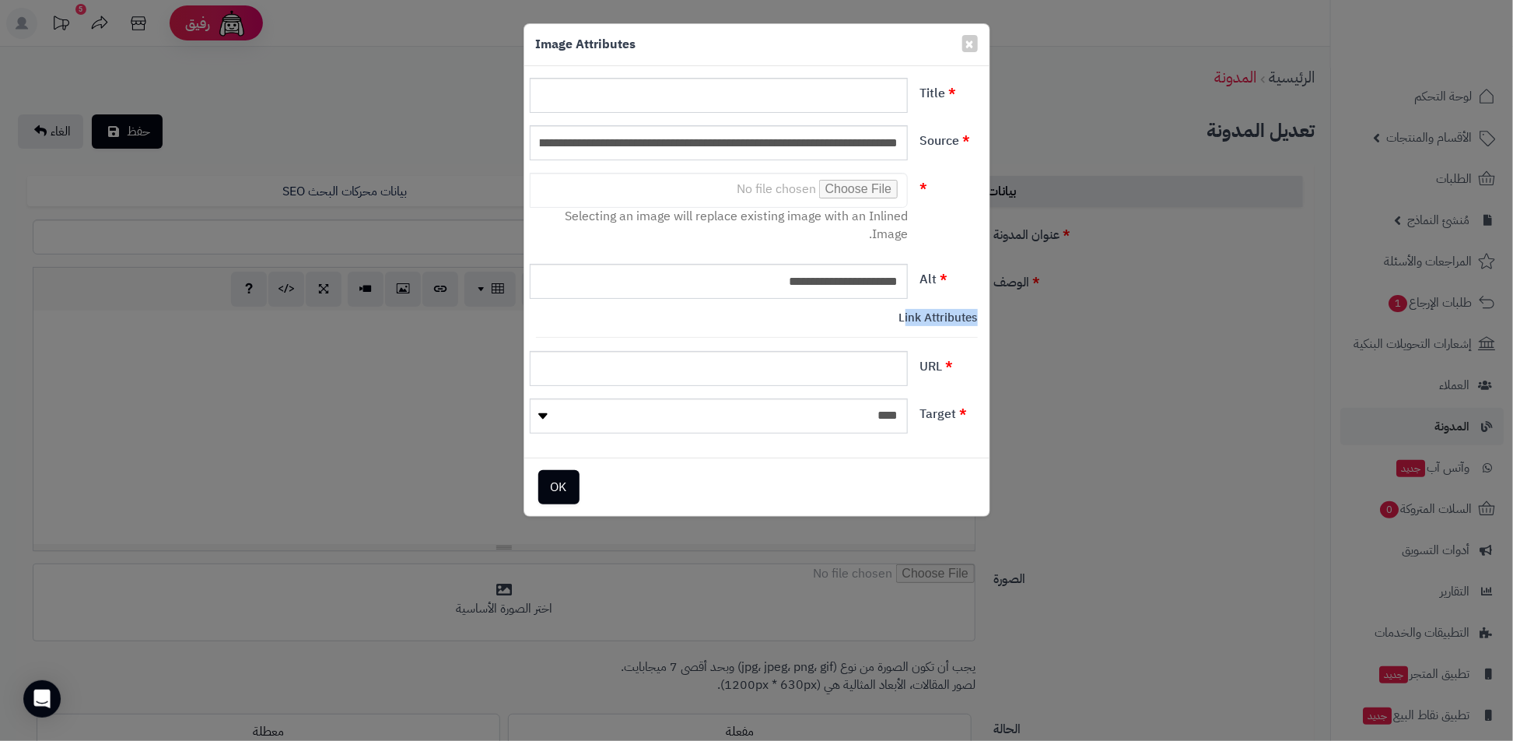
drag, startPoint x: 903, startPoint y: 319, endPoint x: 1008, endPoint y: 318, distance: 105.0
click at [1008, 318] on div "**********" at bounding box center [756, 370] width 1513 height 741
copy h4 "ink Attributes"
click at [935, 415] on label "Target" at bounding box center [945, 410] width 75 height 25
click at [909, 415] on select "**** ***** *** ******" at bounding box center [719, 415] width 379 height 35
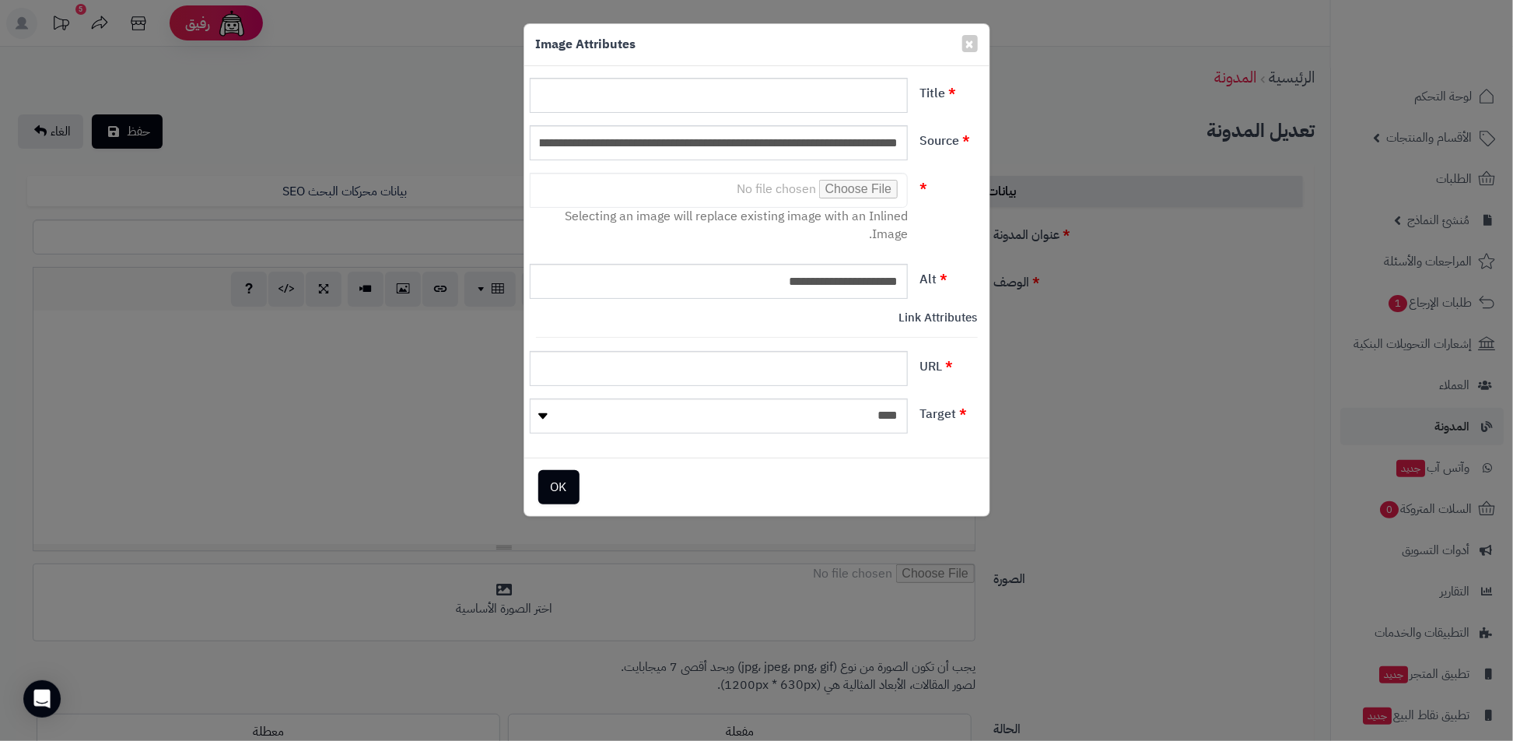
click at [935, 415] on label "Target" at bounding box center [945, 410] width 75 height 25
click at [909, 415] on select "**** ***** *** ******" at bounding box center [719, 415] width 379 height 35
copy label "Target"
click at [944, 317] on h4 "Link Attributes" at bounding box center [757, 317] width 442 height 13
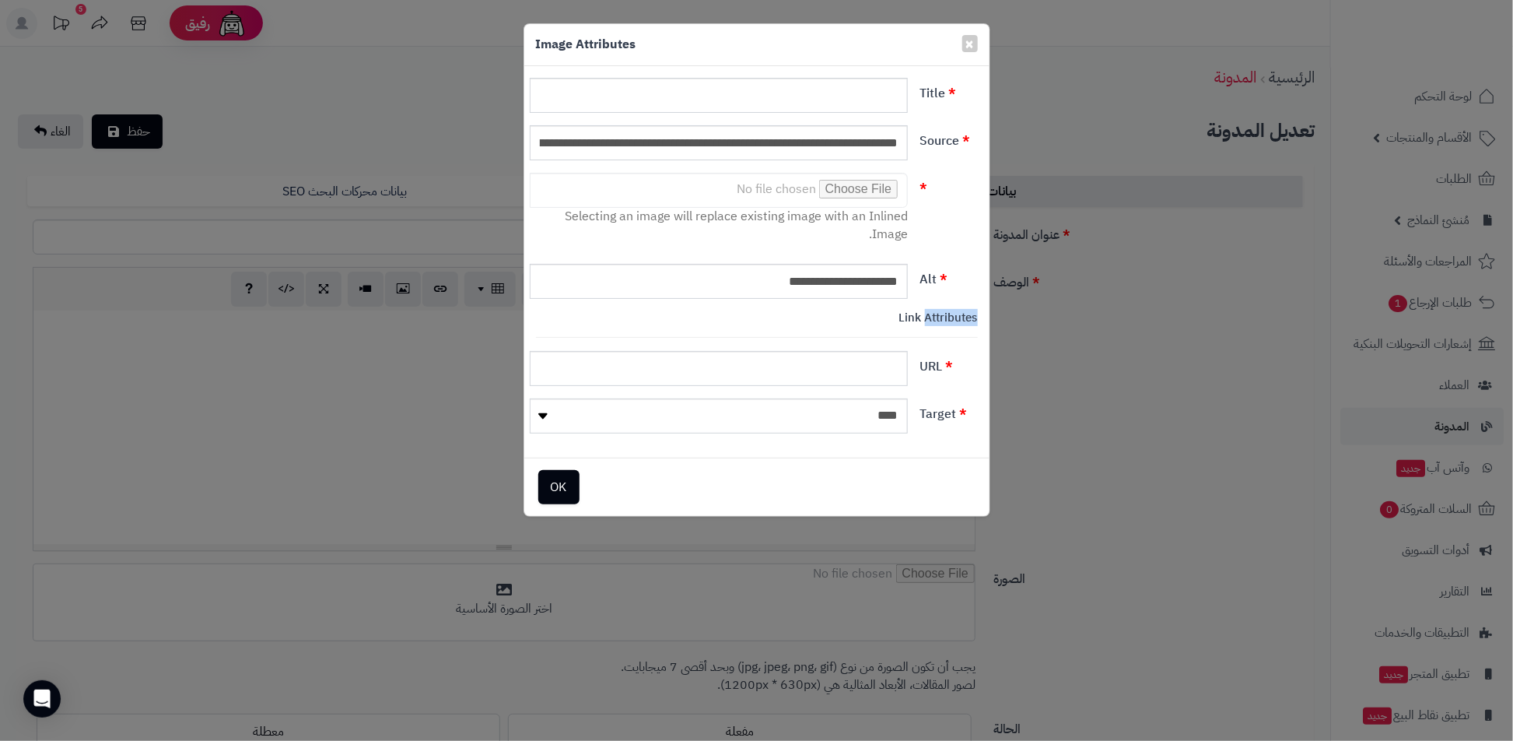
click at [944, 317] on h4 "Link Attributes" at bounding box center [757, 317] width 442 height 13
copy h4 "Attributes"
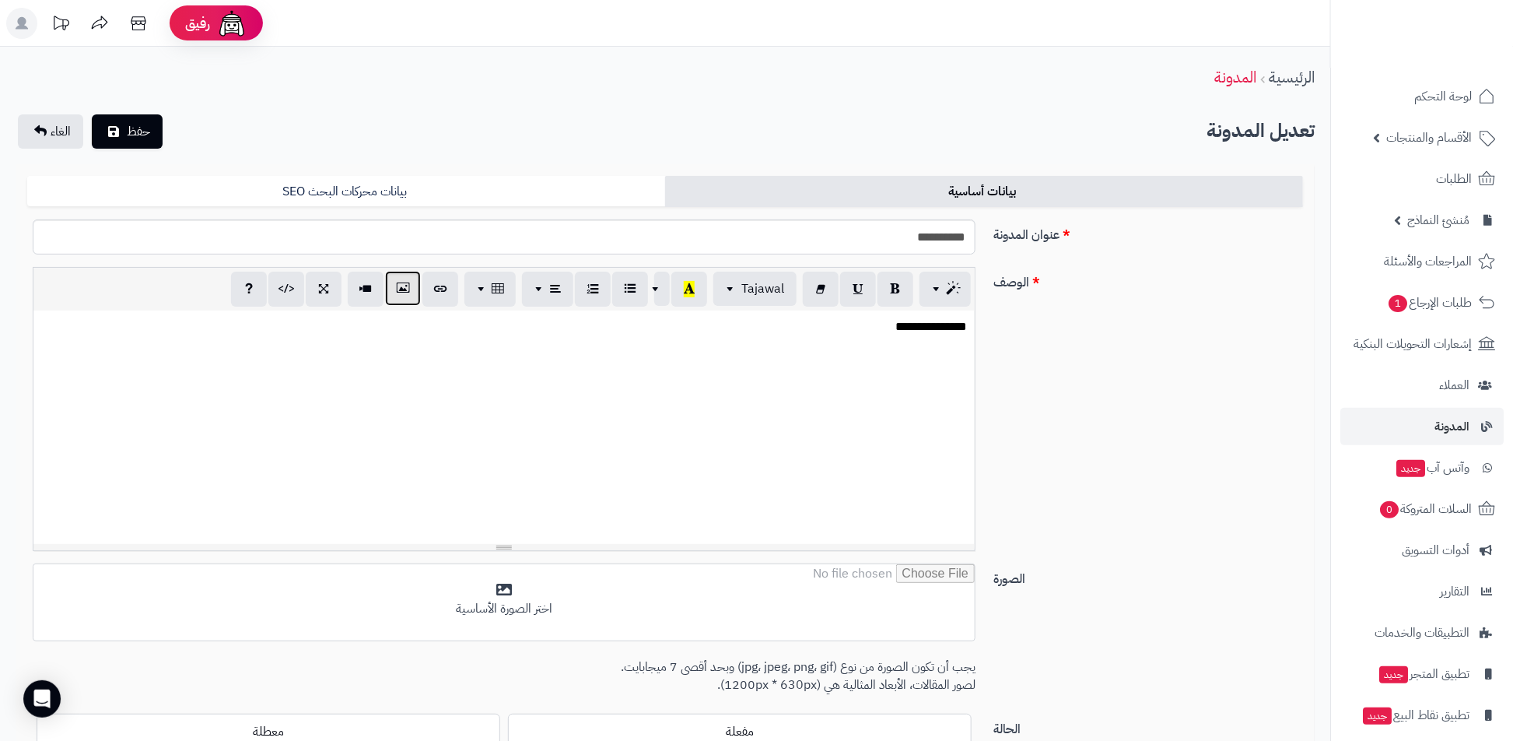
click at [405, 287] on icon "button" at bounding box center [402, 288] width 11 height 16
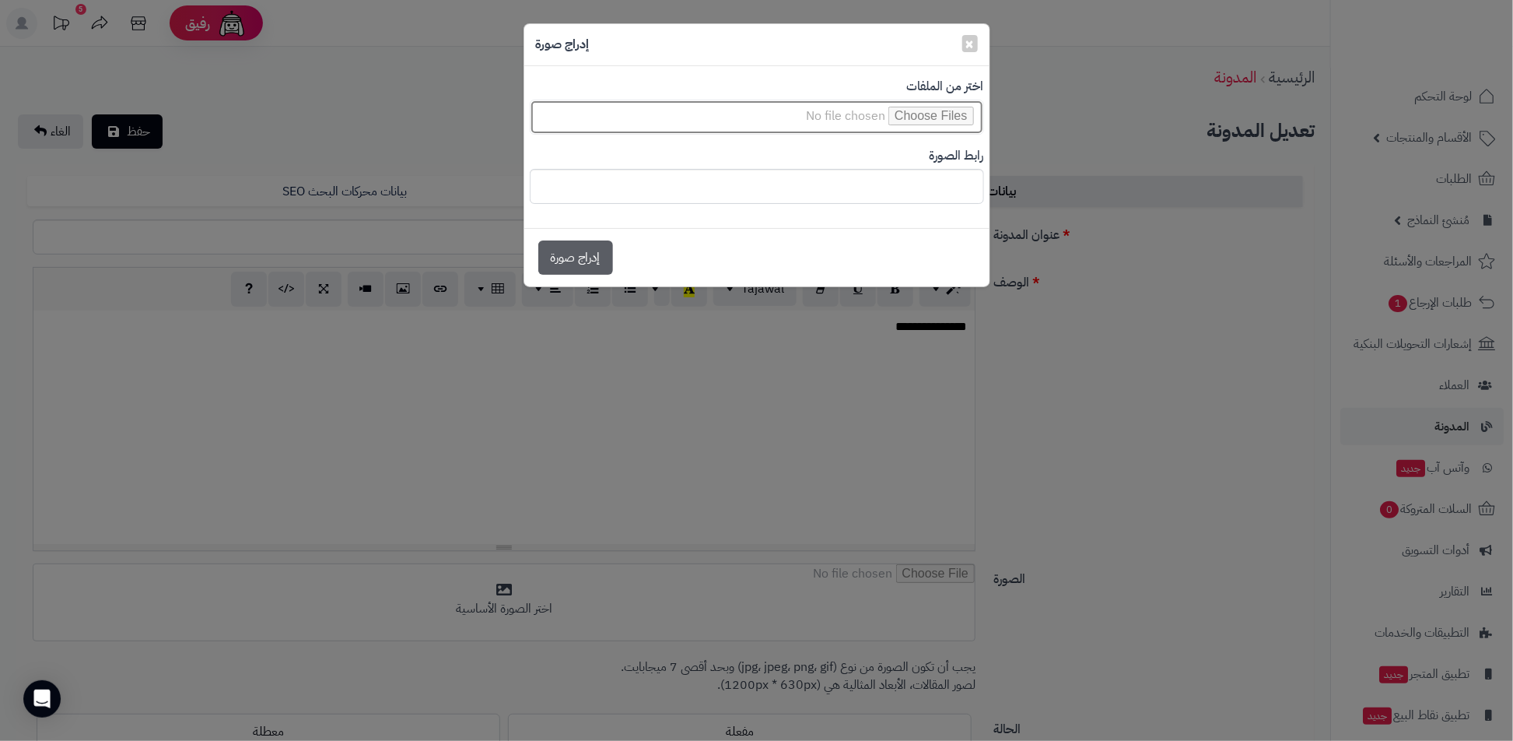
click at [751, 117] on input "file" at bounding box center [757, 117] width 454 height 35
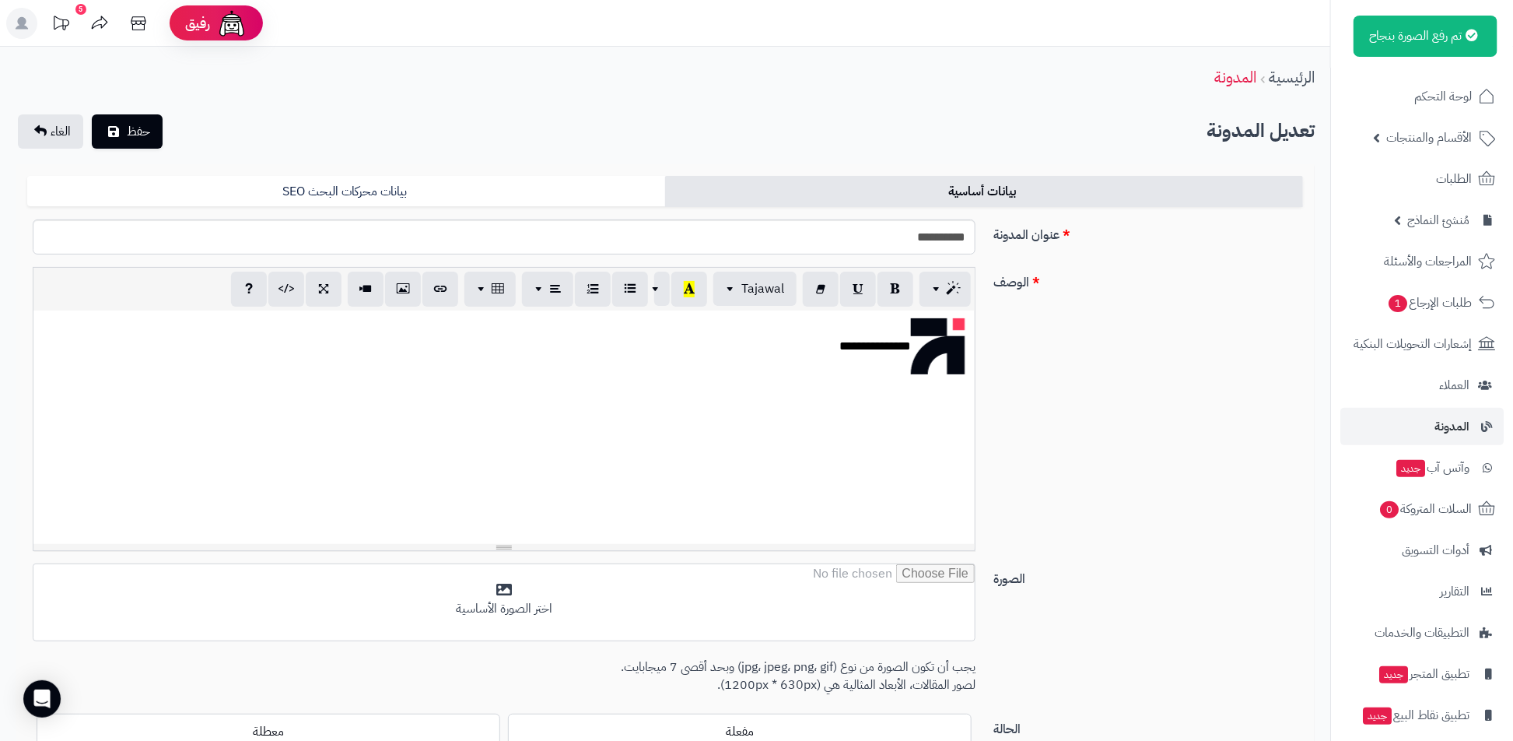
click at [919, 341] on div "**********" at bounding box center [503, 426] width 941 height 233
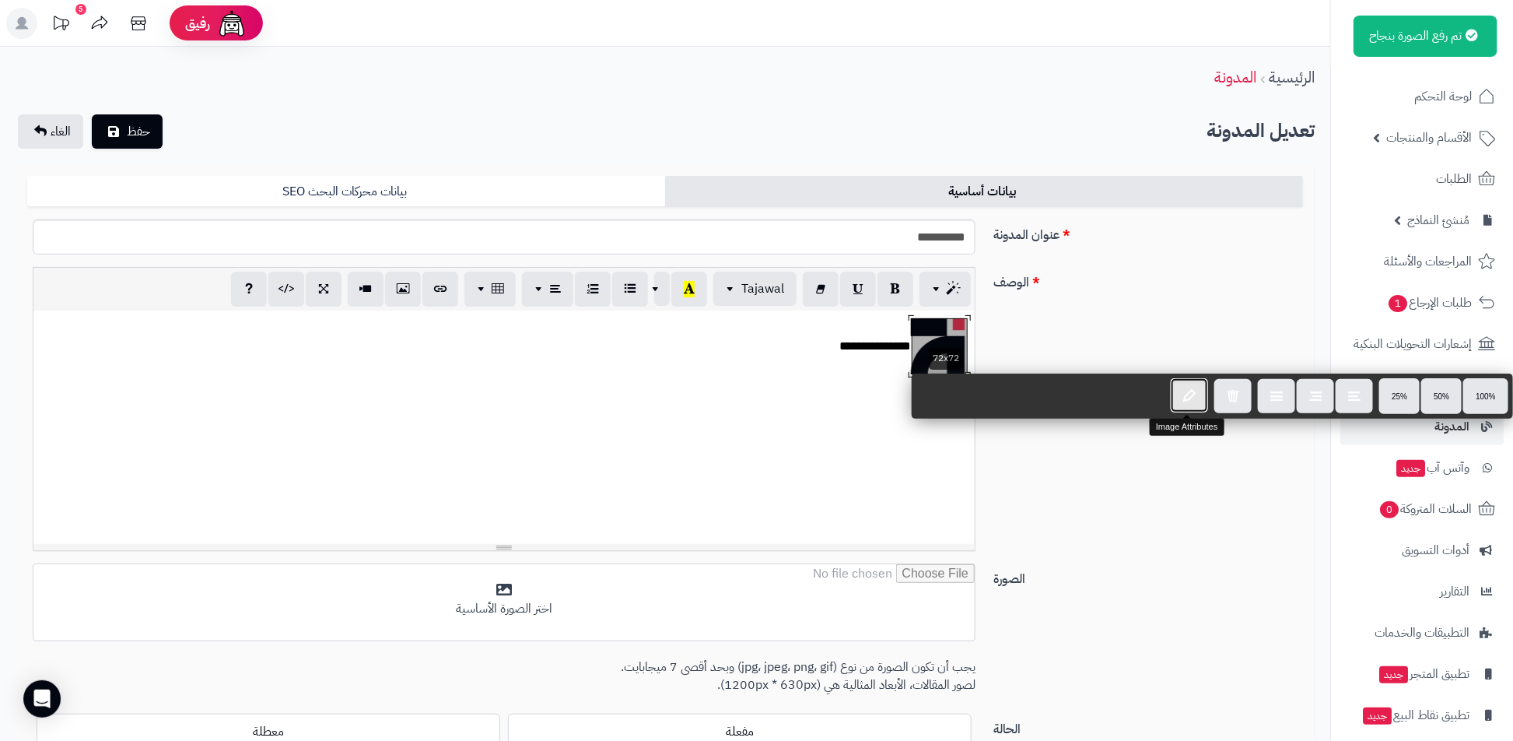
click at [1183, 388] on icon "button" at bounding box center [1189, 394] width 12 height 13
type input "**********"
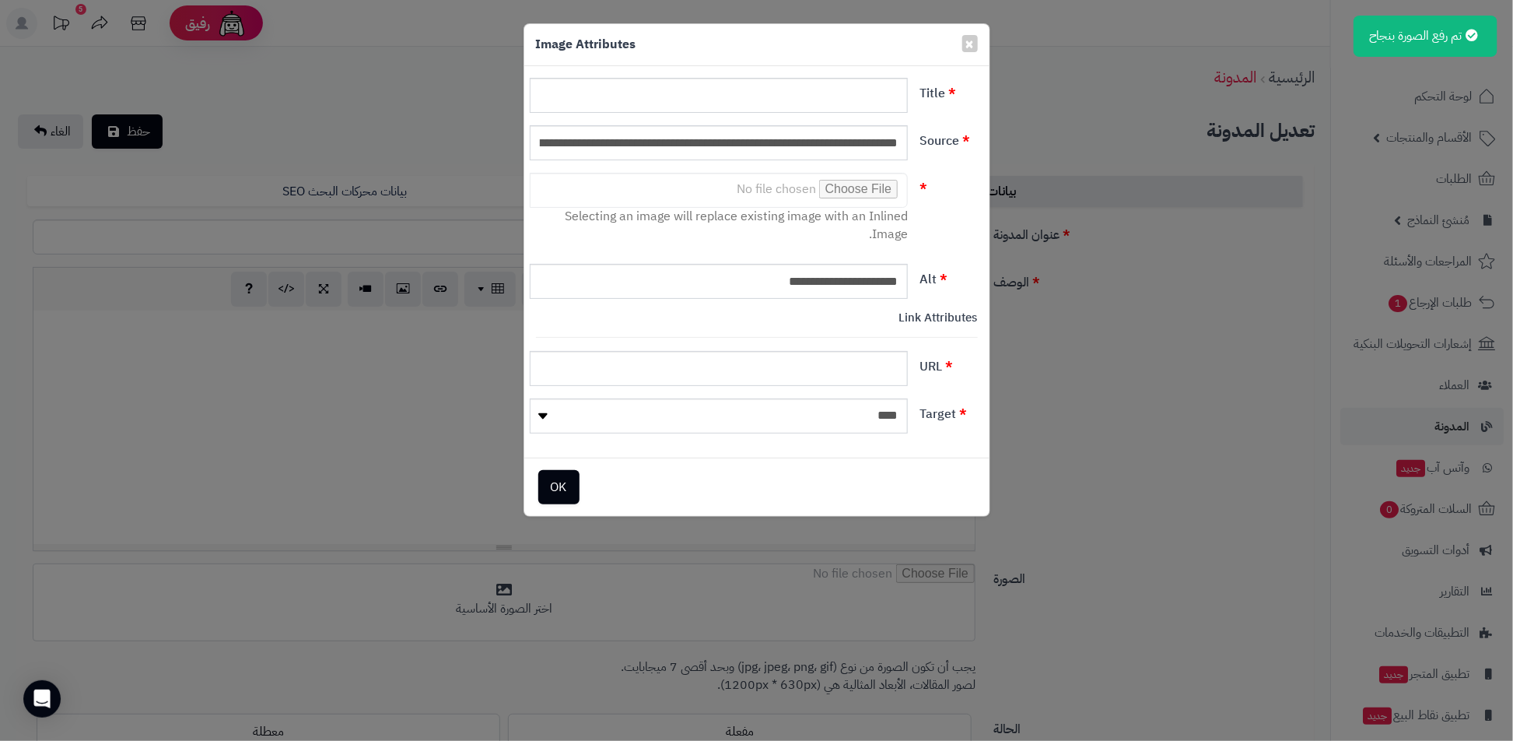
click at [1065, 446] on div "**********" at bounding box center [756, 370] width 1513 height 741
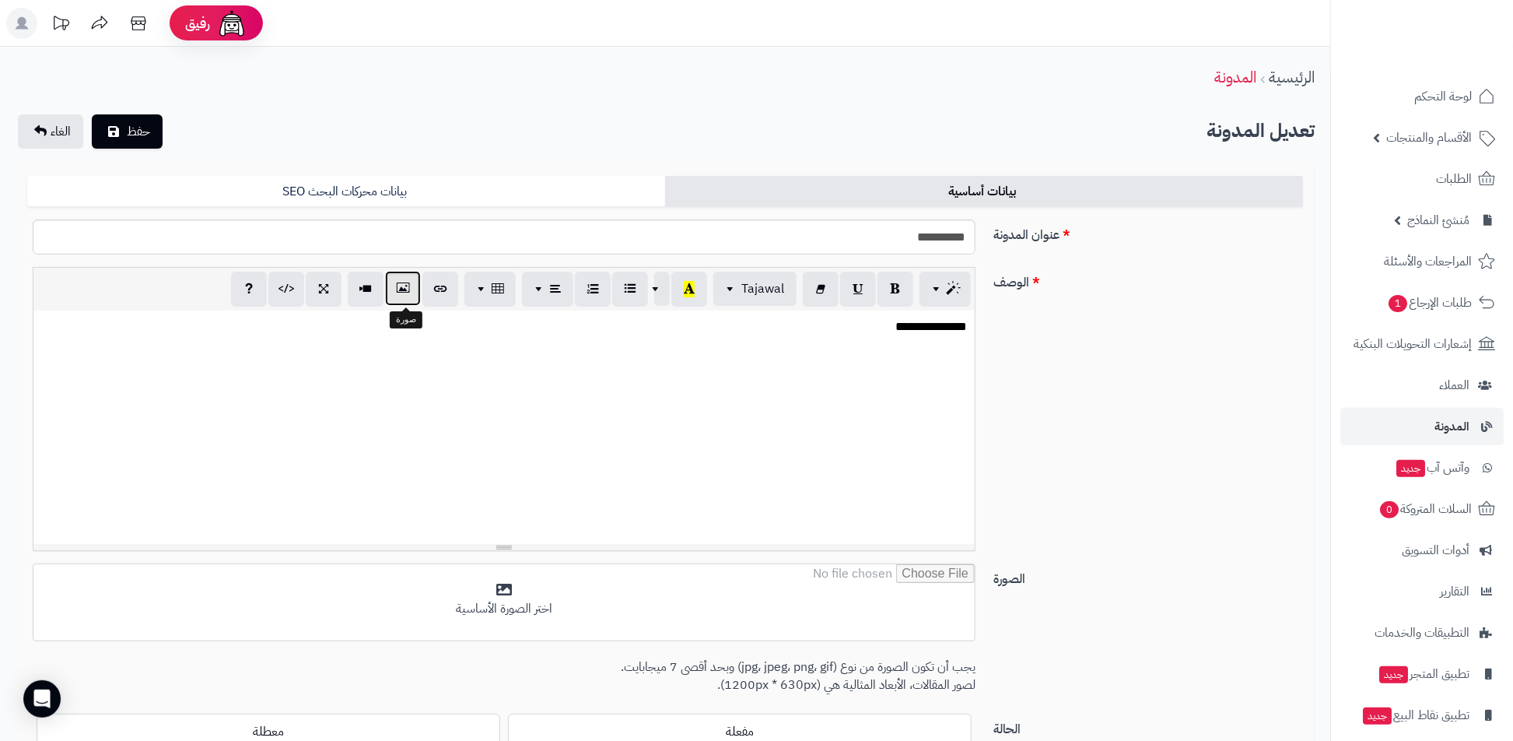
click at [415, 292] on button "button" at bounding box center [403, 288] width 36 height 35
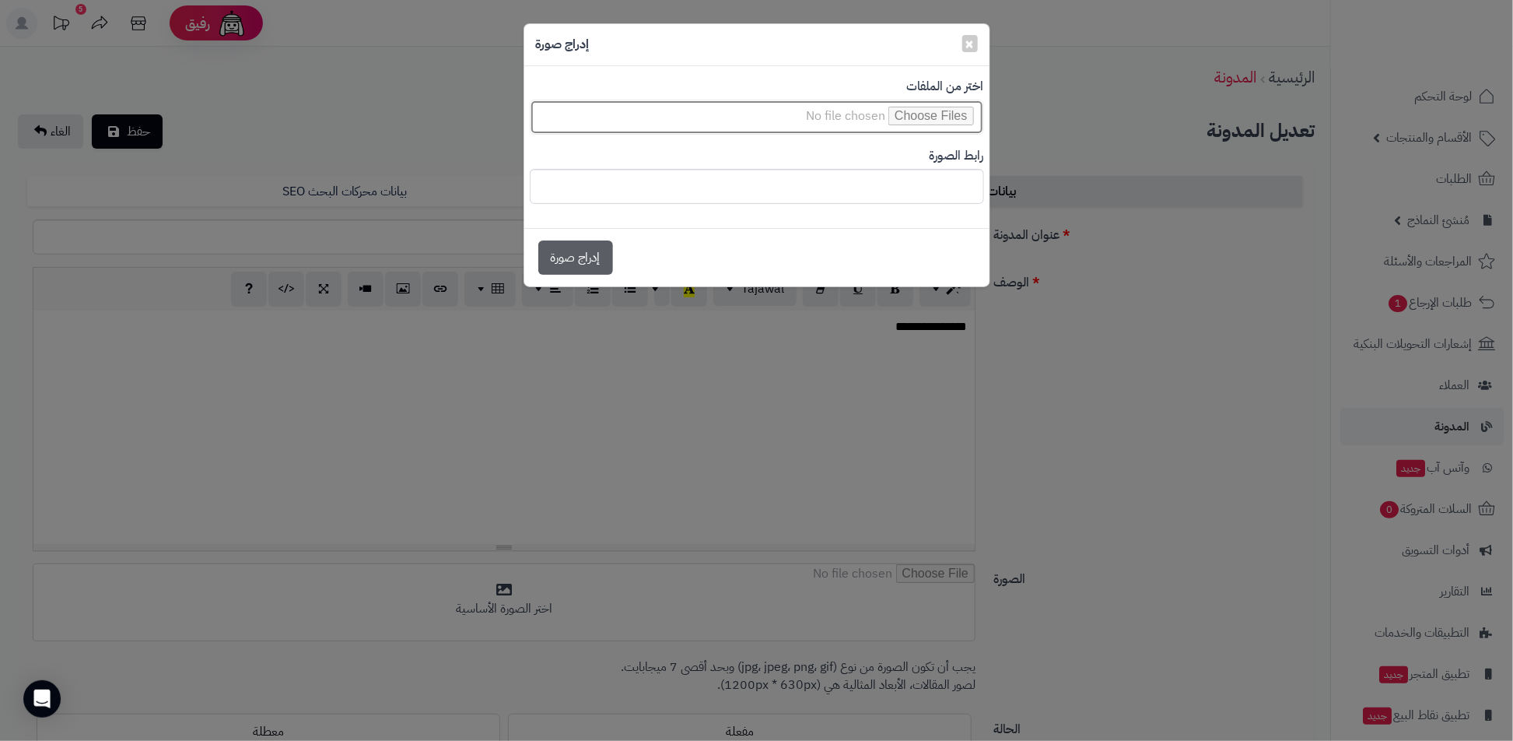
click at [951, 131] on input "file" at bounding box center [757, 117] width 454 height 35
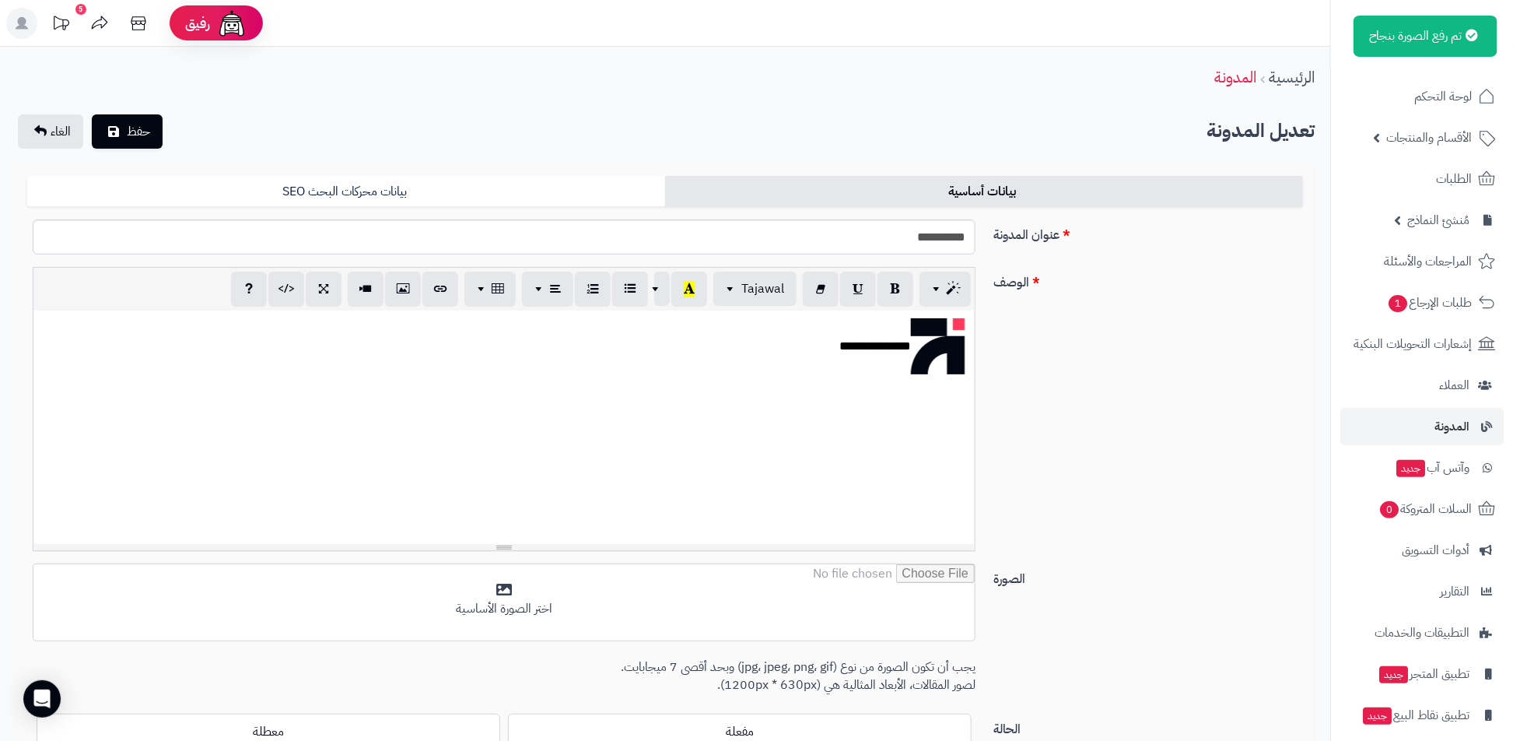
click at [946, 350] on div "**********" at bounding box center [503, 426] width 941 height 233
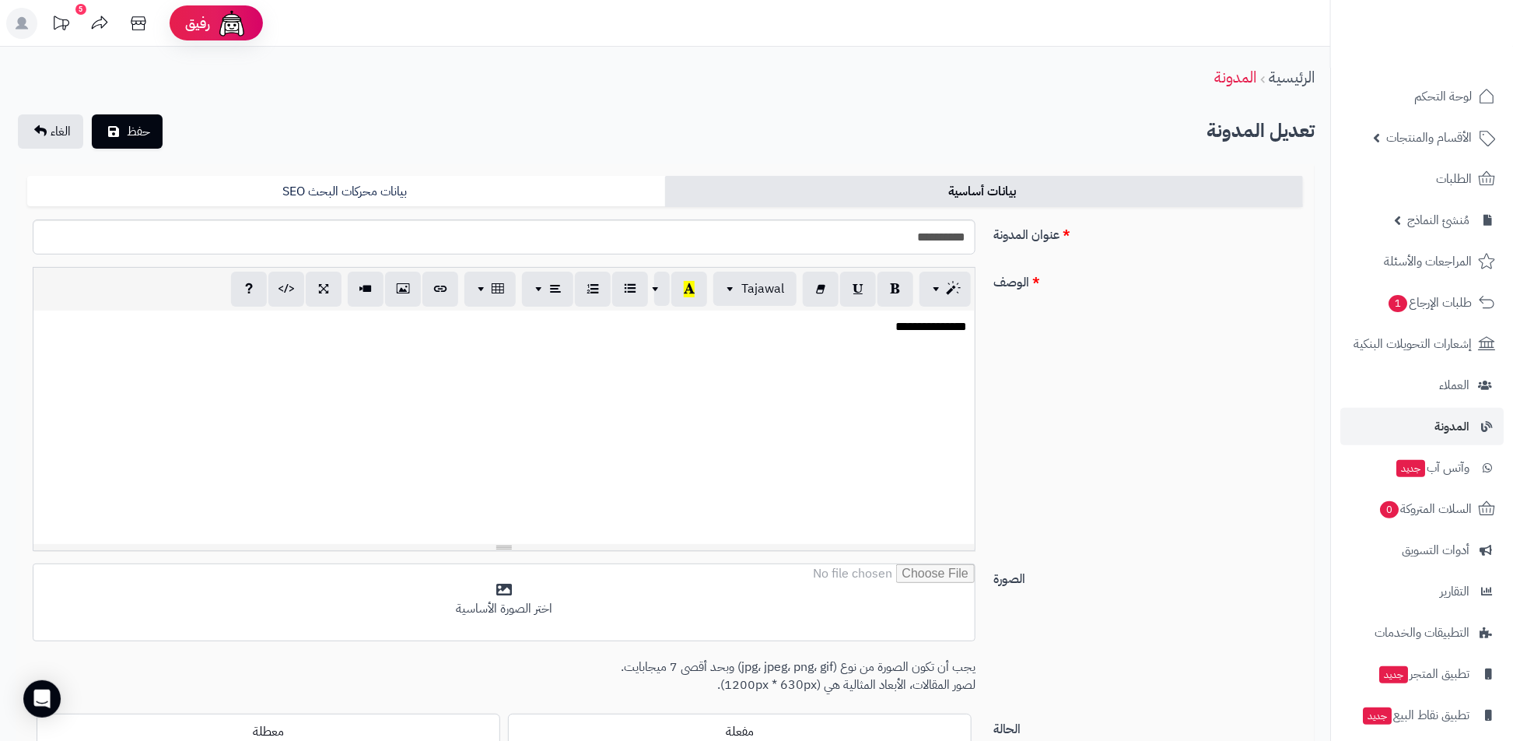
click at [939, 340] on div "**********" at bounding box center [503, 426] width 941 height 233
click at [745, 399] on div "**********" at bounding box center [503, 426] width 941 height 233
click at [726, 292] on button "Tajawal" at bounding box center [754, 288] width 83 height 34
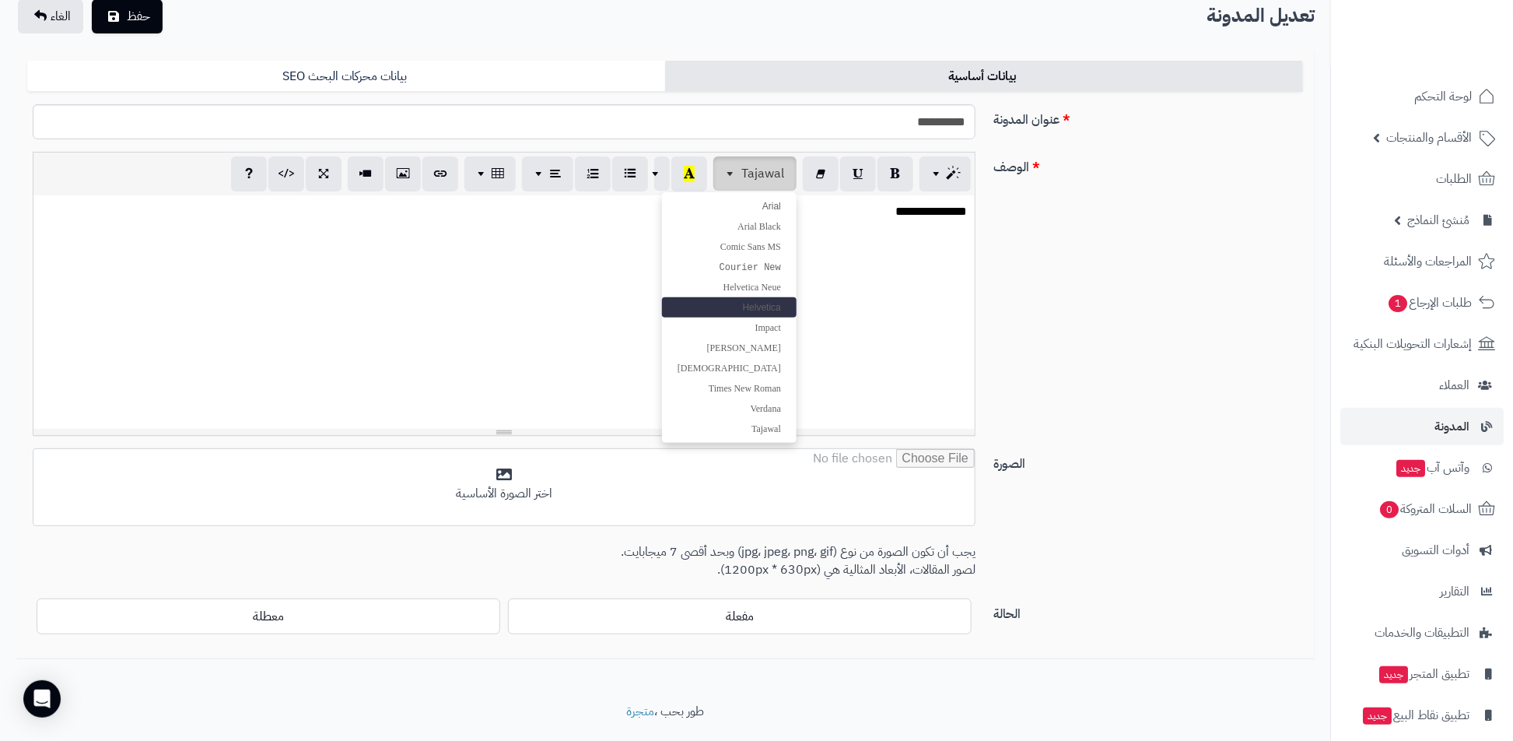
scroll to position [152, 0]
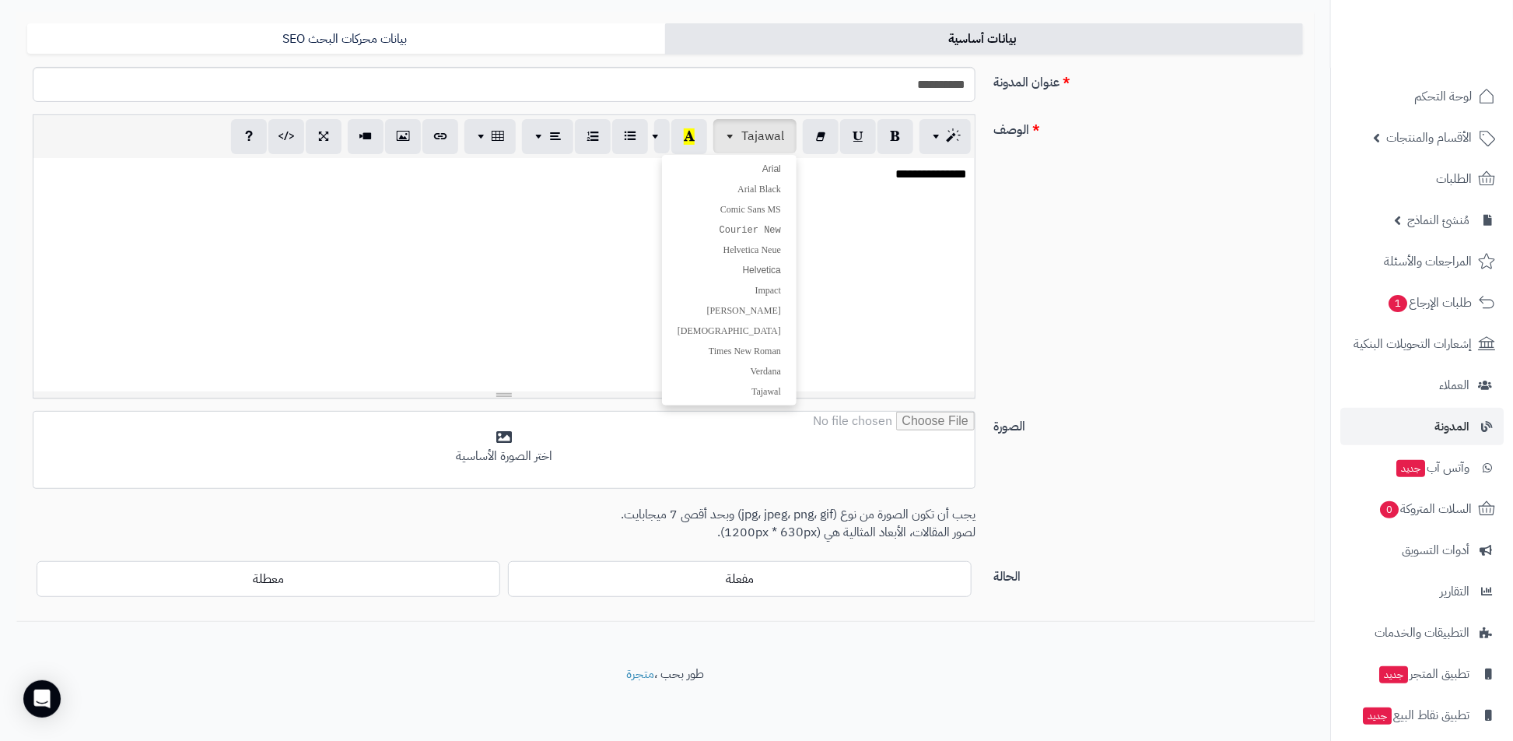
click at [866, 271] on div "**********" at bounding box center [503, 274] width 941 height 233
click at [747, 141] on span "Tajawal" at bounding box center [762, 135] width 43 height 19
click at [917, 191] on p at bounding box center [504, 199] width 926 height 18
